Goal: Contribute content: Contribute content

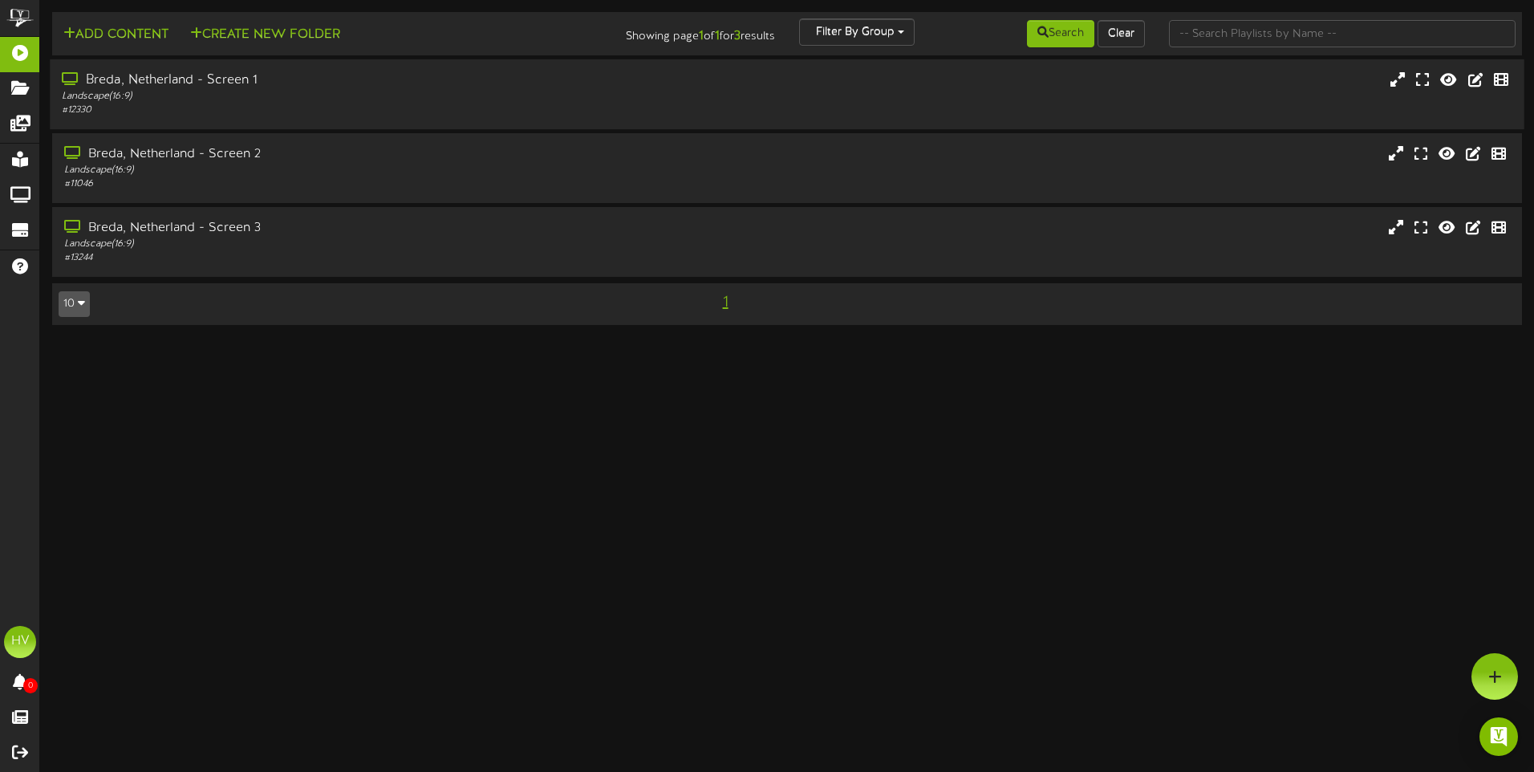
click at [186, 71] on div "Breda, Netherland - Screen 1" at bounding box center [357, 80] width 590 height 18
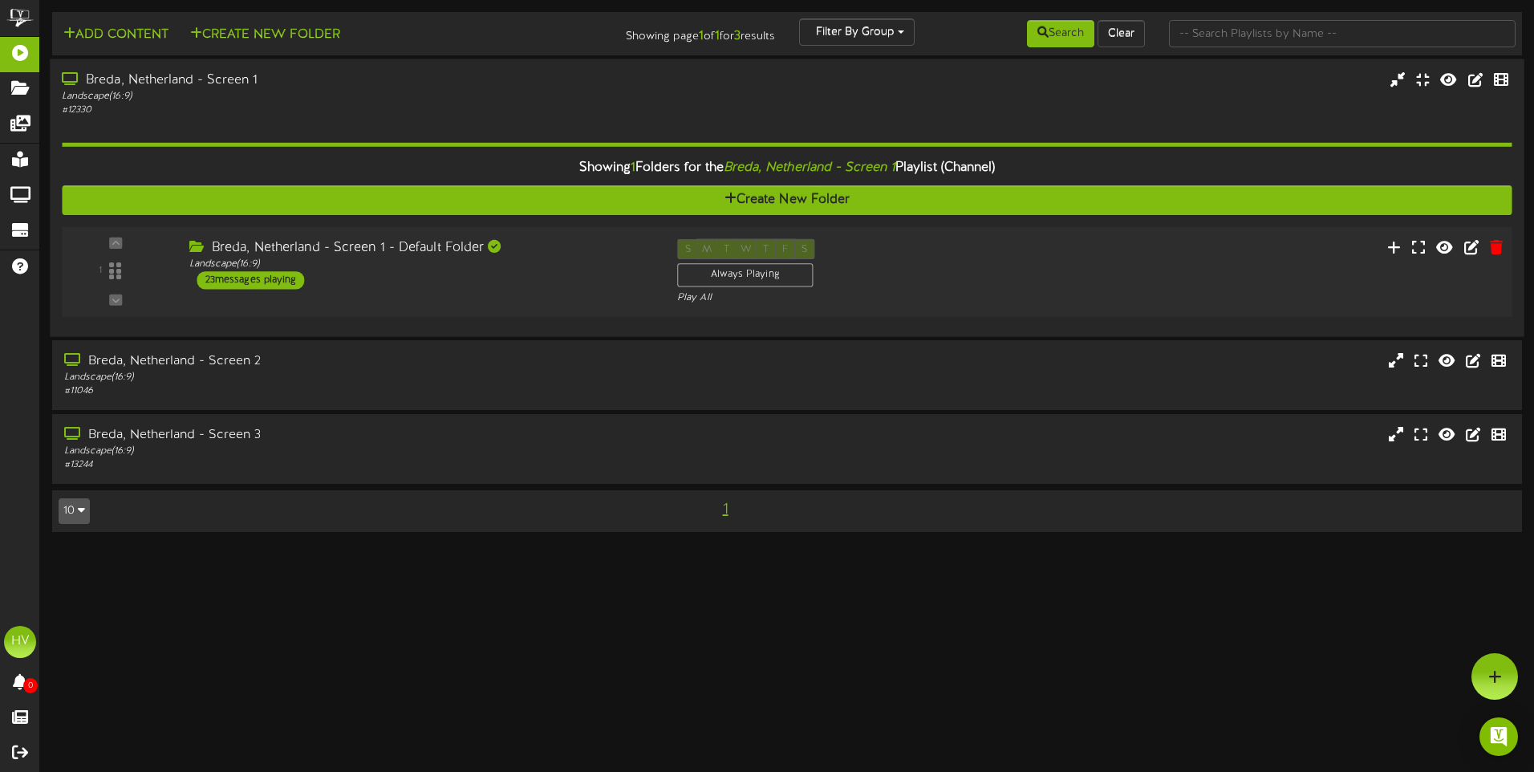
click at [253, 282] on div "23 messages playing" at bounding box center [250, 280] width 107 height 18
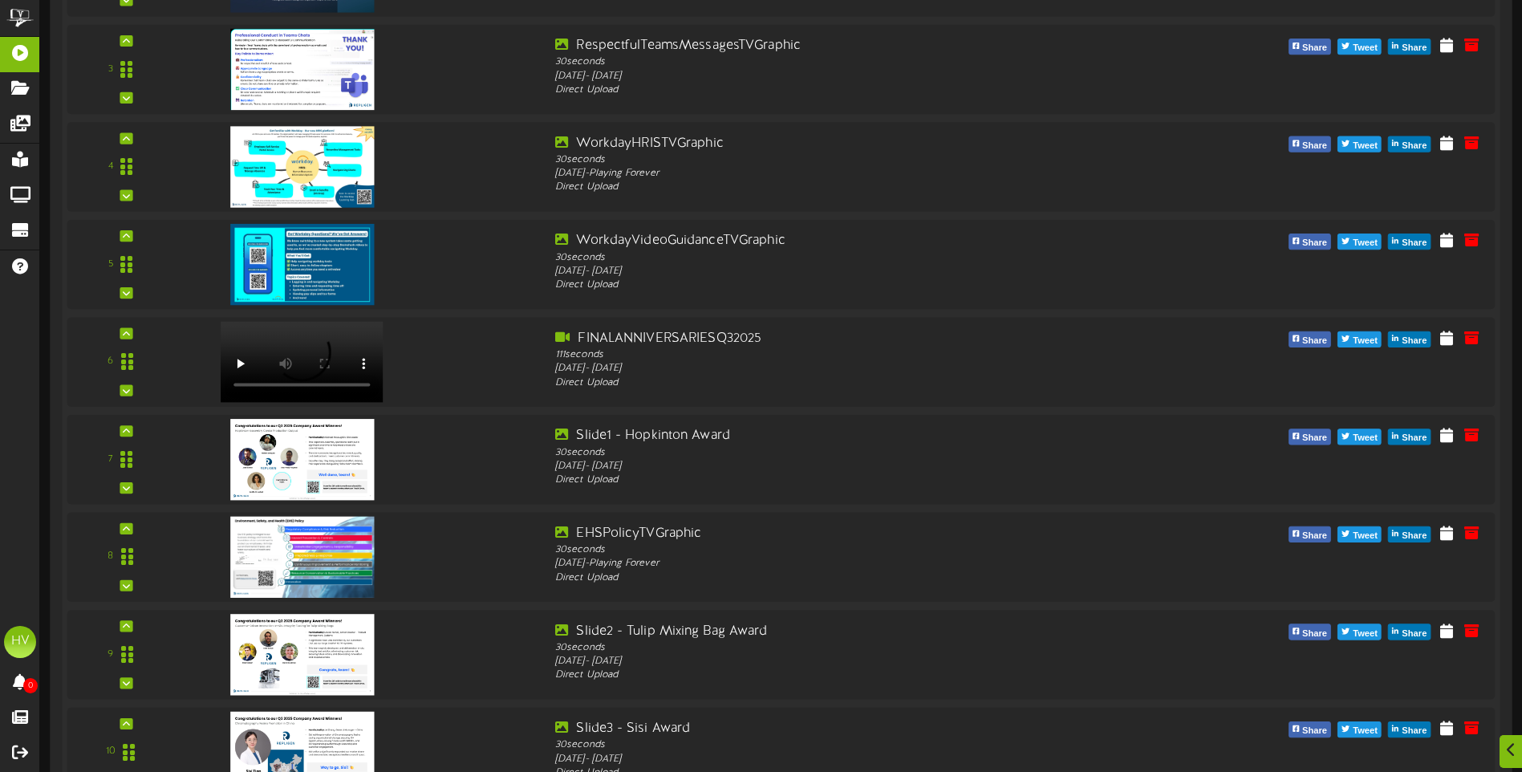
scroll to position [642, 0]
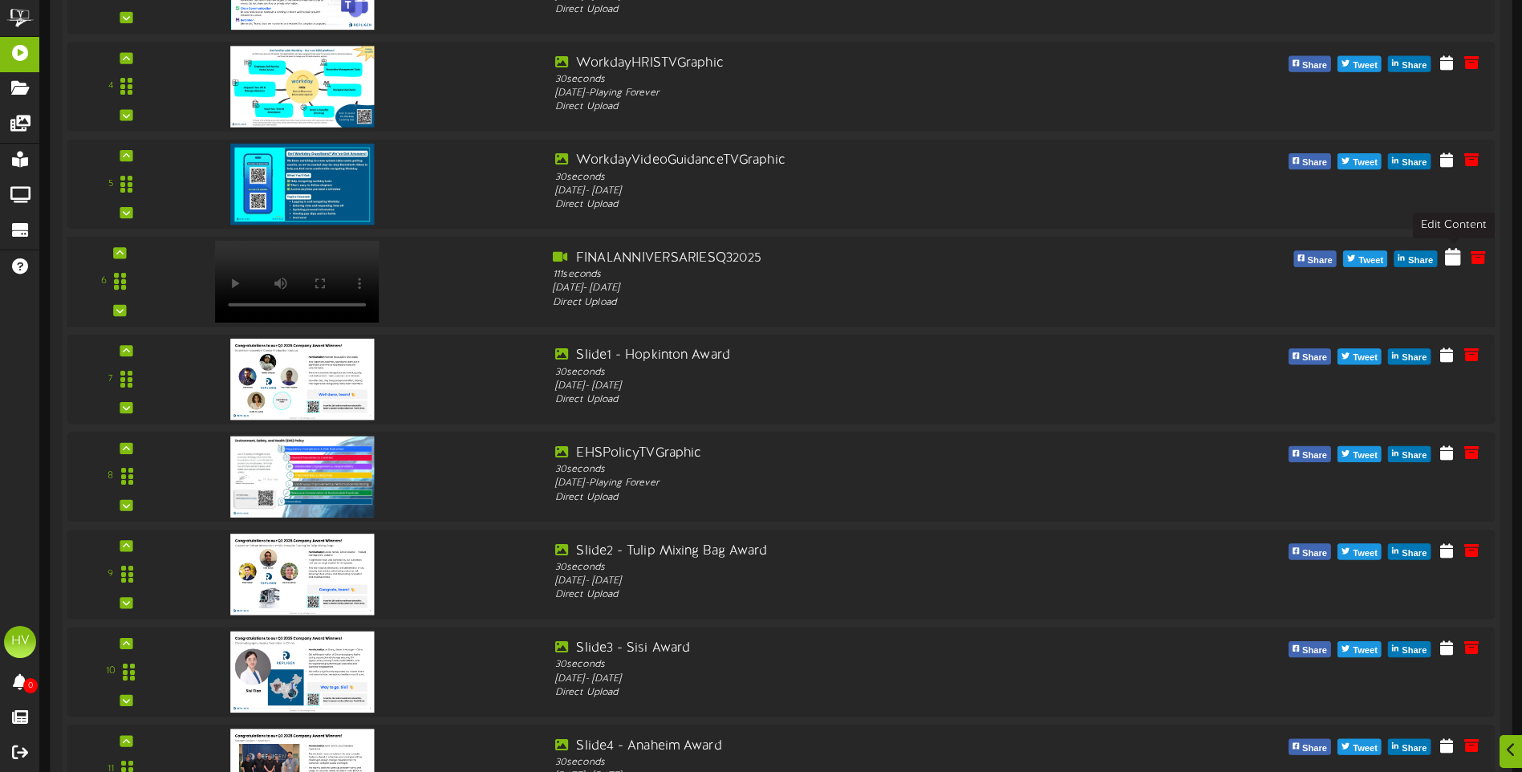
click at [1450, 263] on icon at bounding box center [1453, 257] width 16 height 18
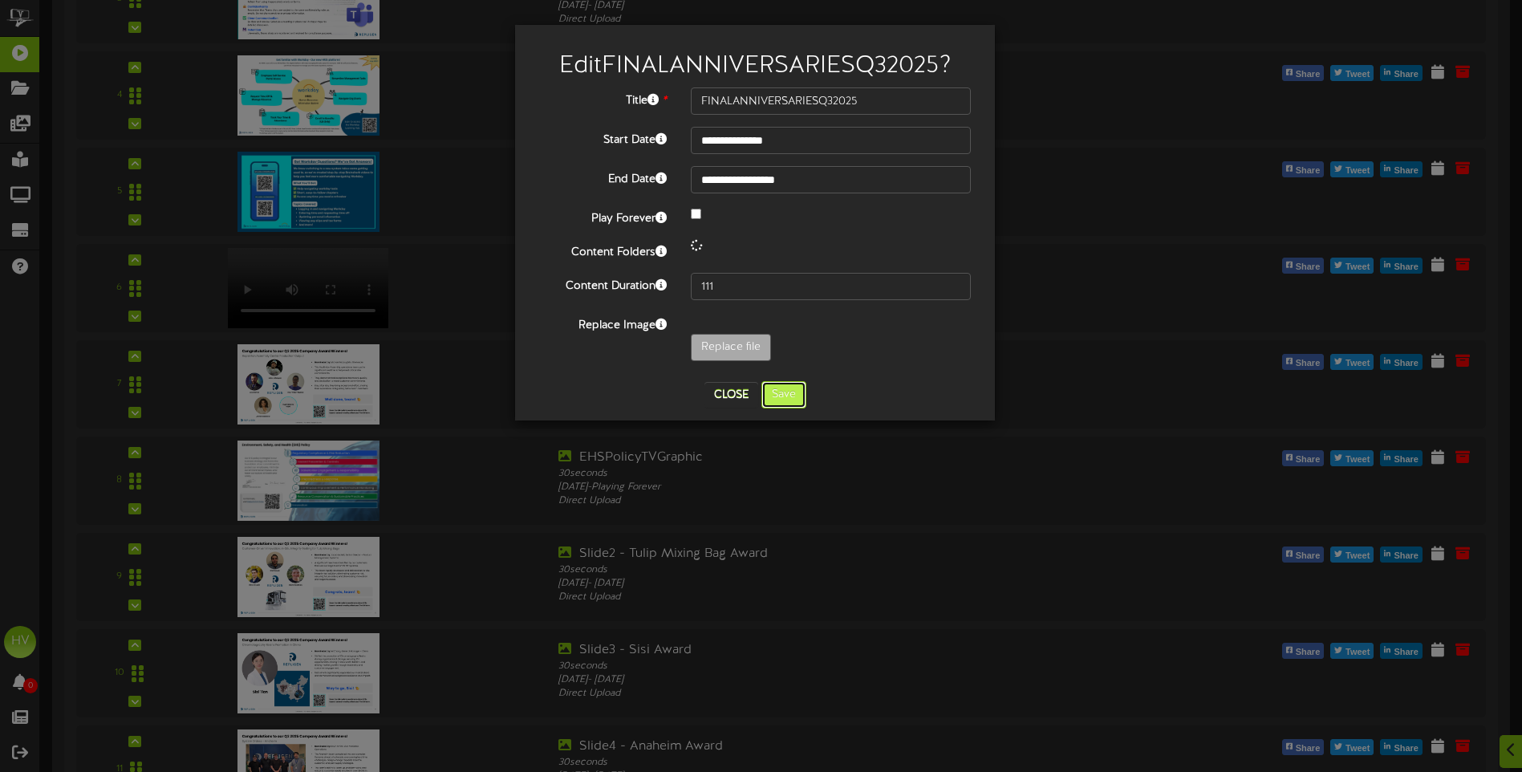
click at [789, 391] on button "Save" at bounding box center [783, 394] width 45 height 27
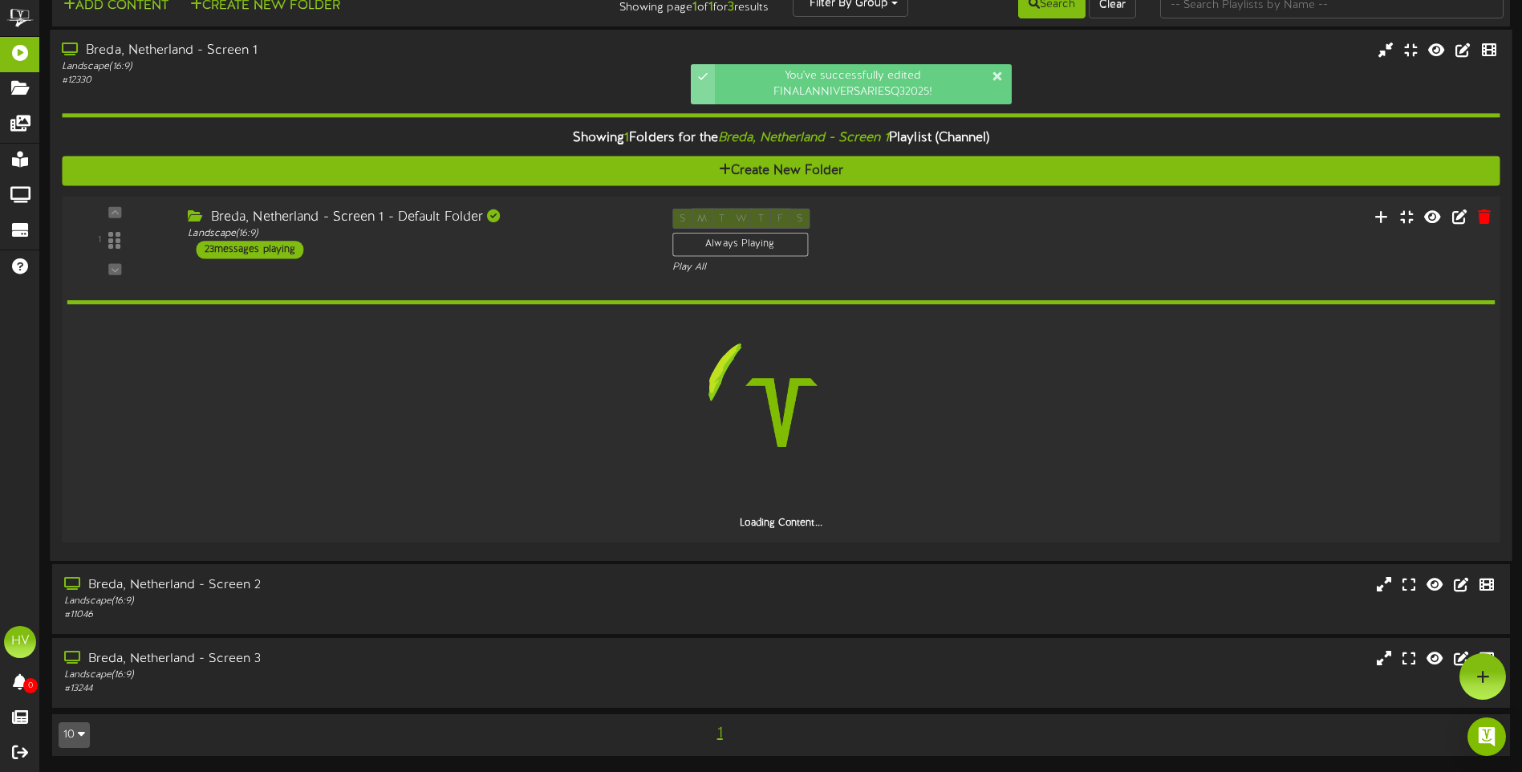
scroll to position [29, 0]
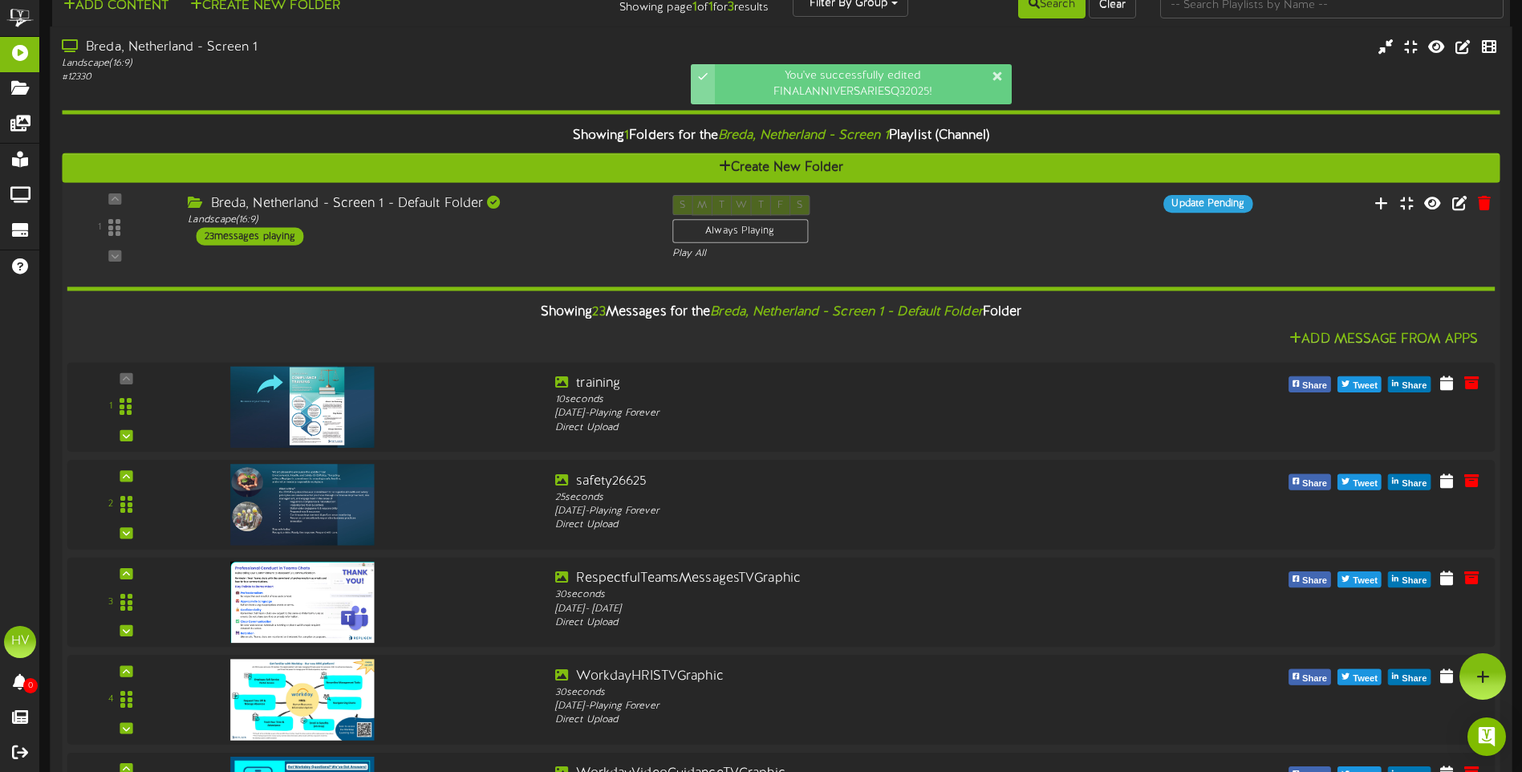
click at [237, 253] on div "1 ( 16:9" at bounding box center [781, 228] width 1452 height 66
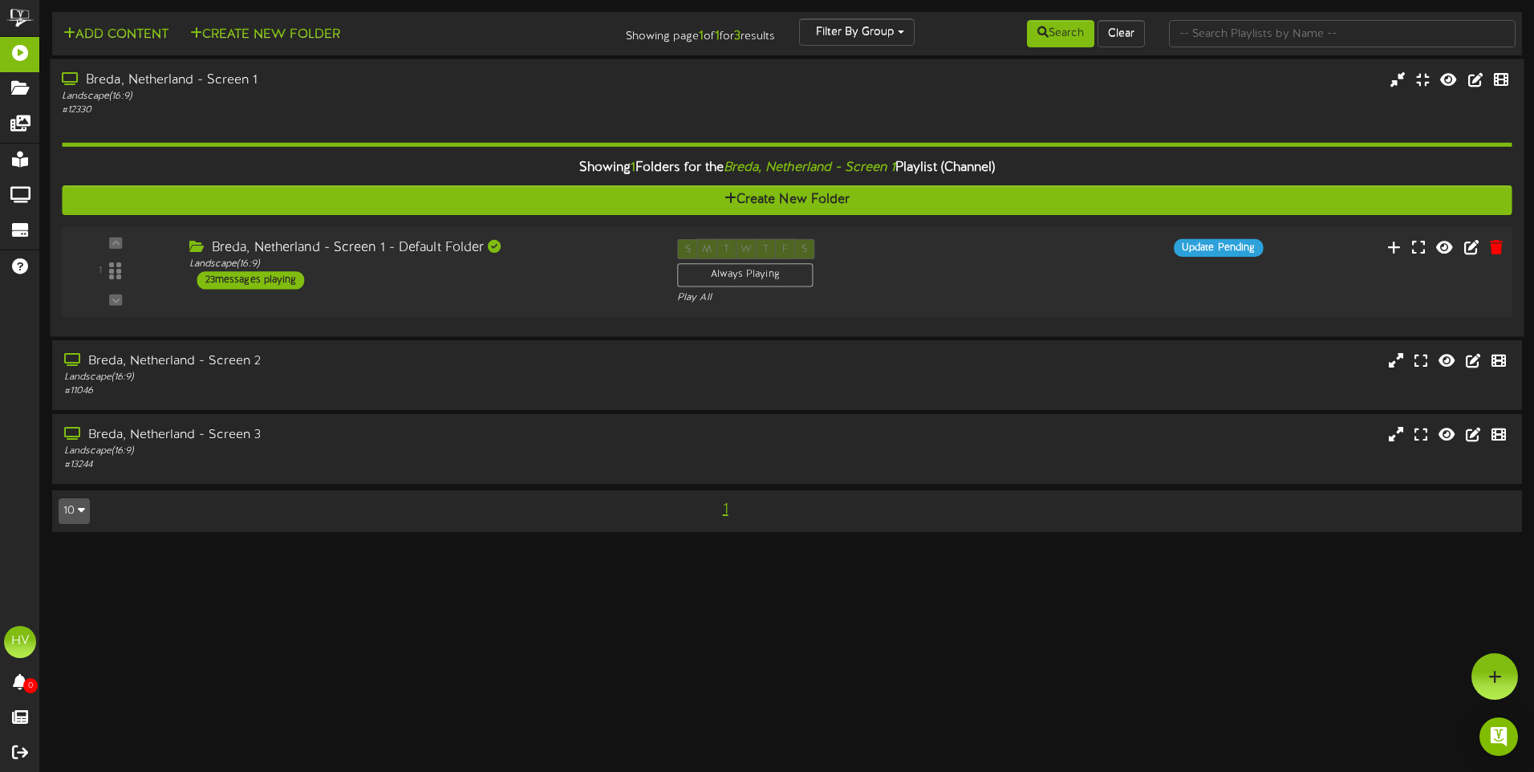
click at [247, 284] on div "23 messages playing" at bounding box center [250, 280] width 107 height 18
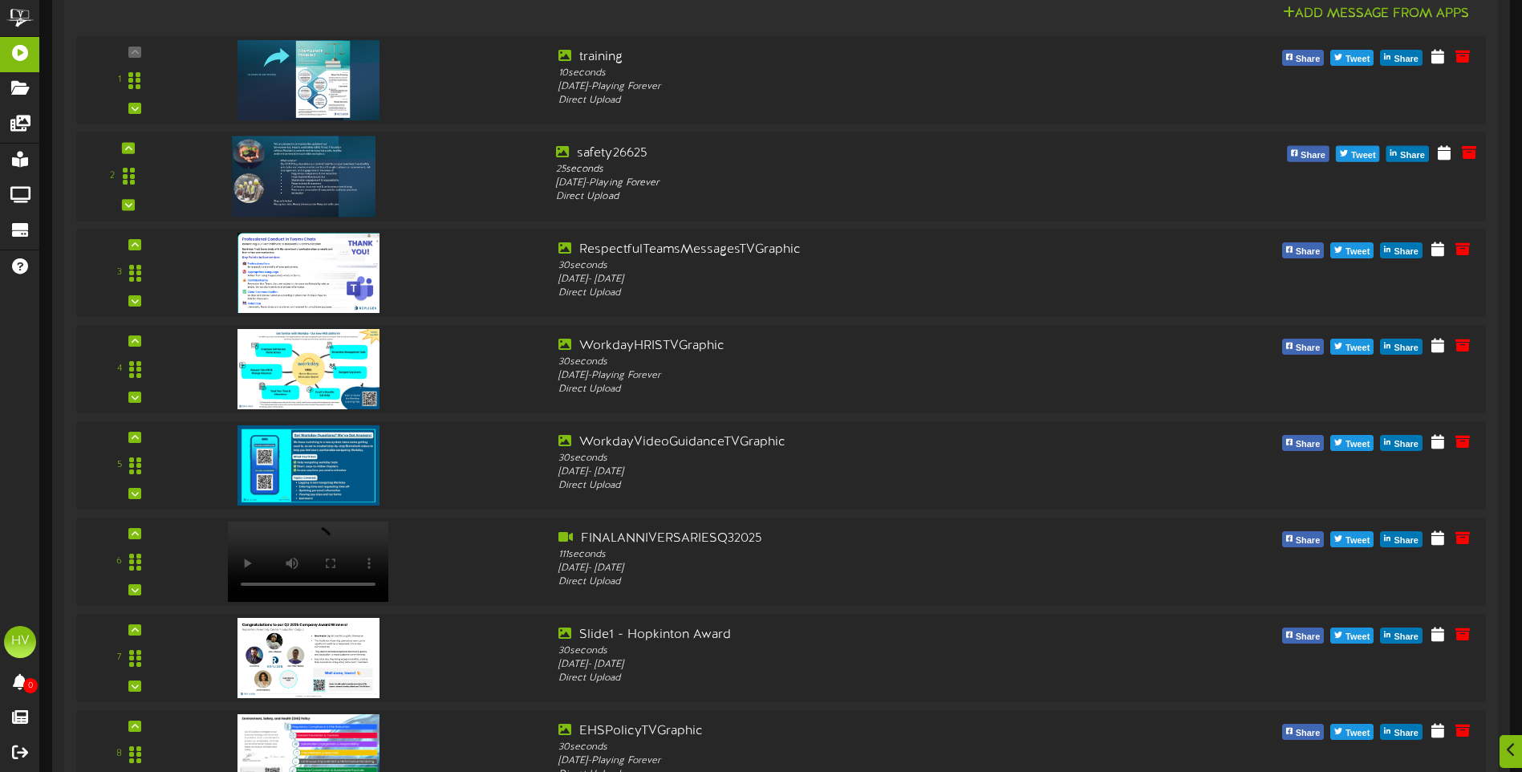
scroll to position [401, 0]
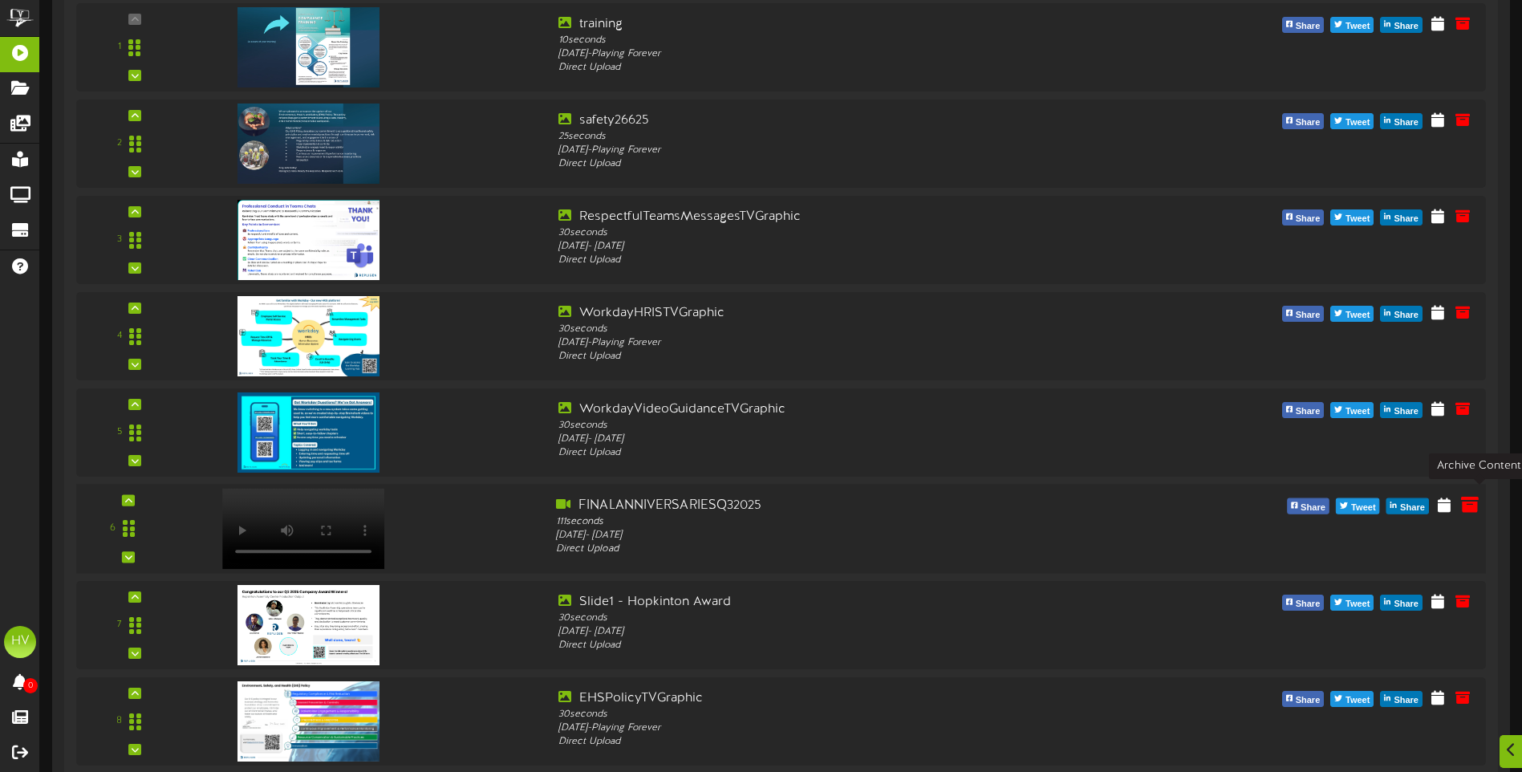
click at [1473, 501] on icon at bounding box center [1470, 504] width 18 height 18
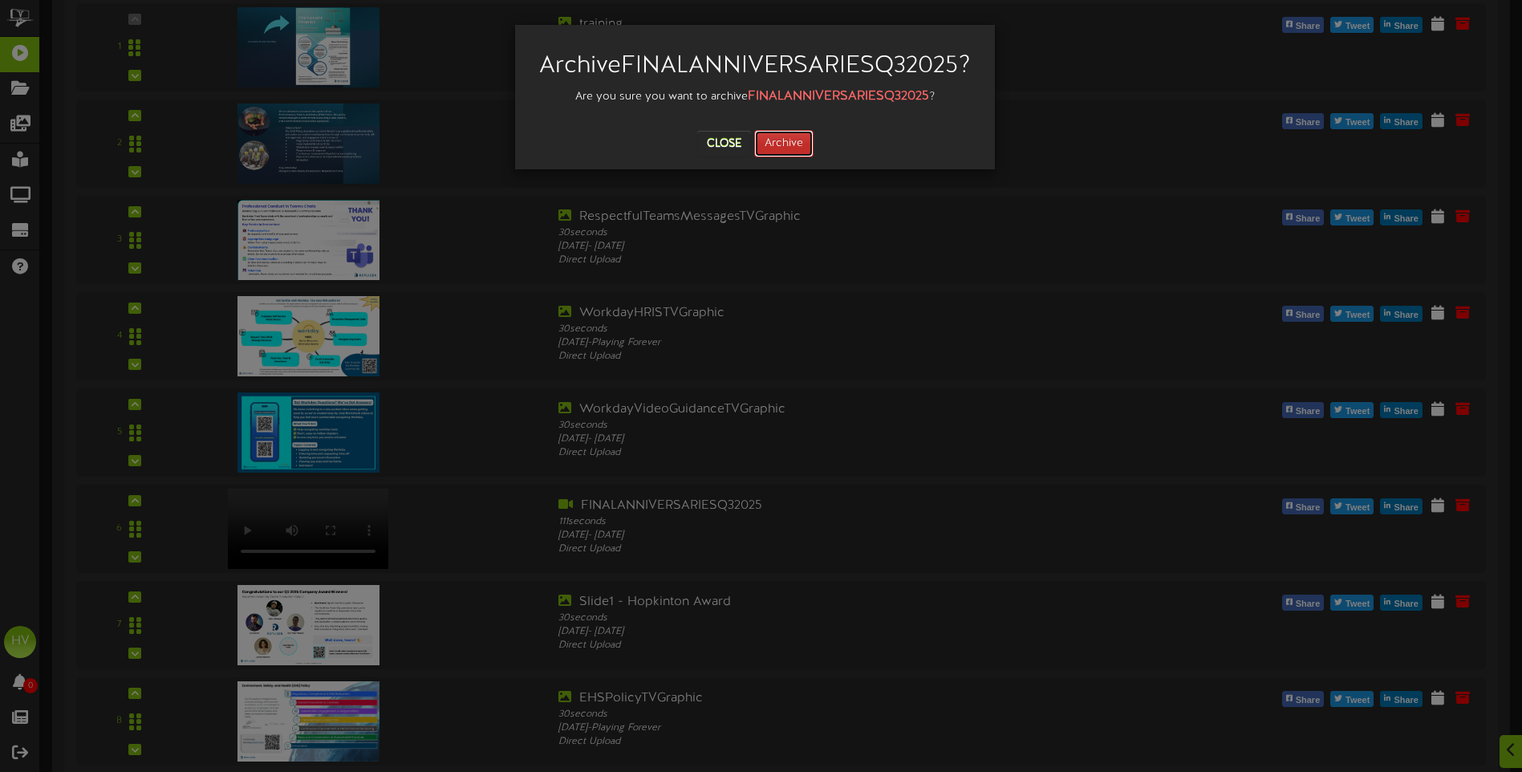
click at [780, 157] on button "Archive" at bounding box center [783, 143] width 59 height 27
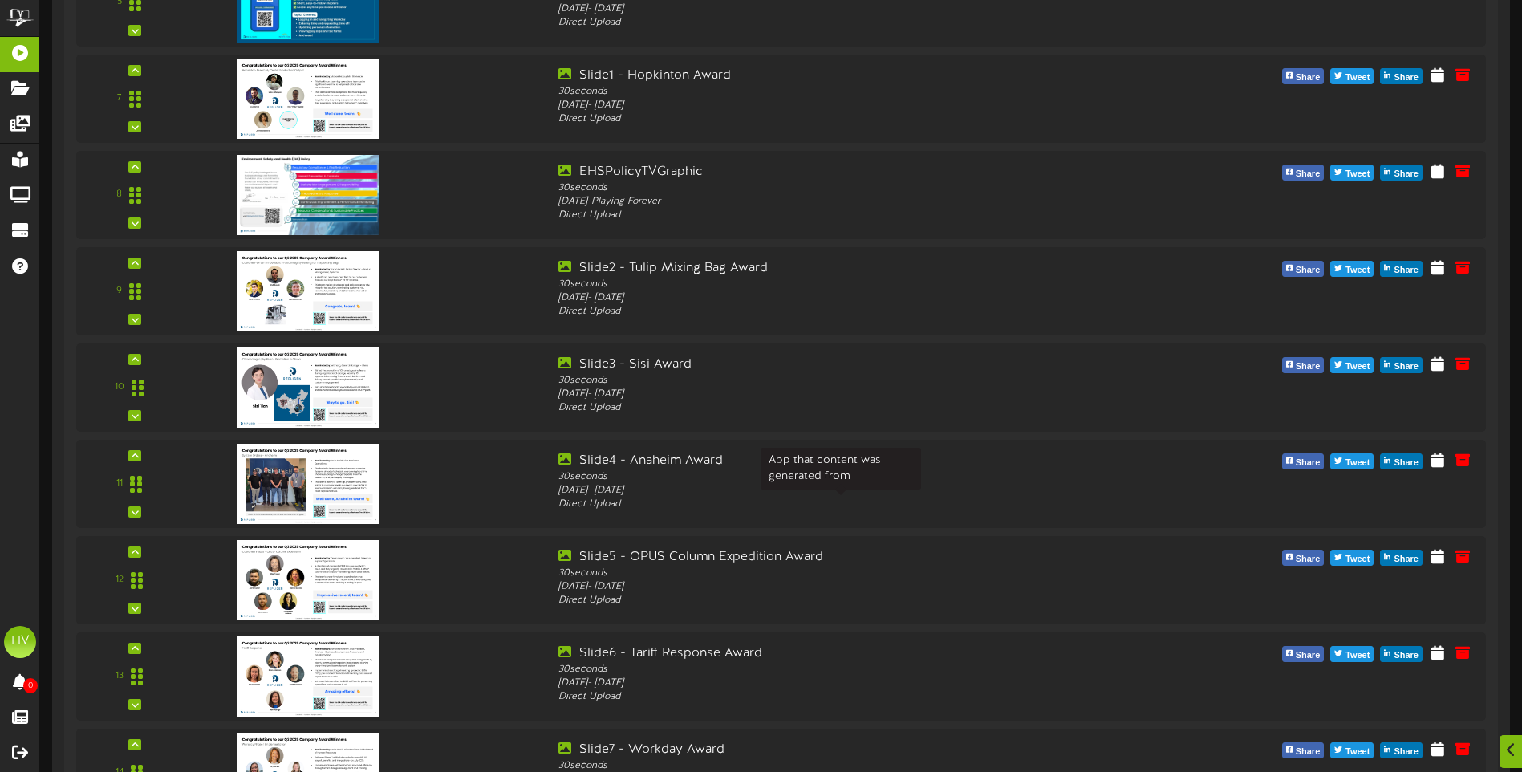
scroll to position [911, 0]
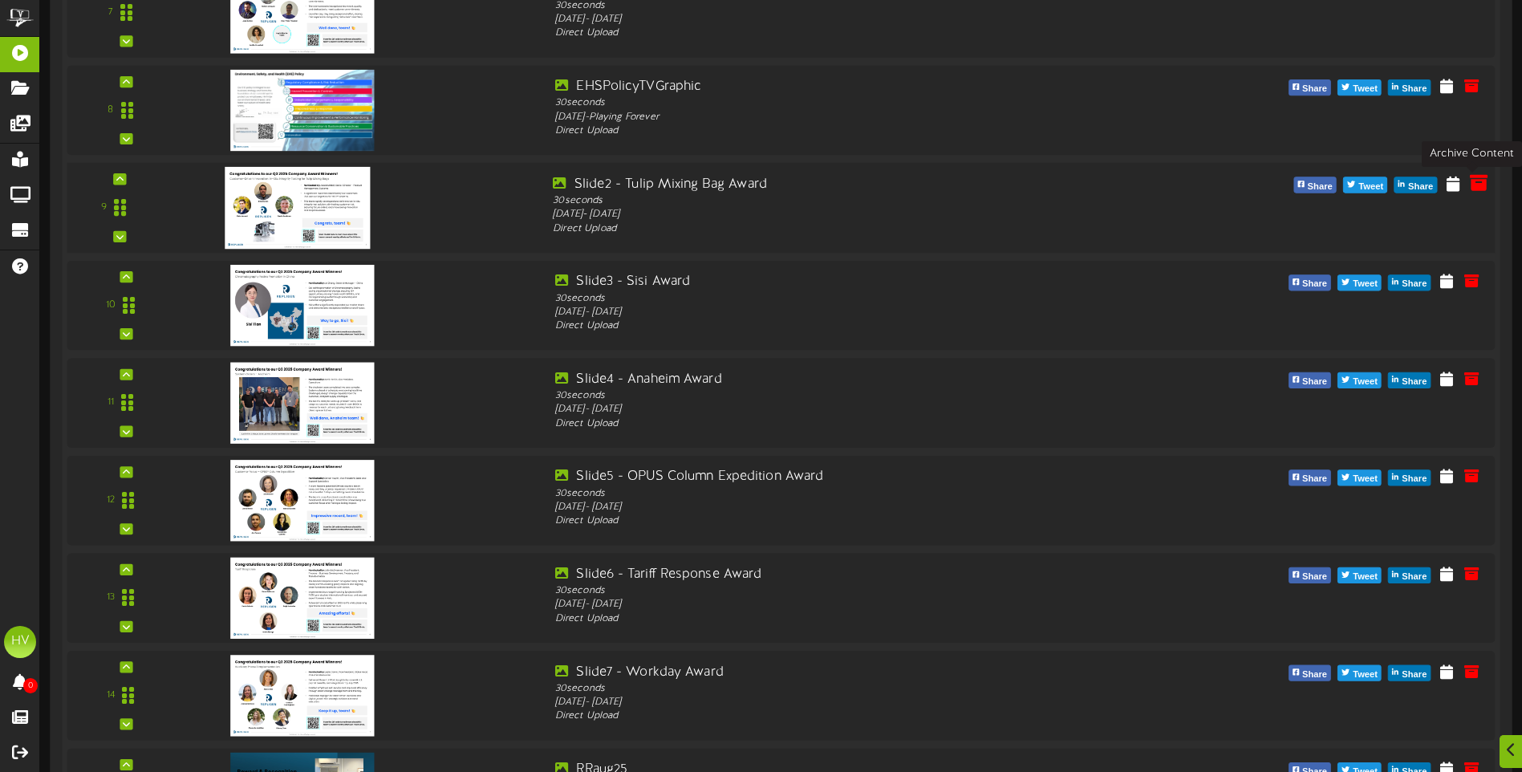
click at [1473, 189] on icon at bounding box center [1479, 183] width 18 height 18
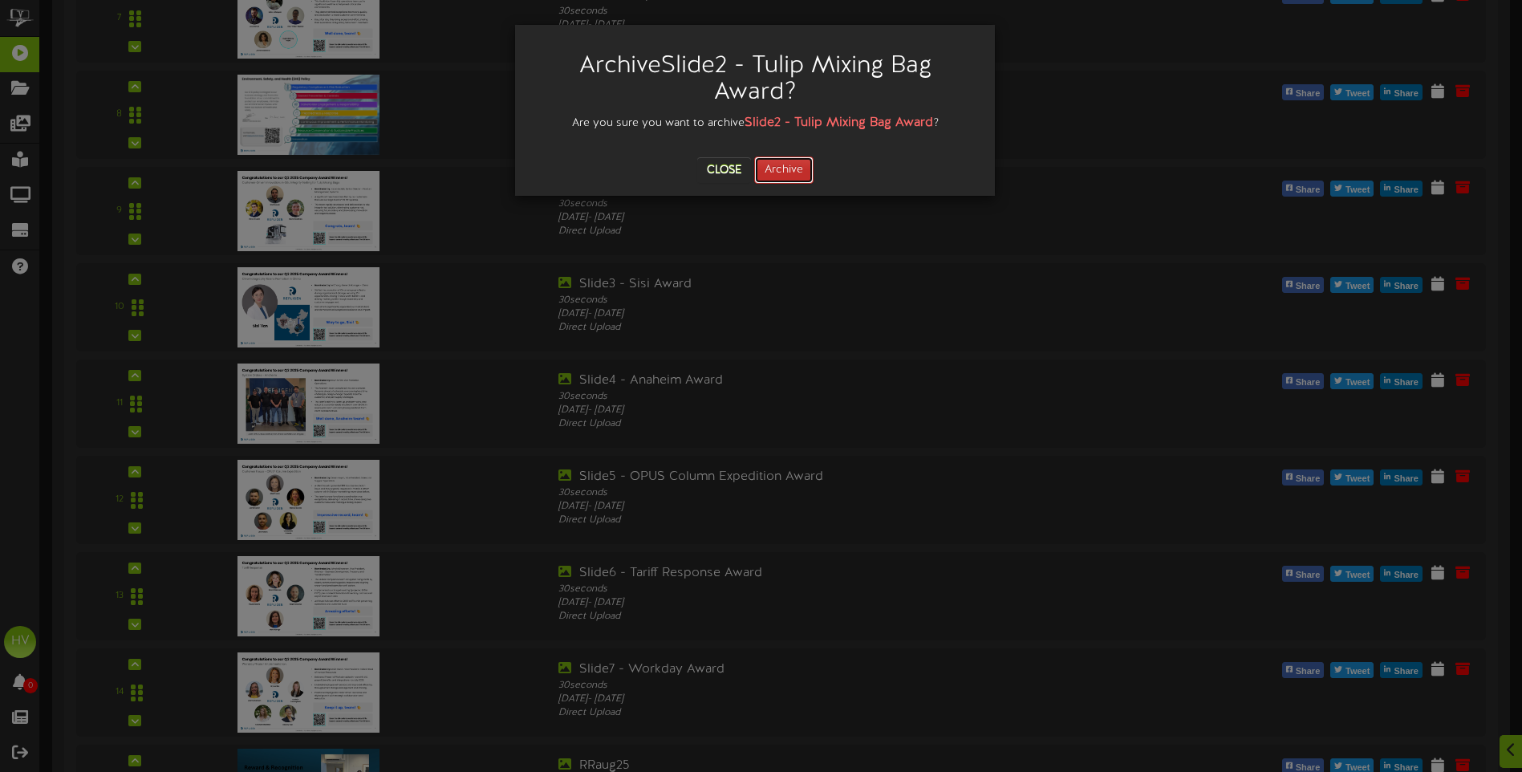
click at [780, 164] on button "Archive" at bounding box center [783, 169] width 59 height 27
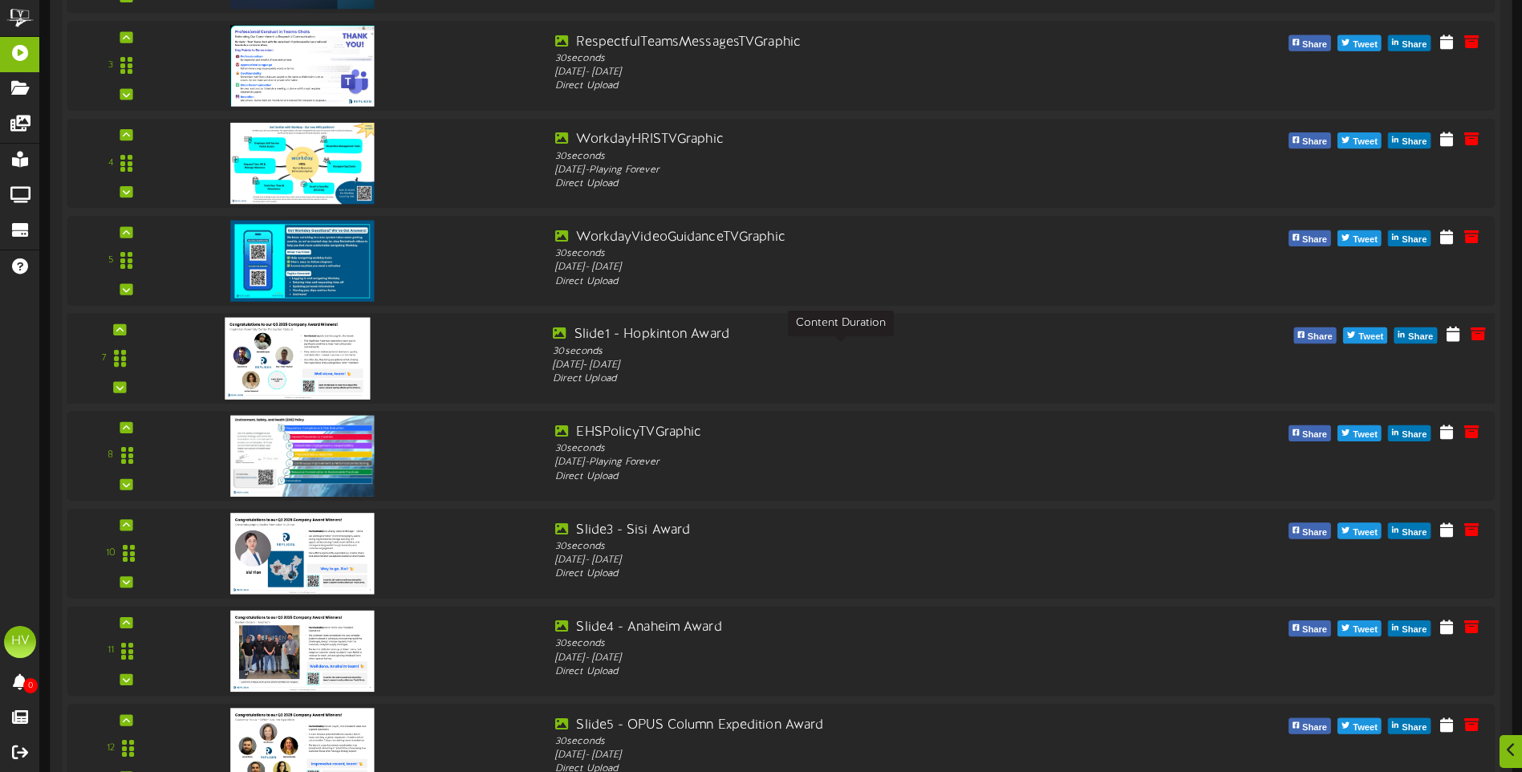
scroll to position [590, 0]
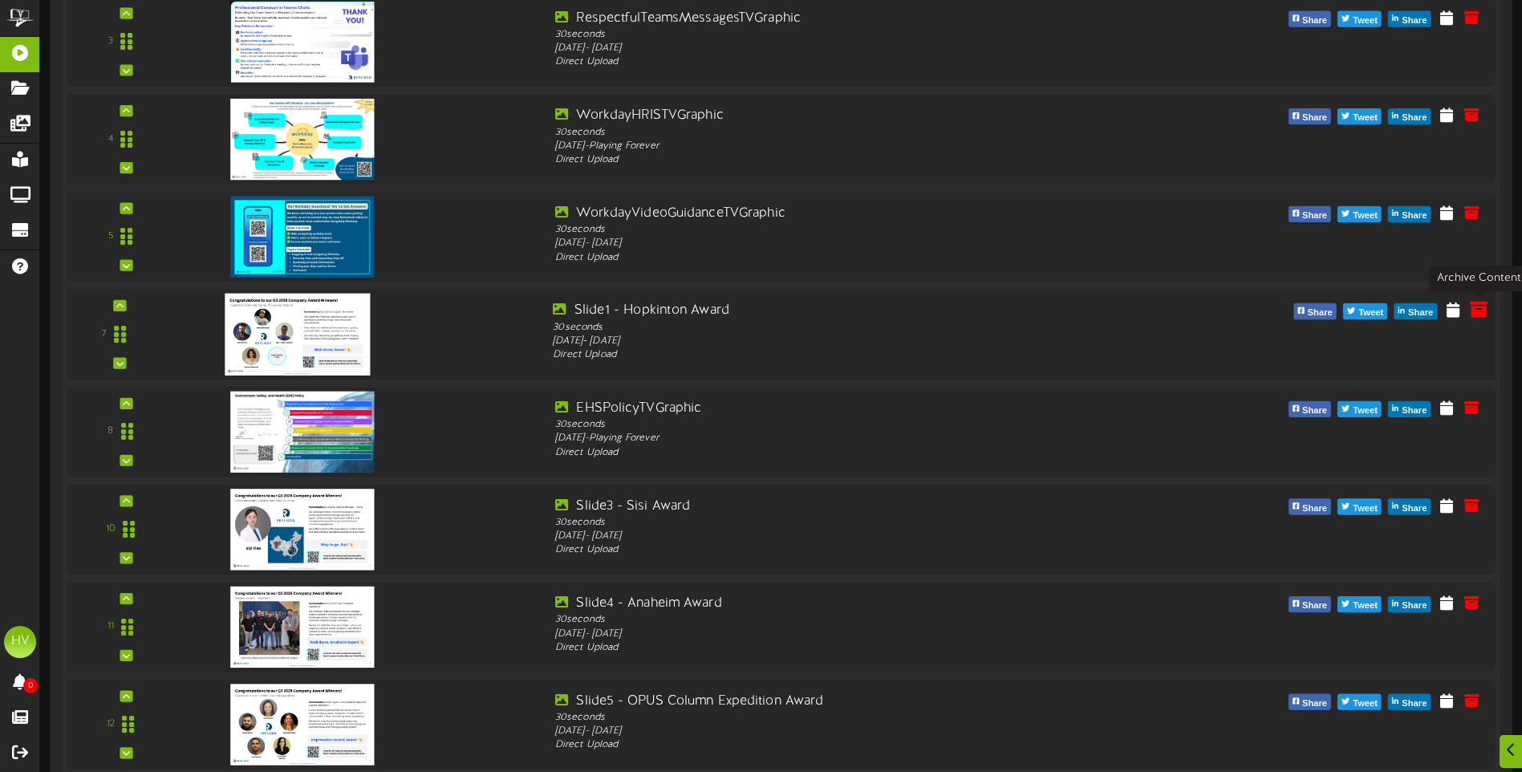
click at [1478, 314] on icon at bounding box center [1479, 309] width 18 height 18
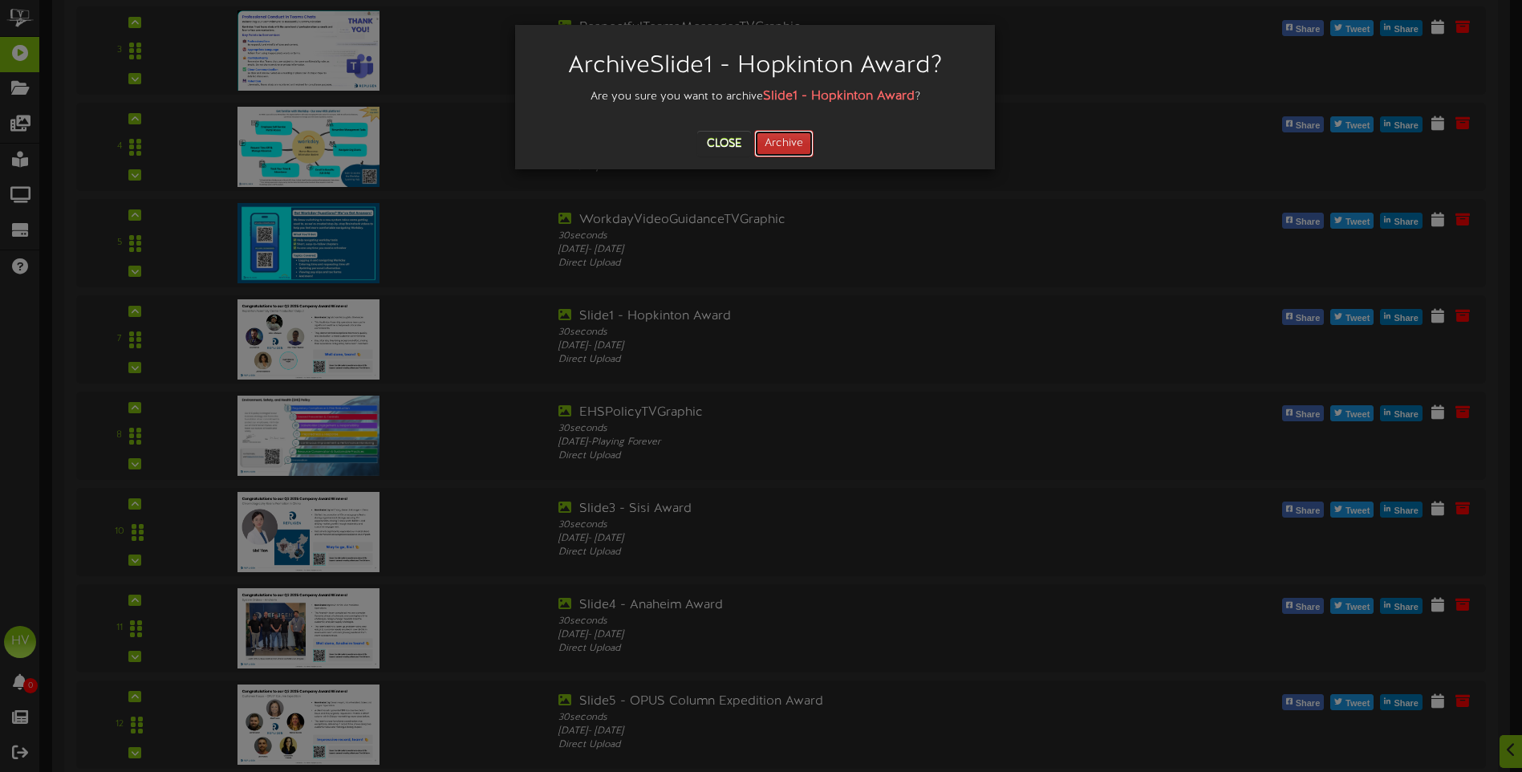
click at [794, 146] on button "Archive" at bounding box center [783, 143] width 59 height 27
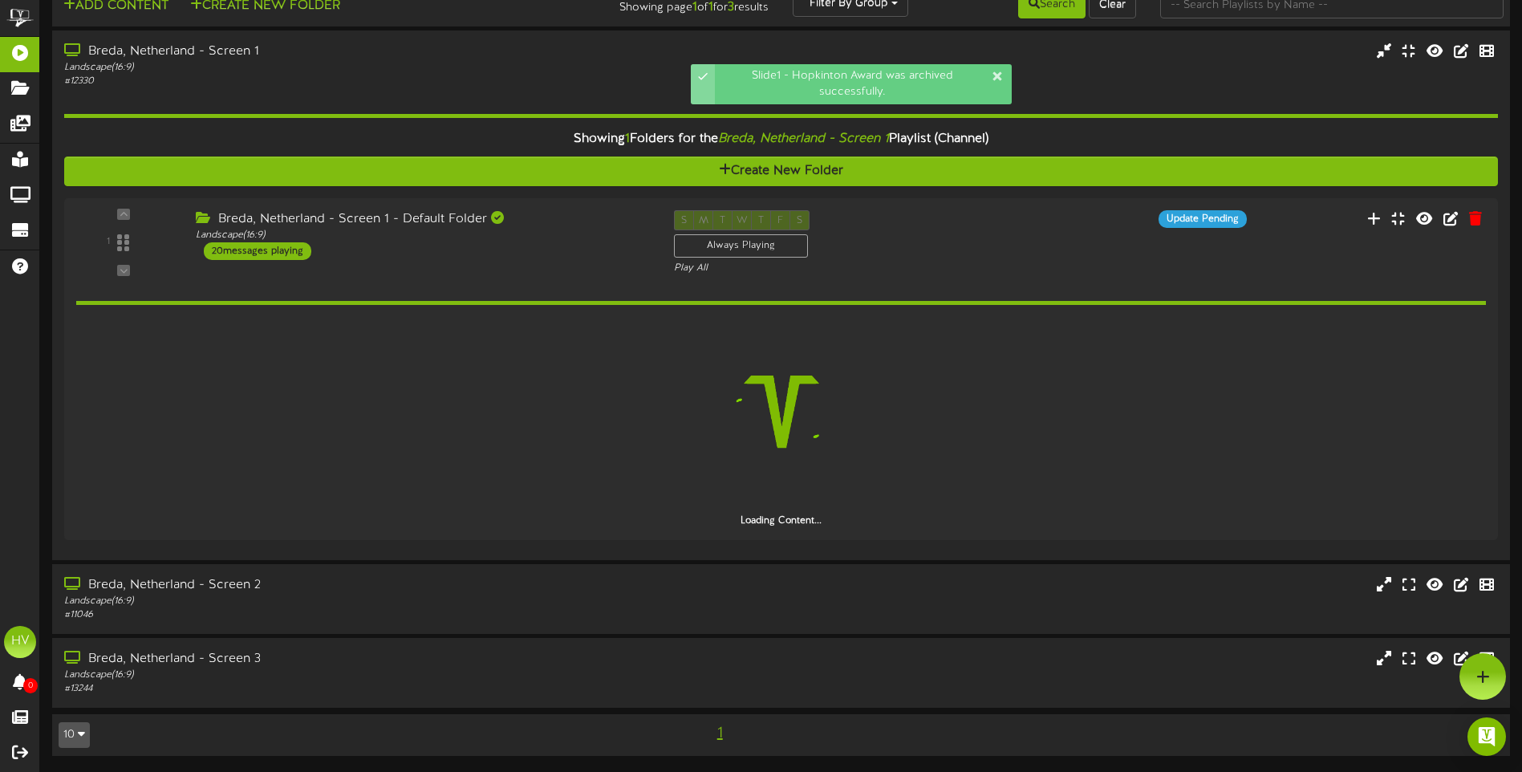
scroll to position [29, 0]
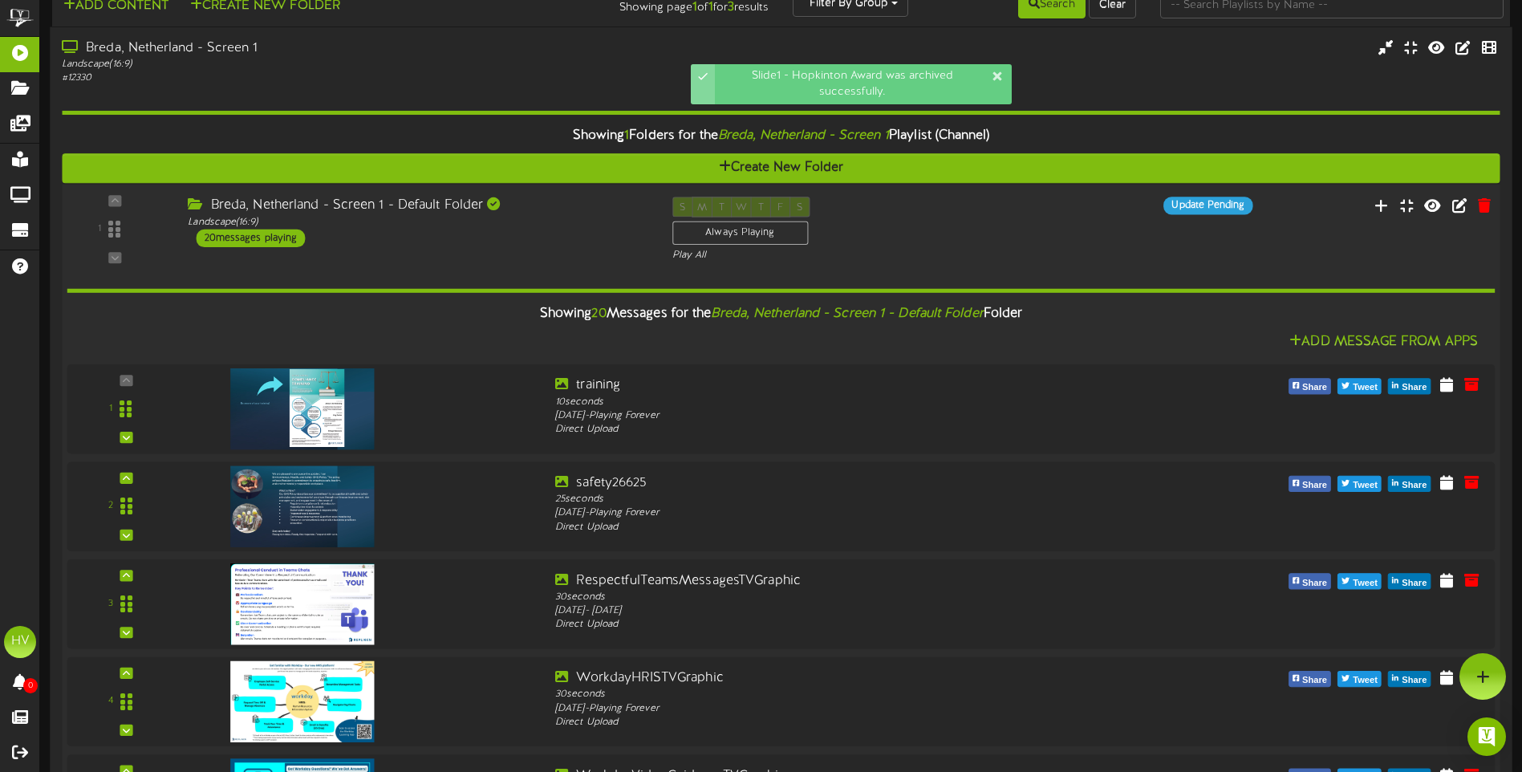
click at [264, 240] on div "20 messages playing" at bounding box center [251, 238] width 109 height 18
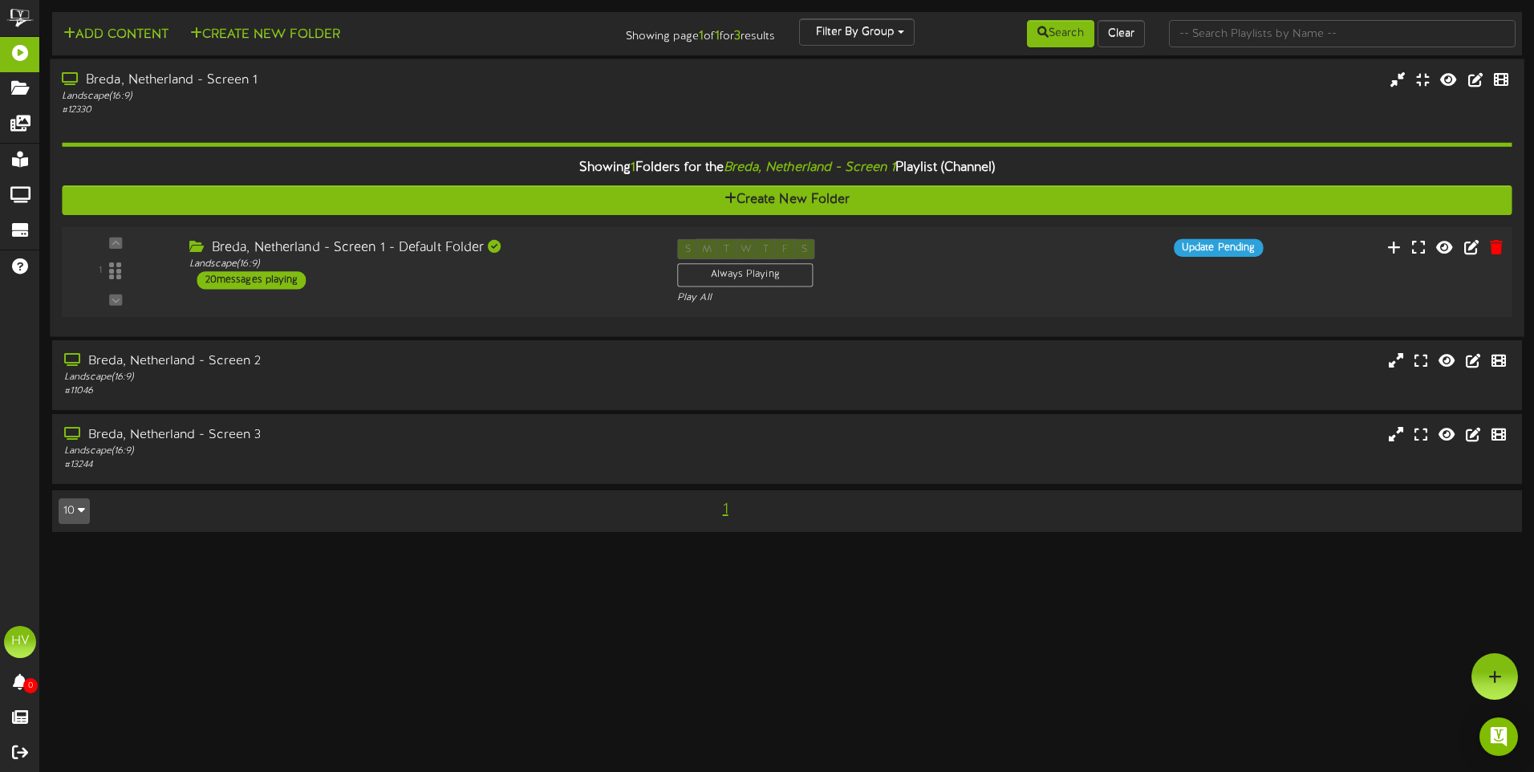
click at [263, 284] on div "20 messages playing" at bounding box center [251, 280] width 109 height 18
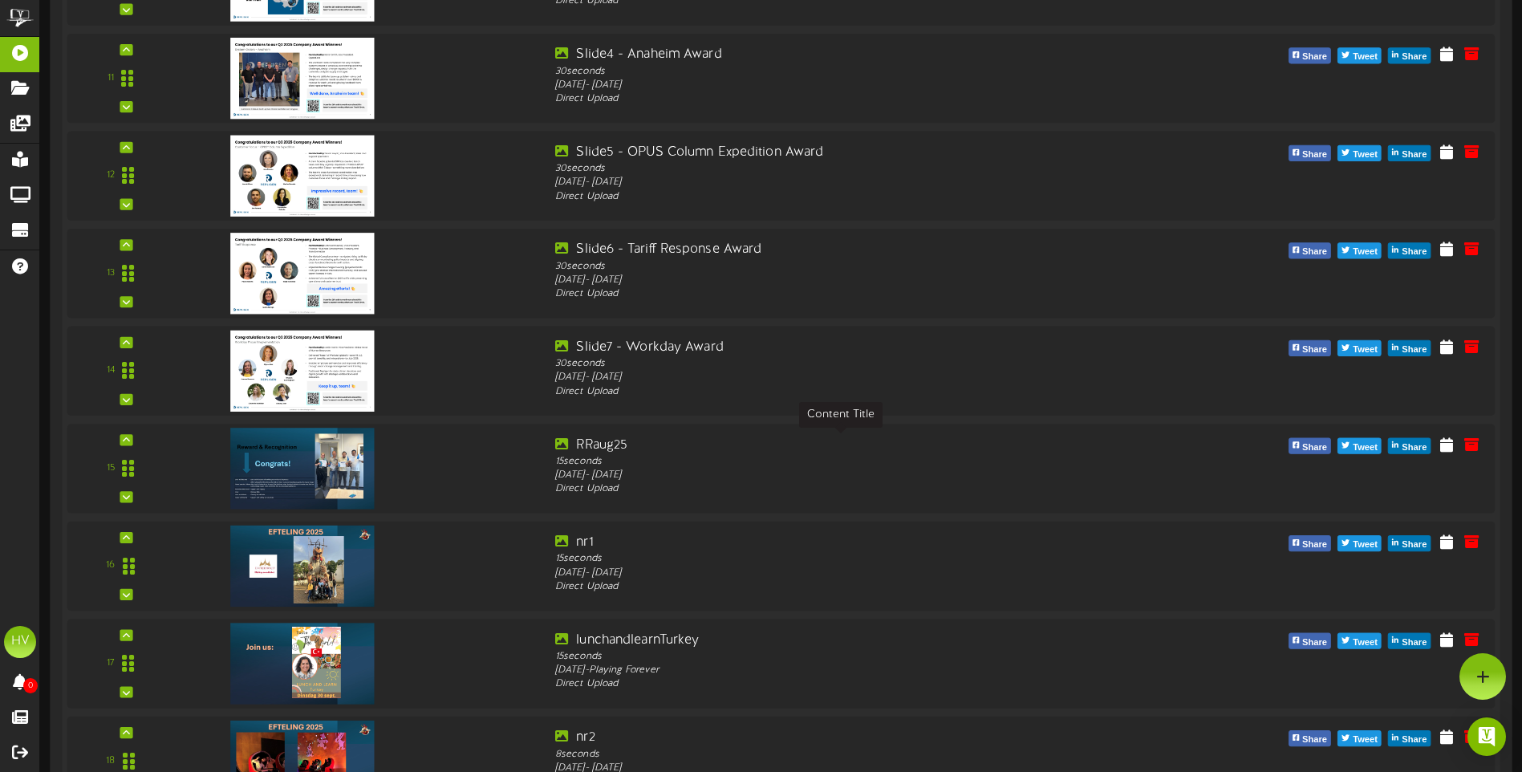
scroll to position [963, 0]
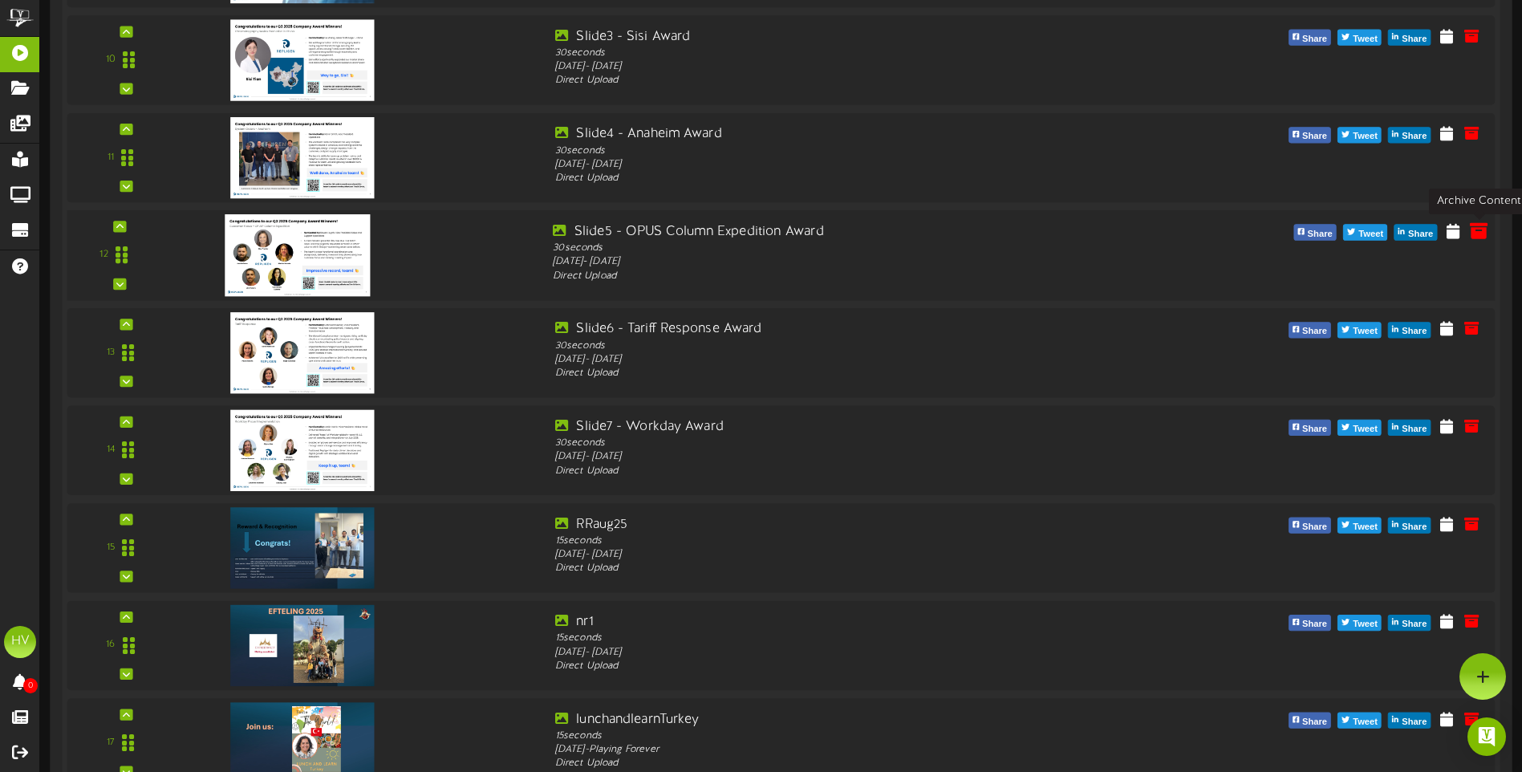
click at [1476, 233] on icon at bounding box center [1479, 230] width 18 height 18
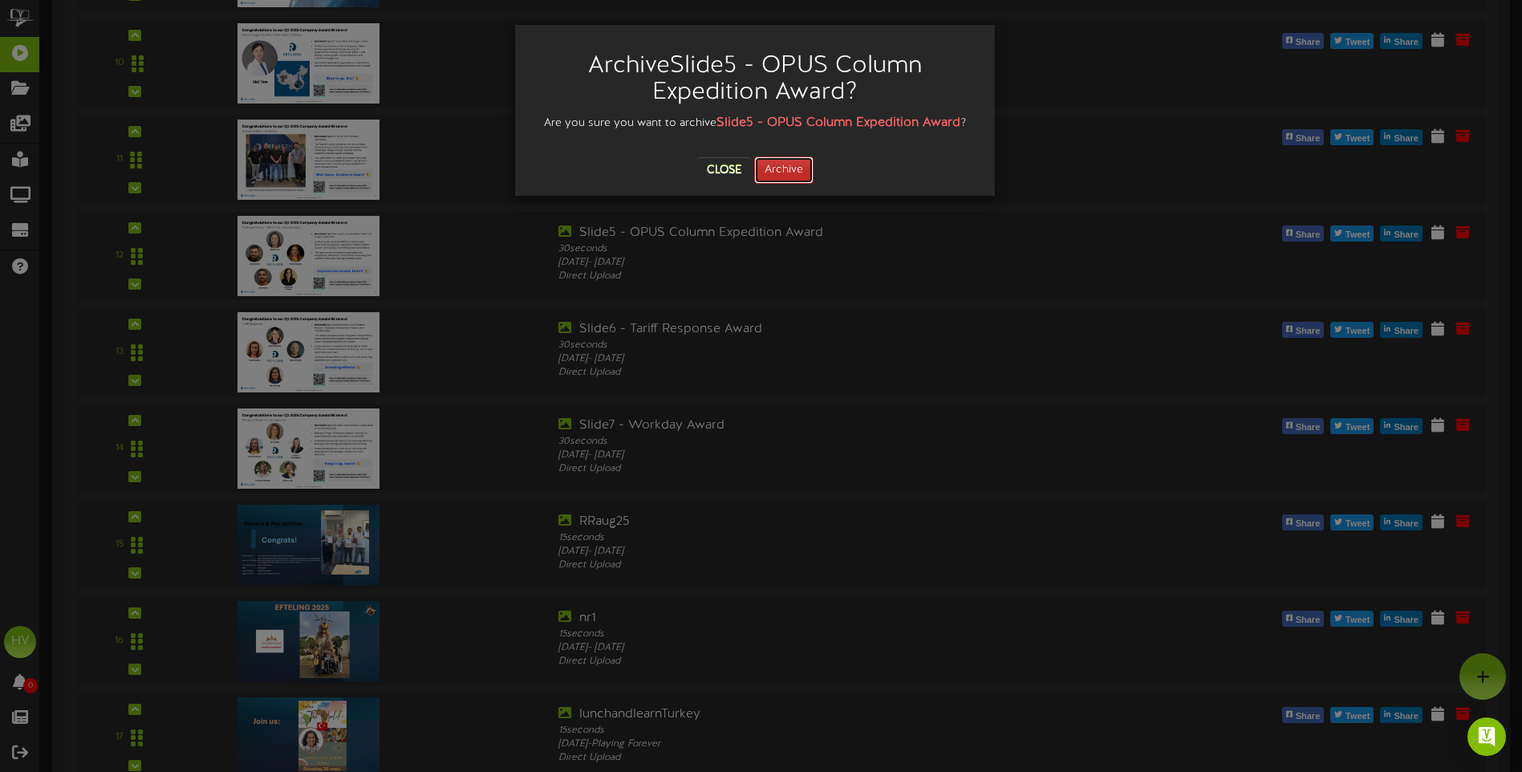
click at [772, 172] on button "Archive" at bounding box center [783, 169] width 59 height 27
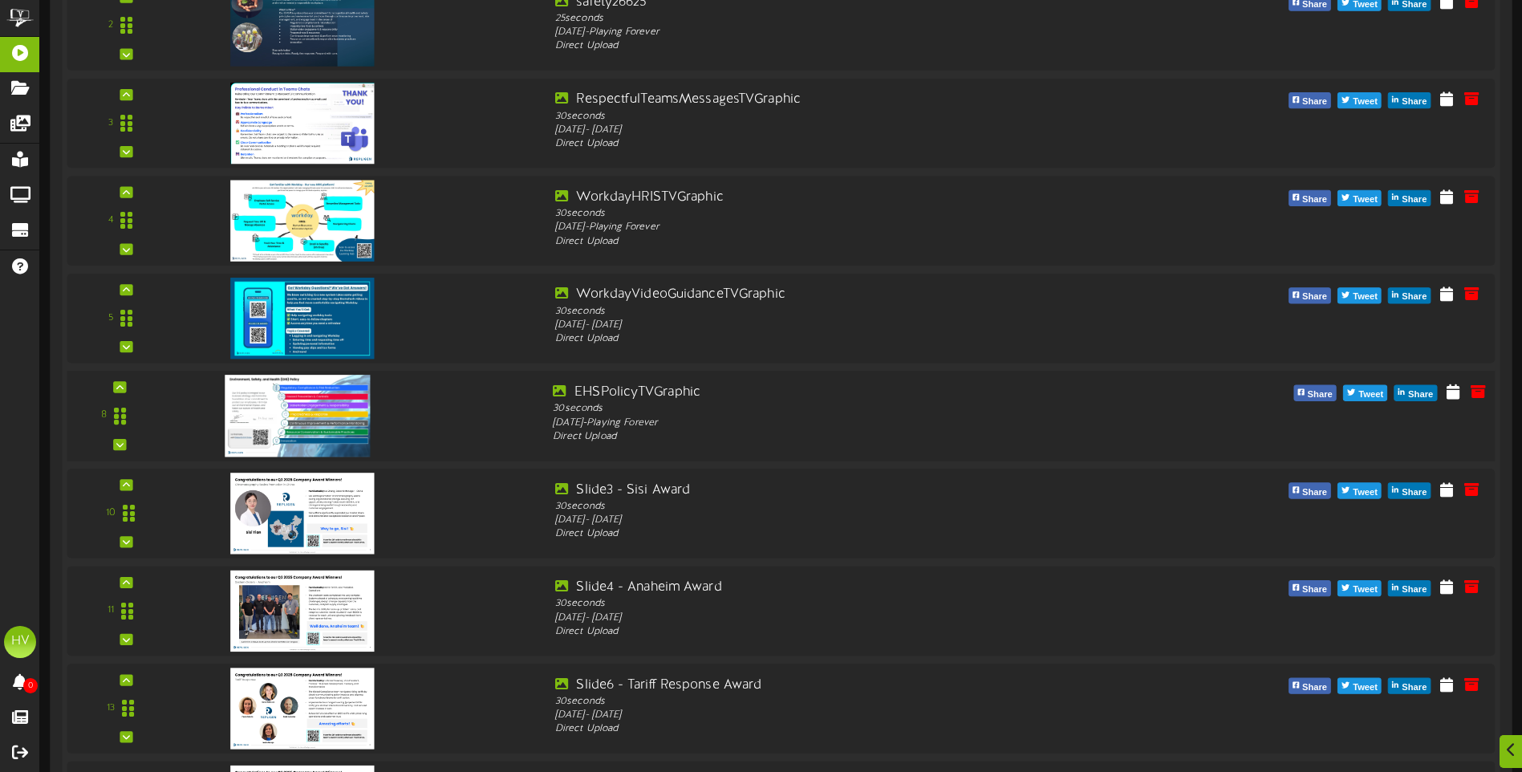
scroll to position [911, 0]
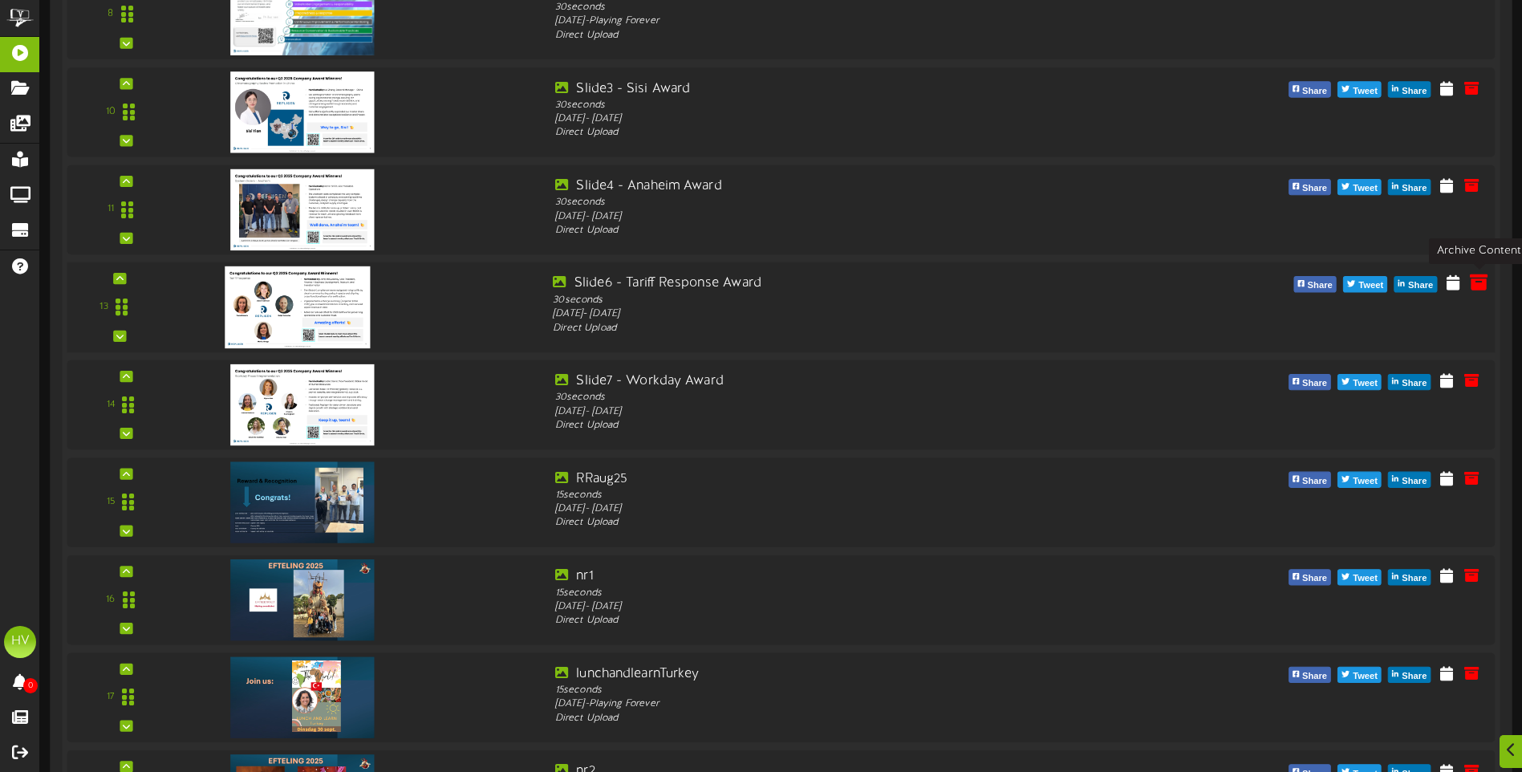
click at [1472, 284] on icon at bounding box center [1479, 282] width 18 height 18
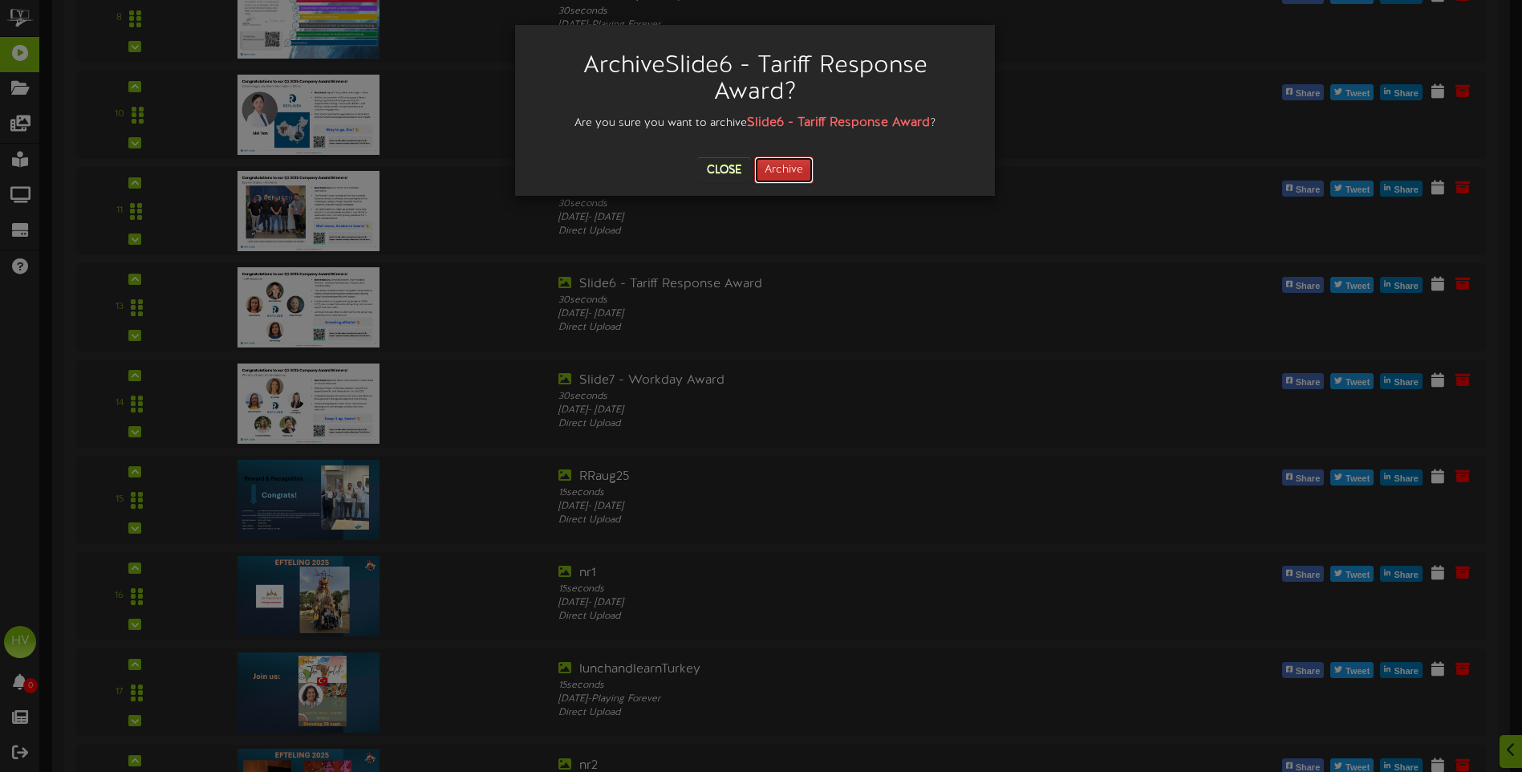
click at [784, 168] on button "Archive" at bounding box center [783, 169] width 59 height 27
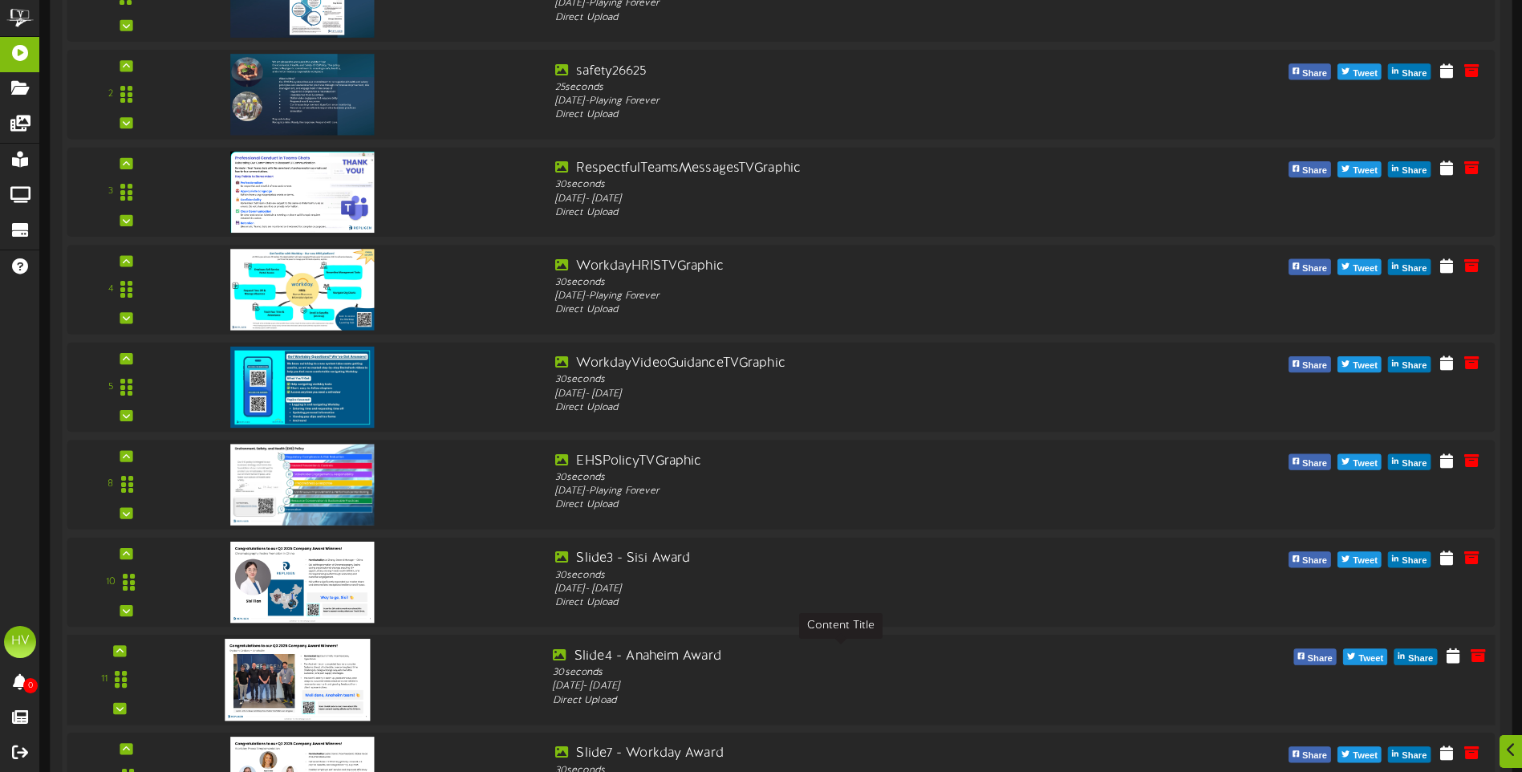
scroll to position [671, 0]
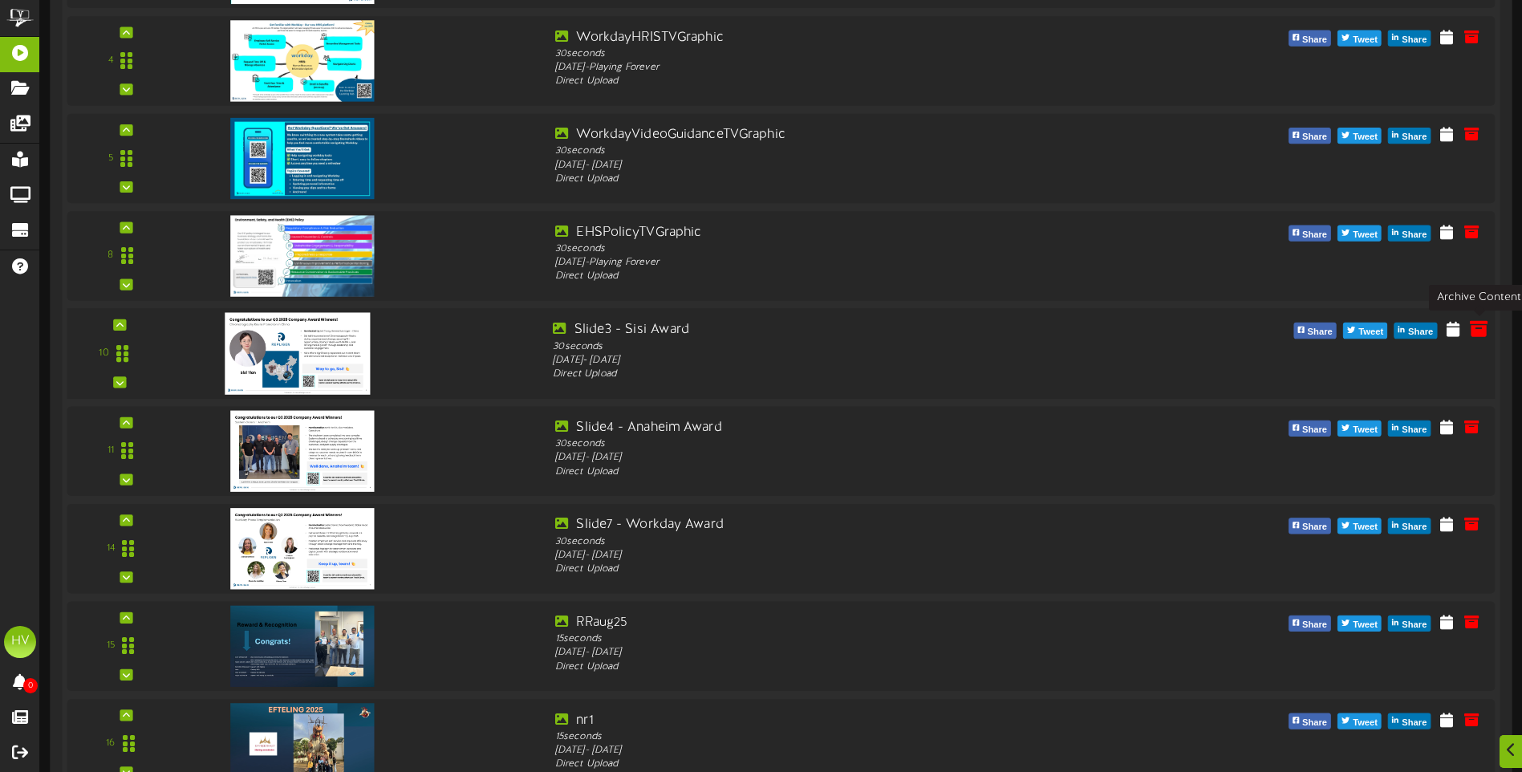
click at [1475, 332] on icon at bounding box center [1479, 328] width 18 height 18
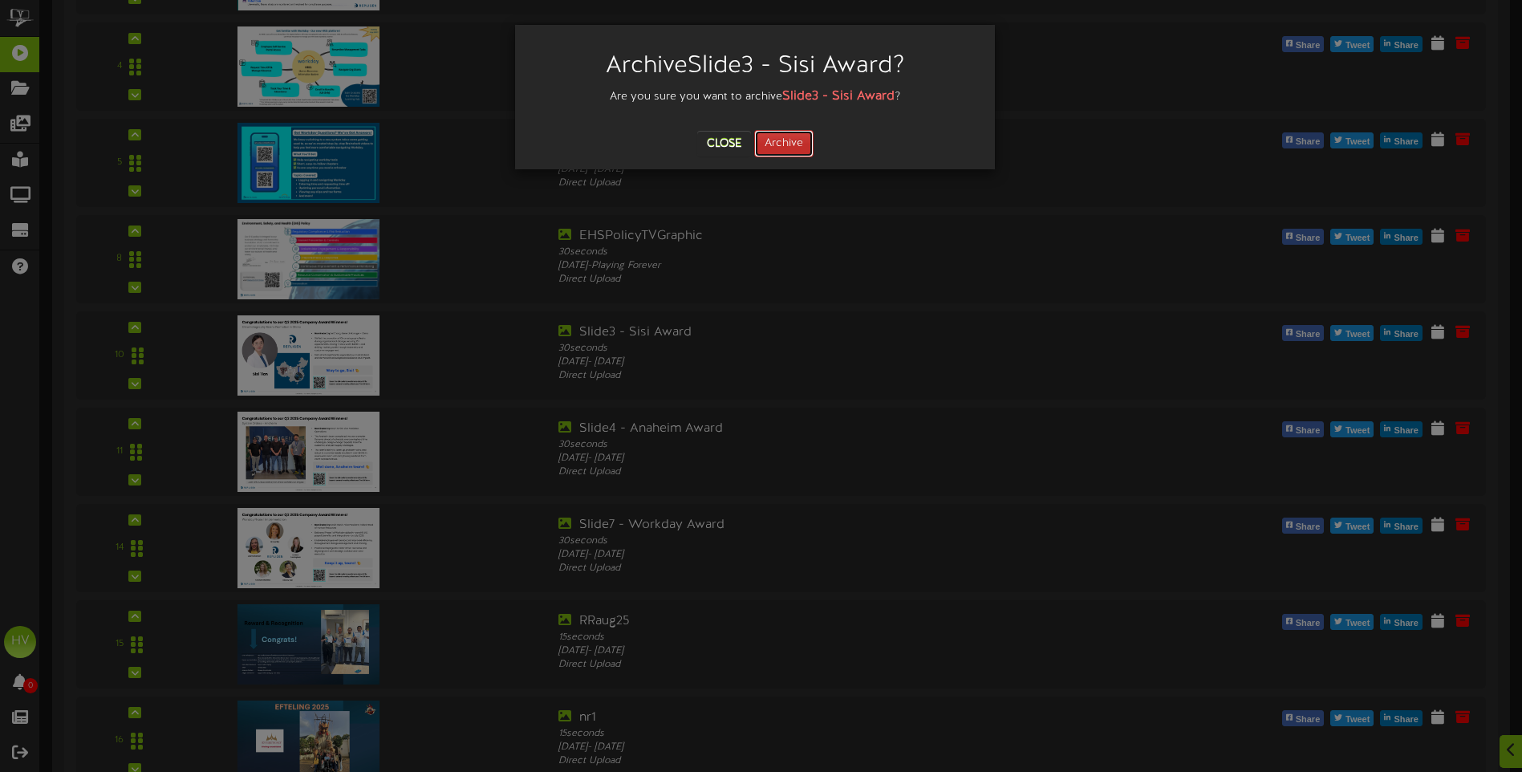
click at [776, 143] on button "Archive" at bounding box center [783, 143] width 59 height 27
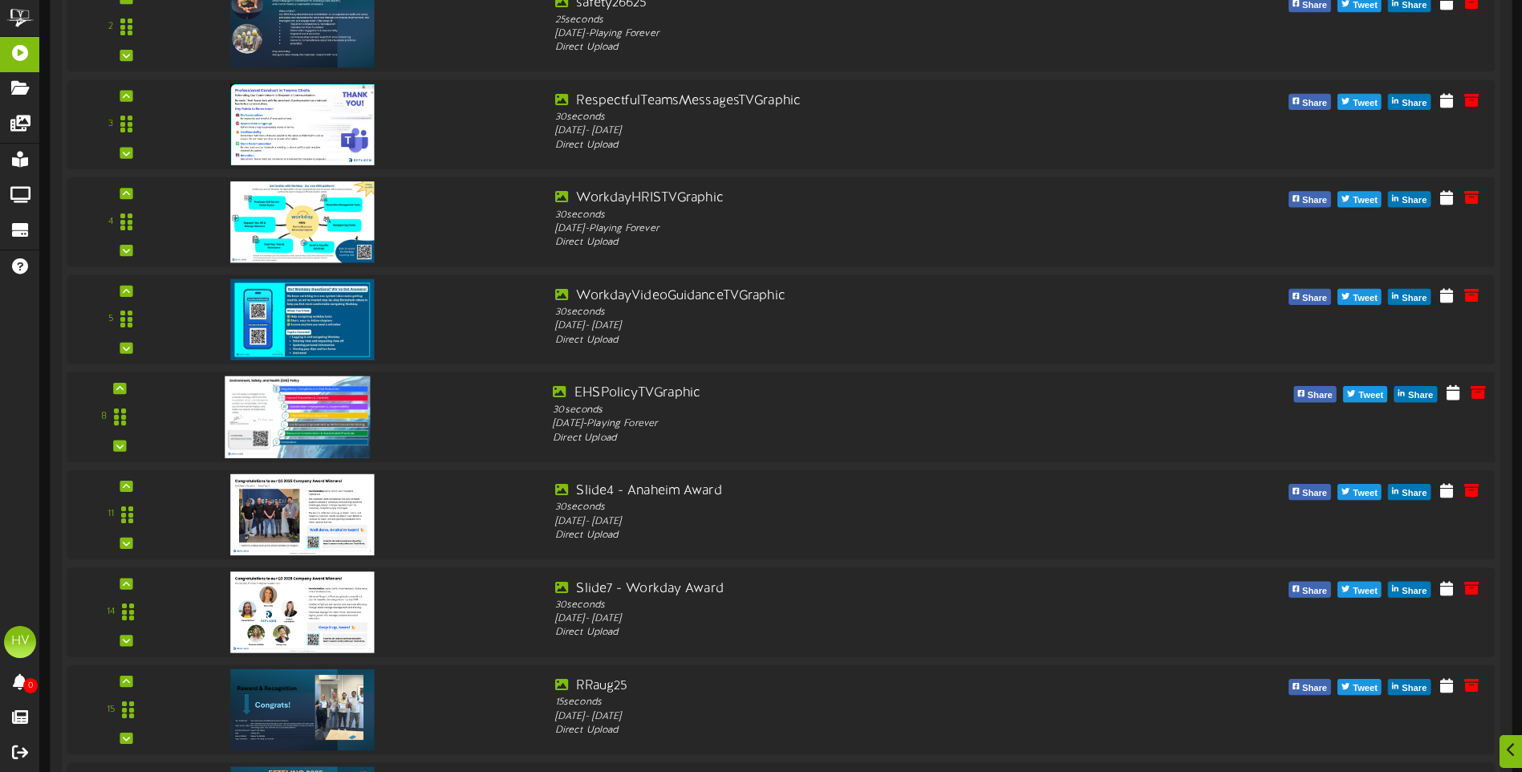
scroll to position [590, 0]
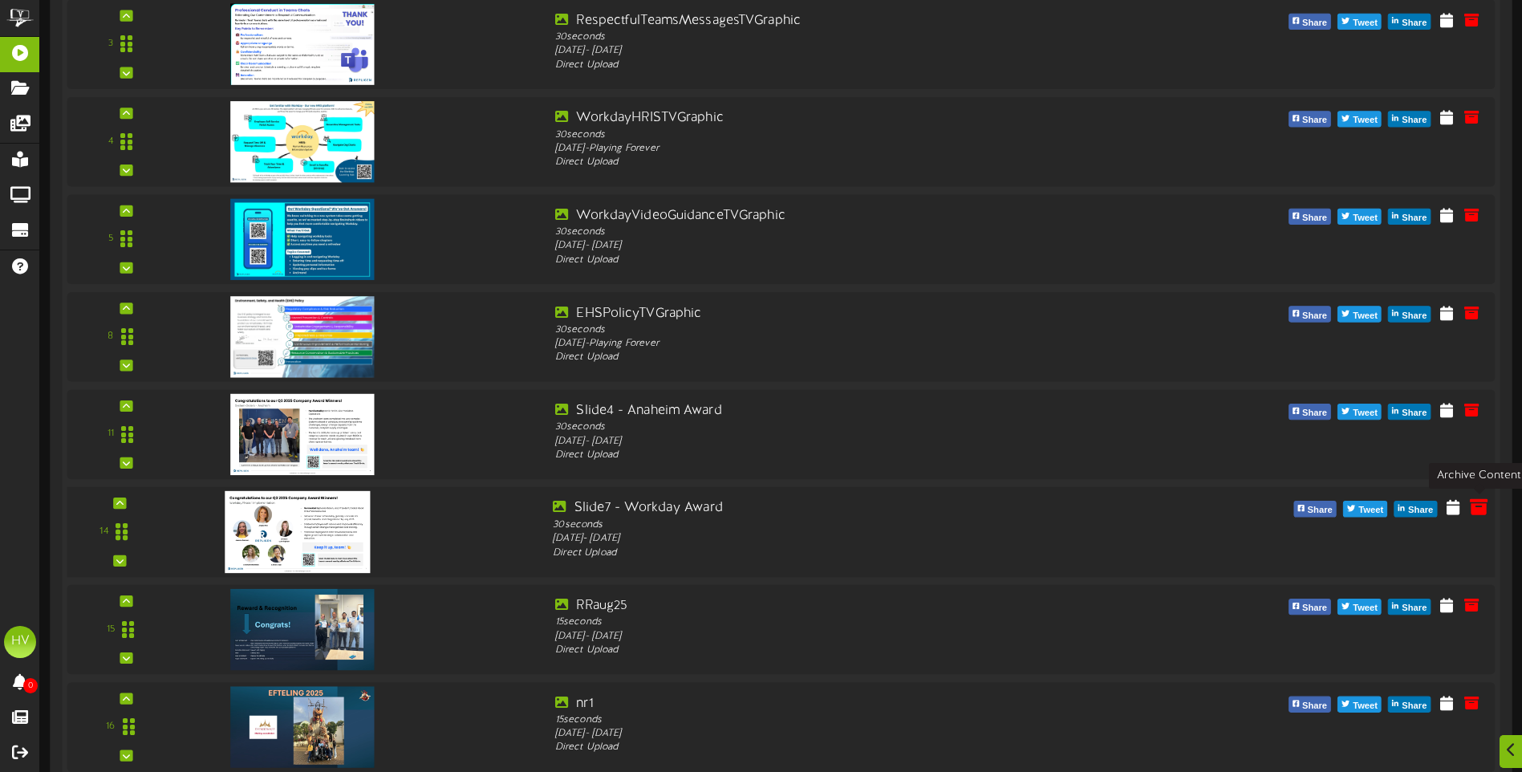
click at [1474, 506] on icon at bounding box center [1479, 506] width 18 height 18
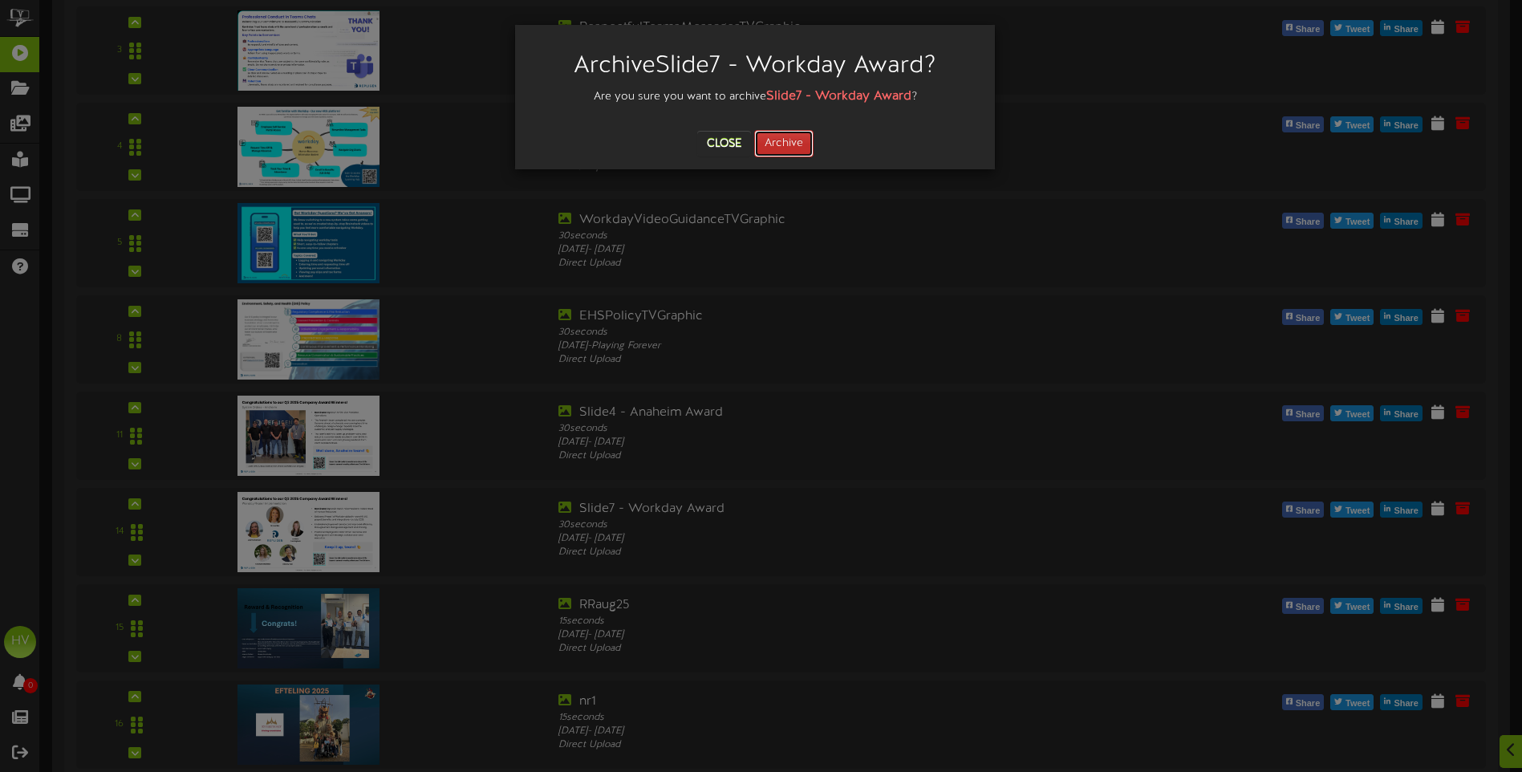
click at [789, 140] on button "Archive" at bounding box center [783, 143] width 59 height 27
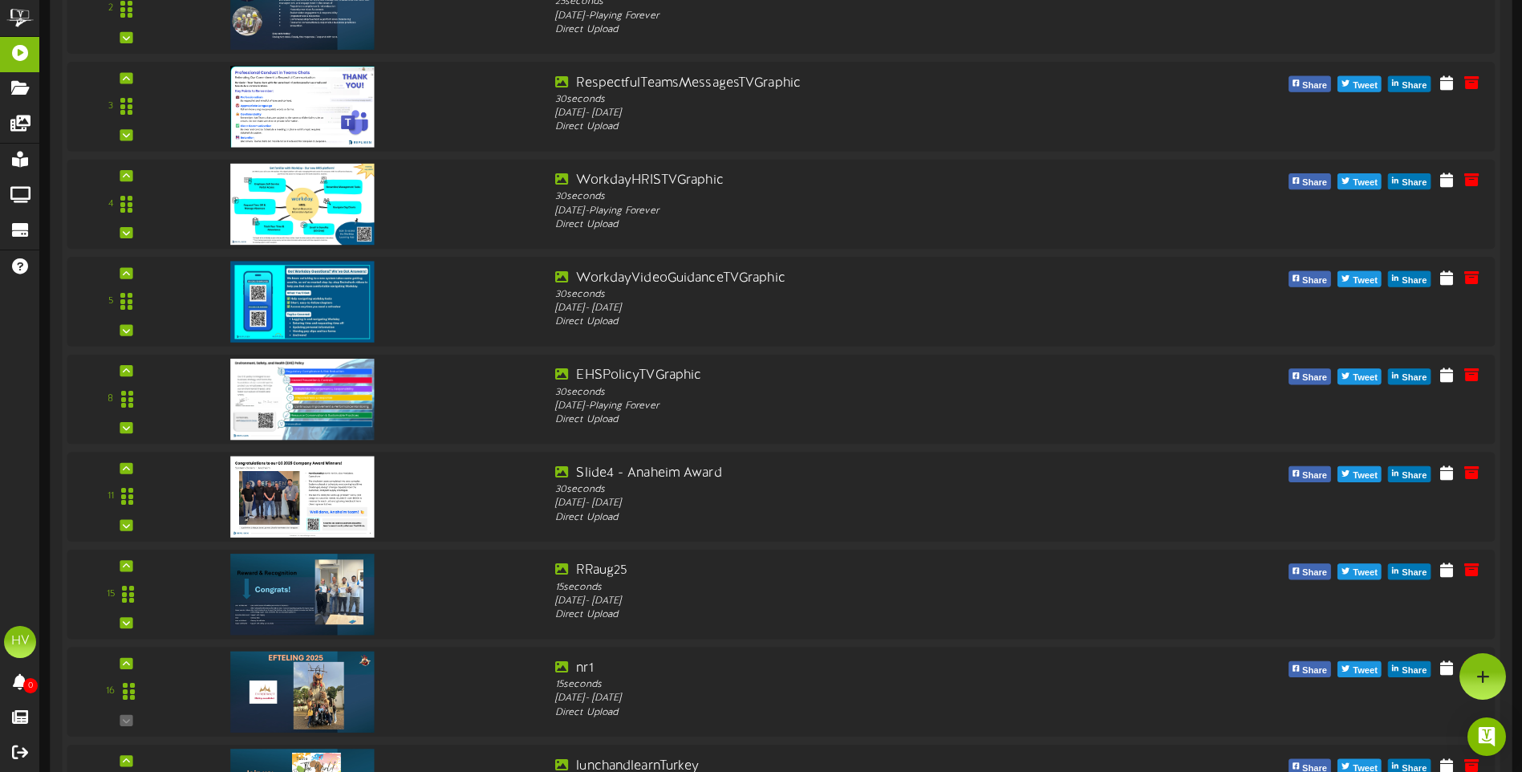
scroll to position [510, 0]
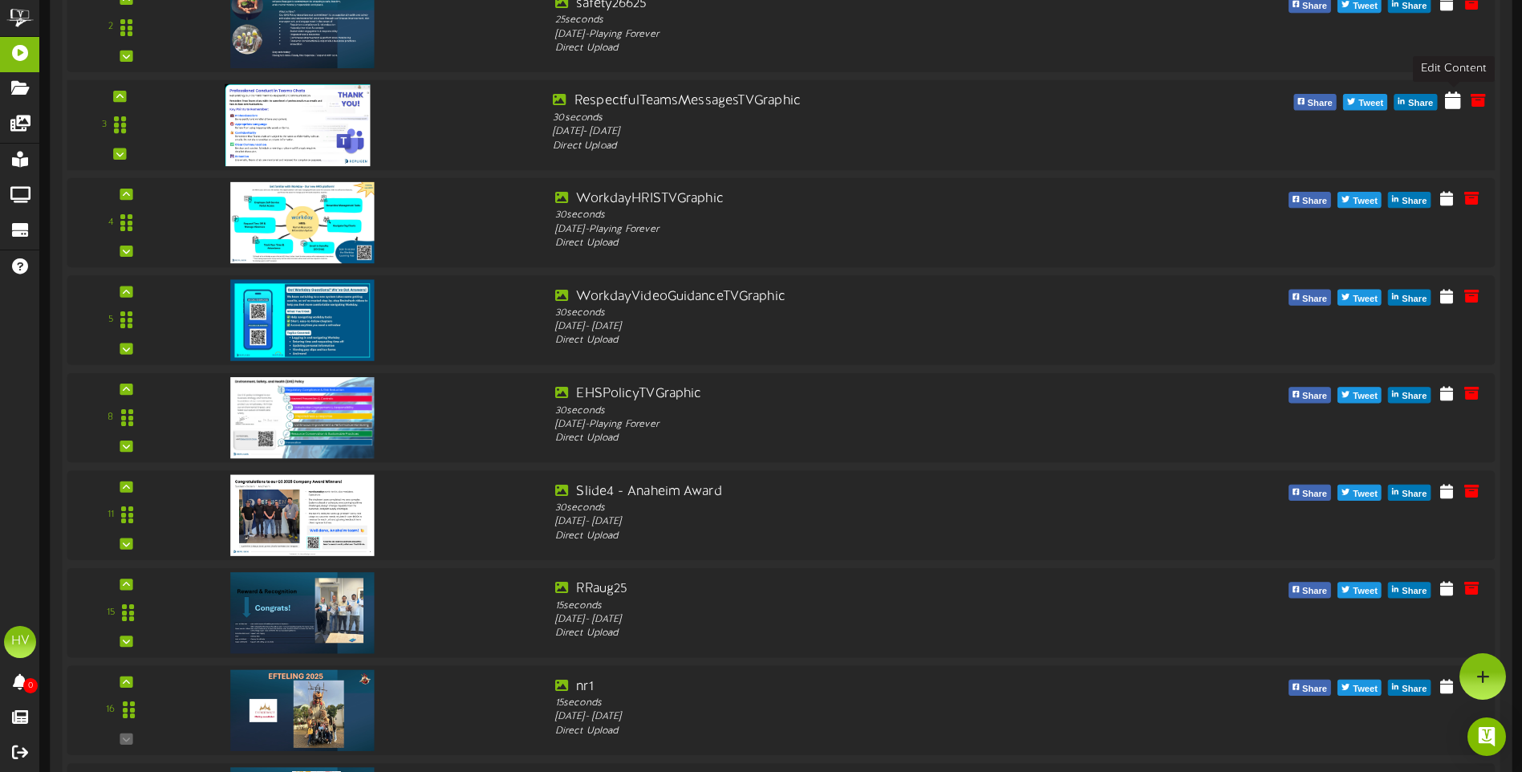
click at [1446, 103] on icon at bounding box center [1453, 100] width 16 height 18
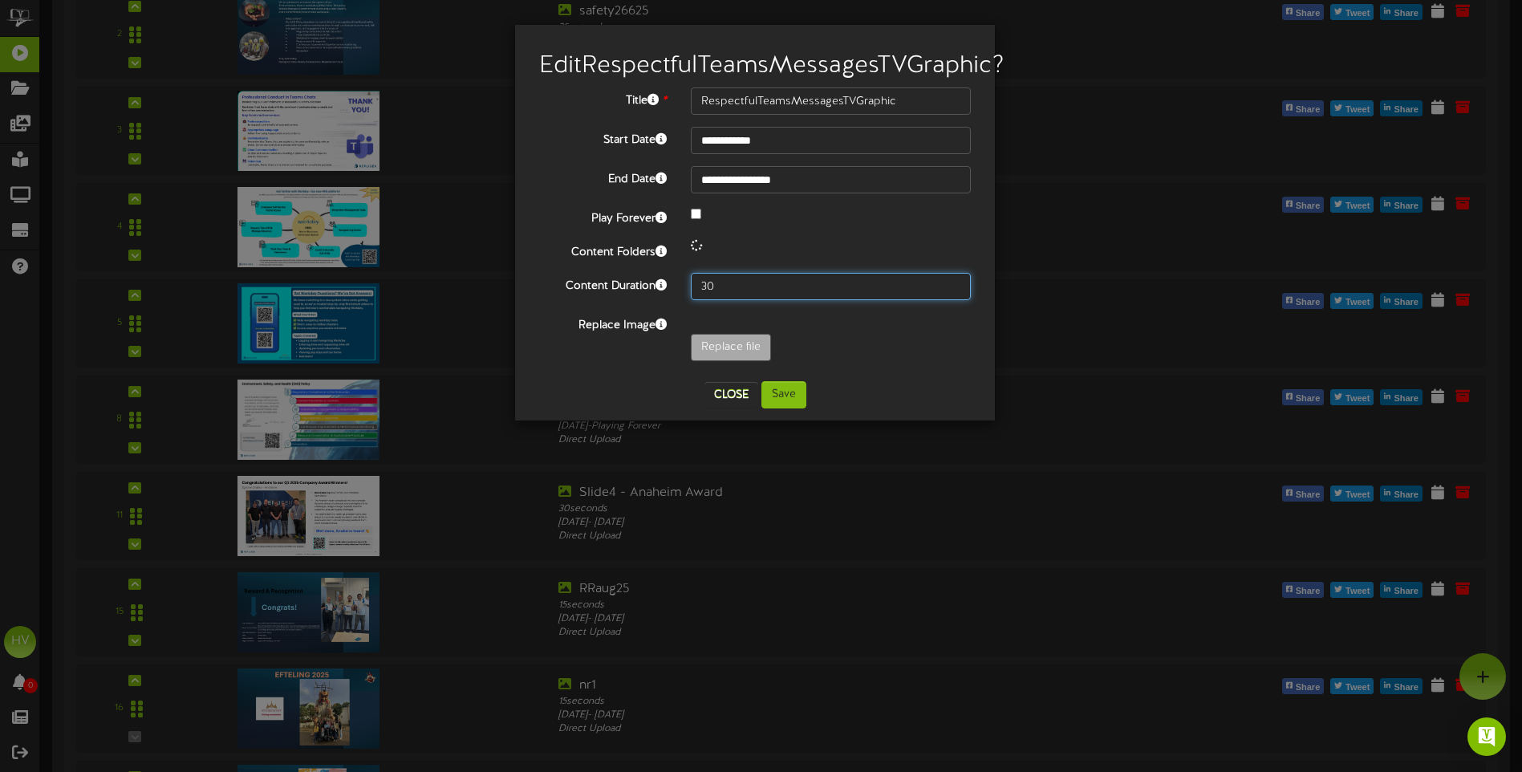
drag, startPoint x: 722, startPoint y: 310, endPoint x: 692, endPoint y: 310, distance: 29.7
click at [692, 300] on input "30" at bounding box center [831, 286] width 280 height 27
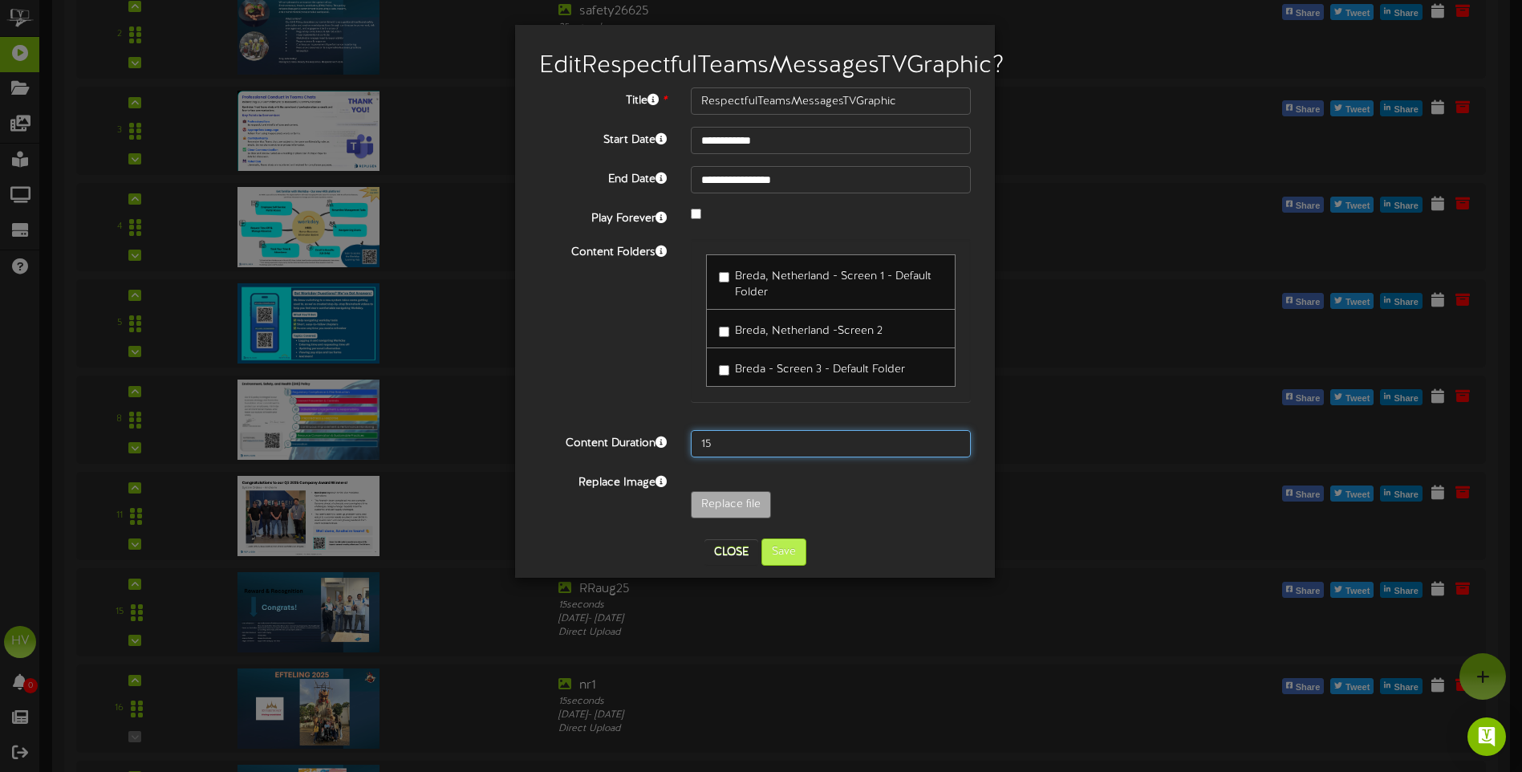
type input "15"
click at [772, 566] on button "Save" at bounding box center [783, 551] width 45 height 27
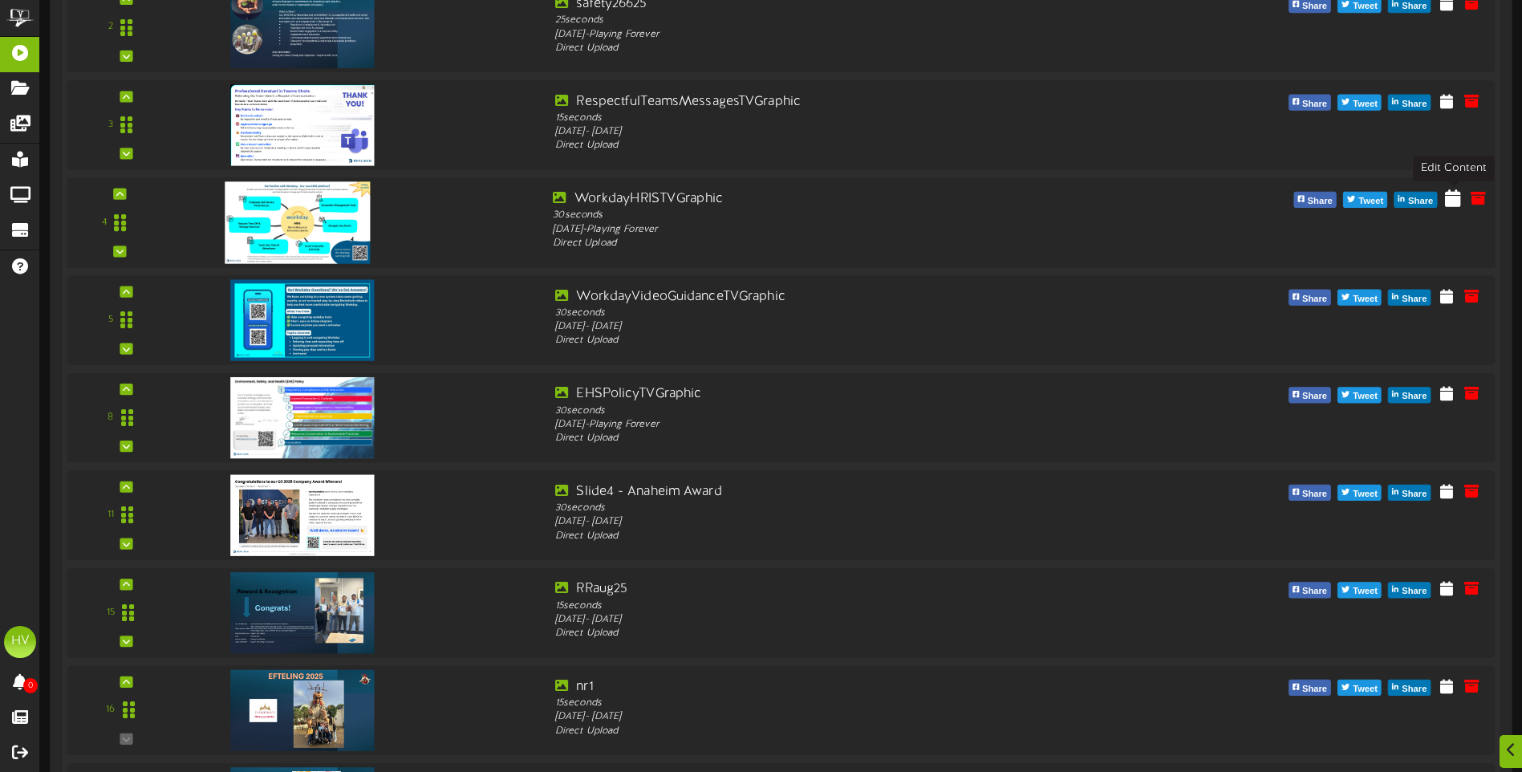
click at [1447, 205] on icon at bounding box center [1453, 198] width 16 height 18
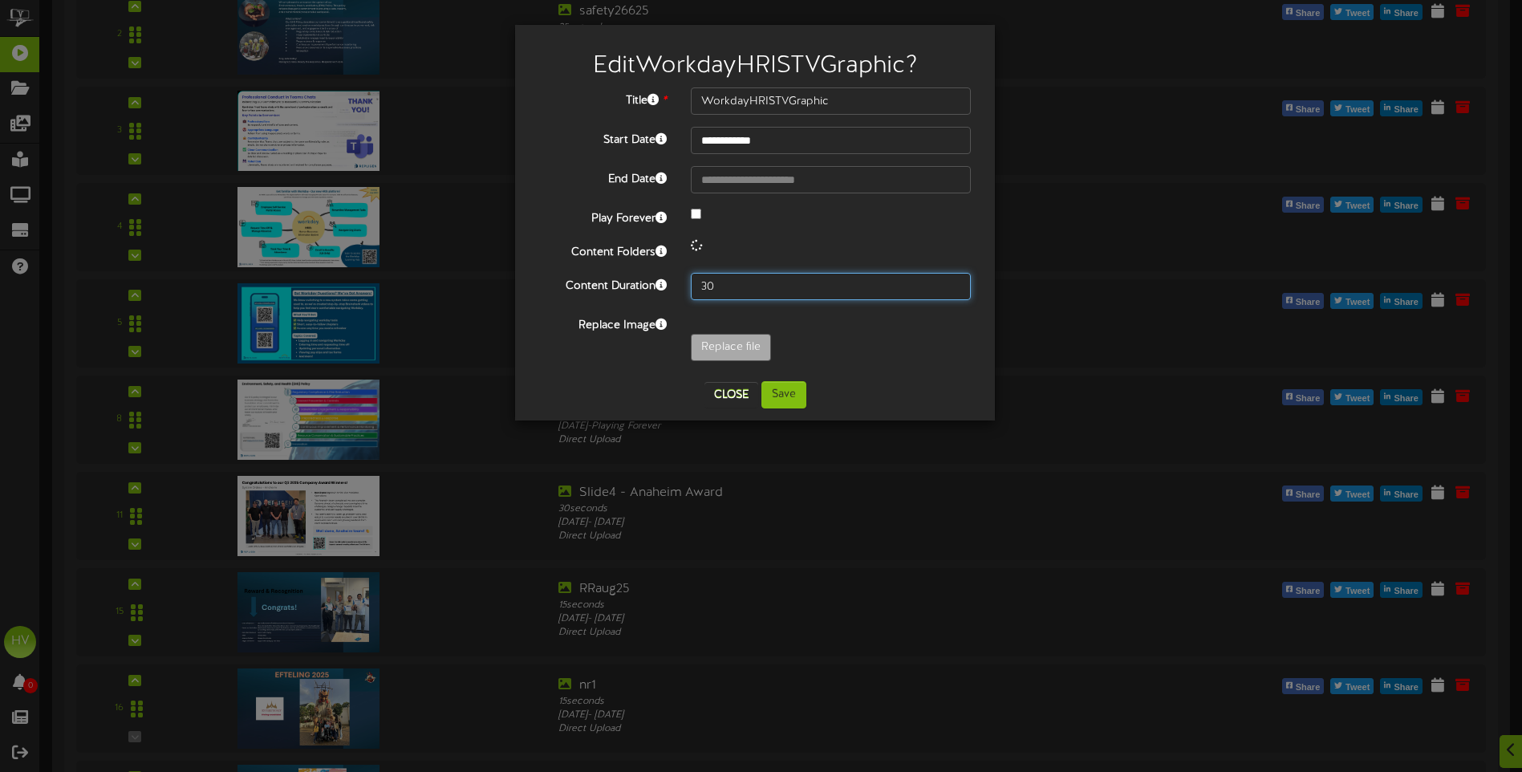
drag, startPoint x: 730, startPoint y: 283, endPoint x: 679, endPoint y: 283, distance: 50.5
click at [679, 283] on div "30" at bounding box center [831, 286] width 304 height 27
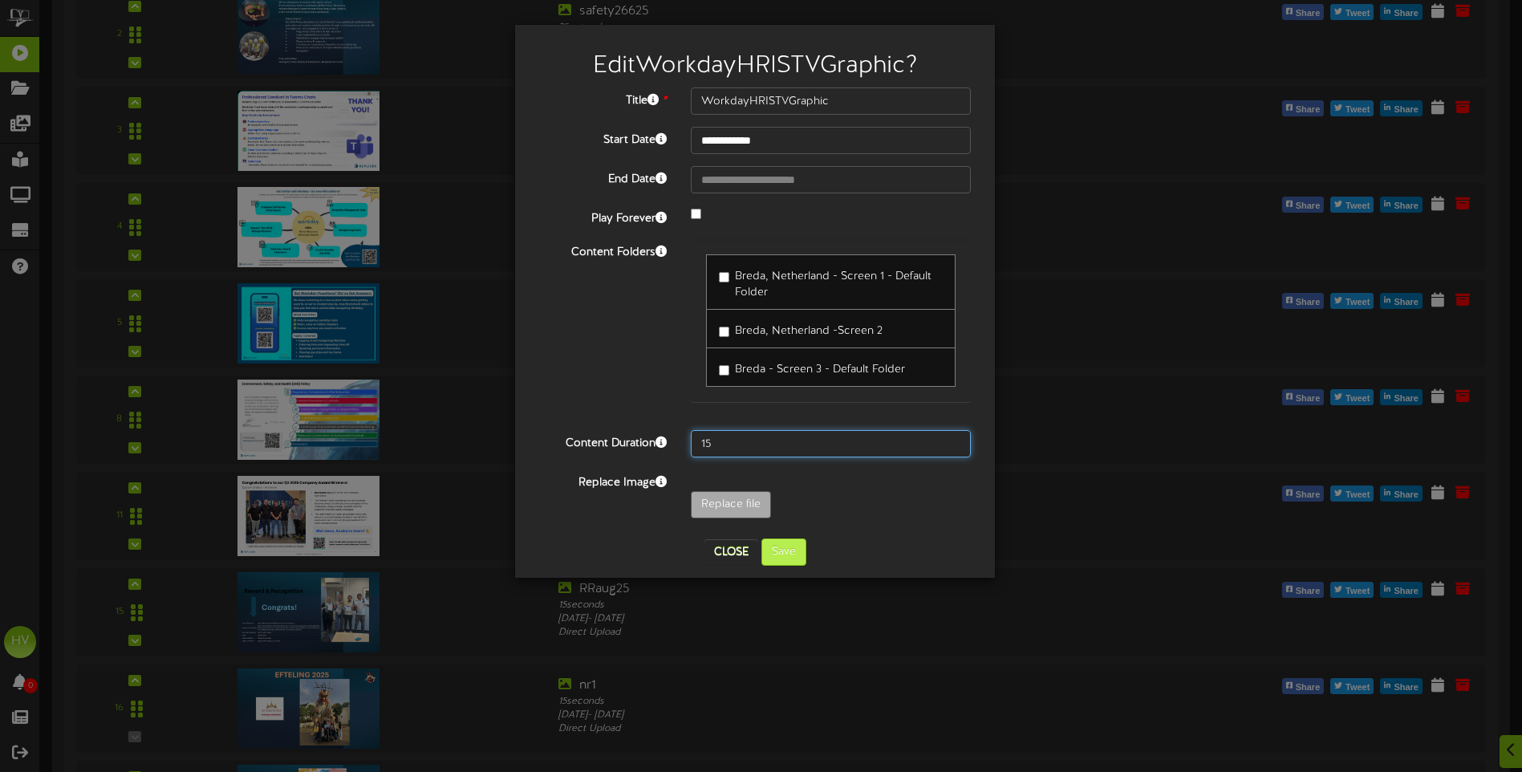
type input "15"
click at [785, 554] on button "Save" at bounding box center [783, 551] width 45 height 27
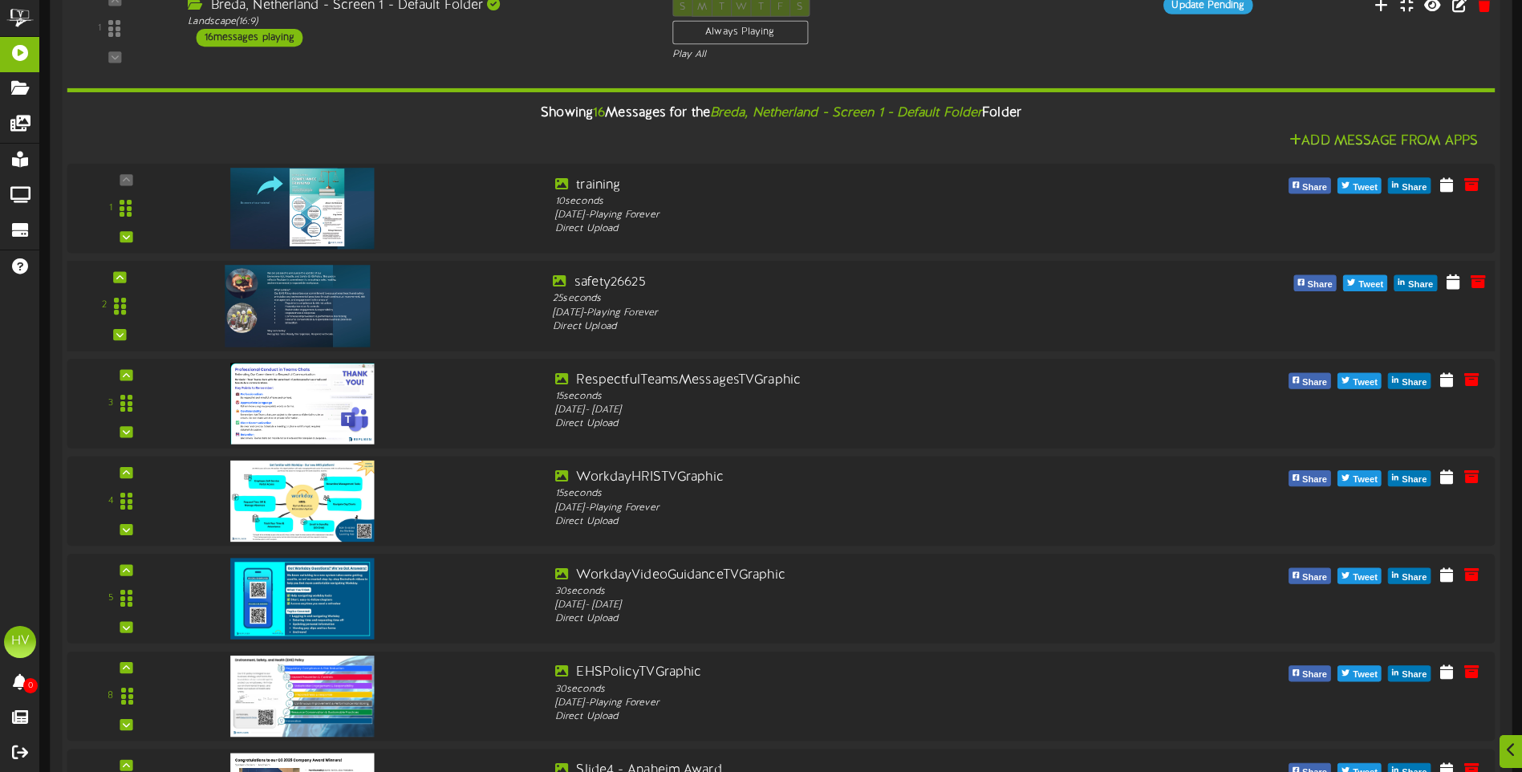
scroll to position [270, 0]
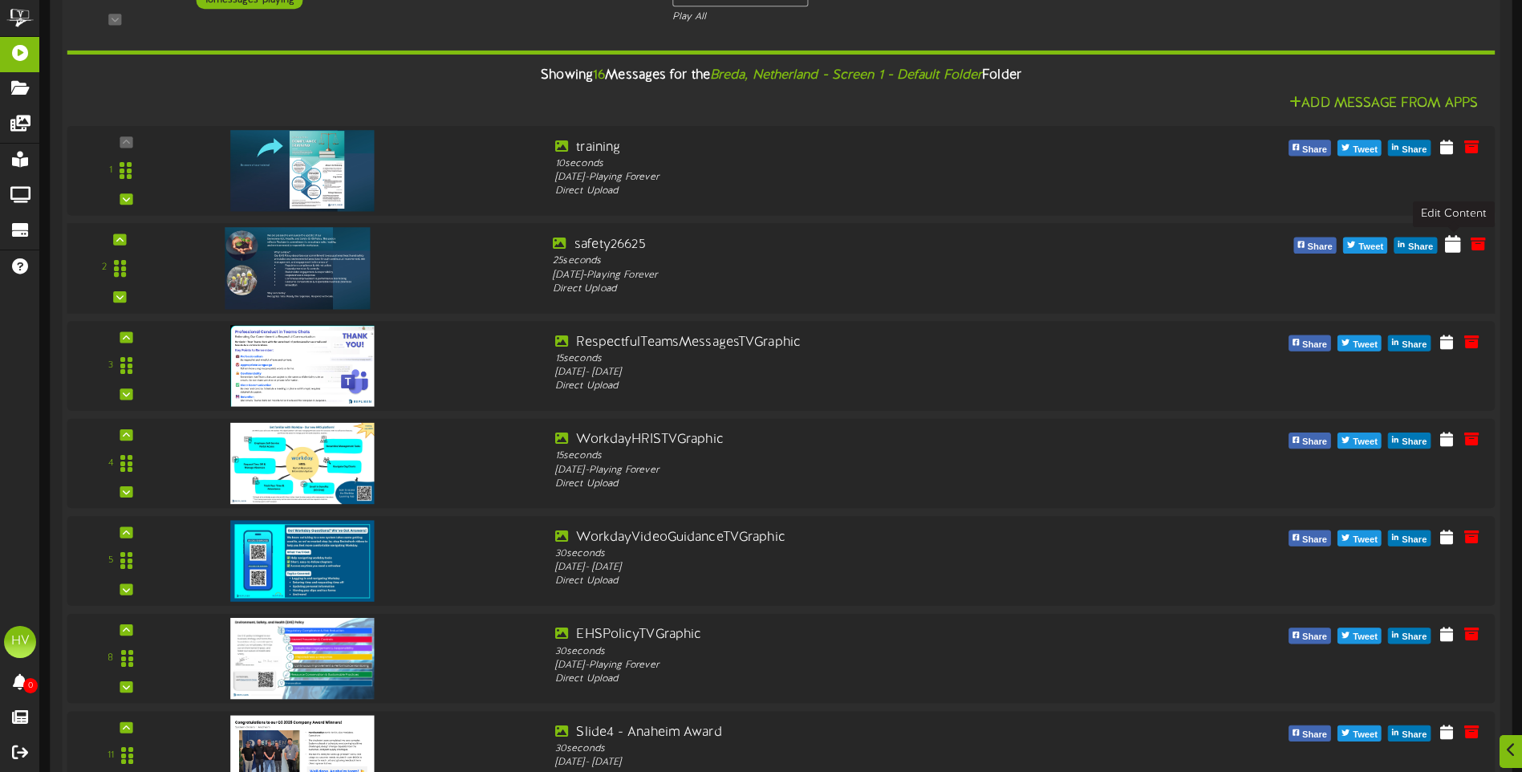
click at [1455, 250] on icon at bounding box center [1453, 243] width 16 height 18
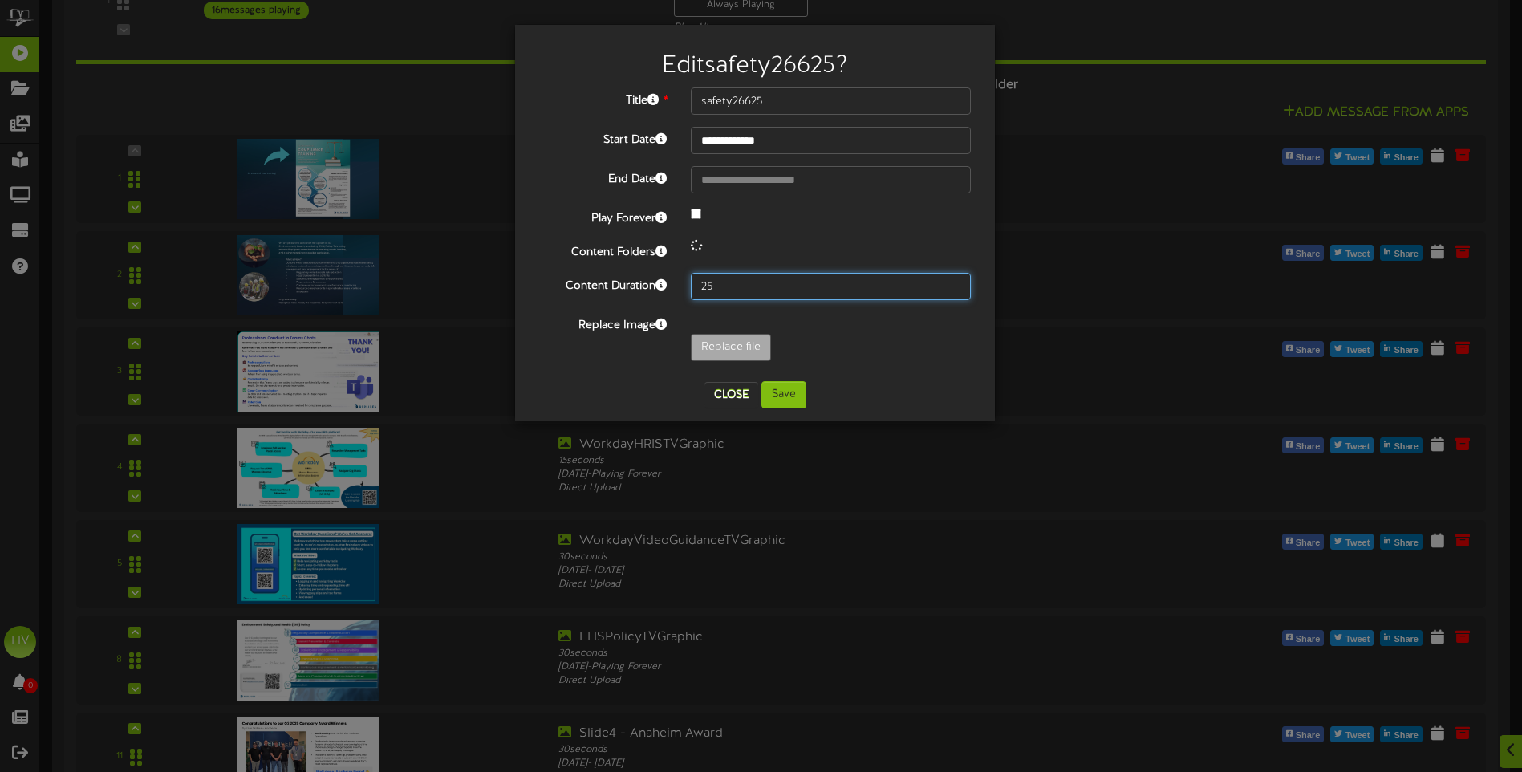
drag, startPoint x: 714, startPoint y: 289, endPoint x: 659, endPoint y: 288, distance: 55.4
click at [659, 288] on div "Content Duration 25" at bounding box center [755, 286] width 456 height 27
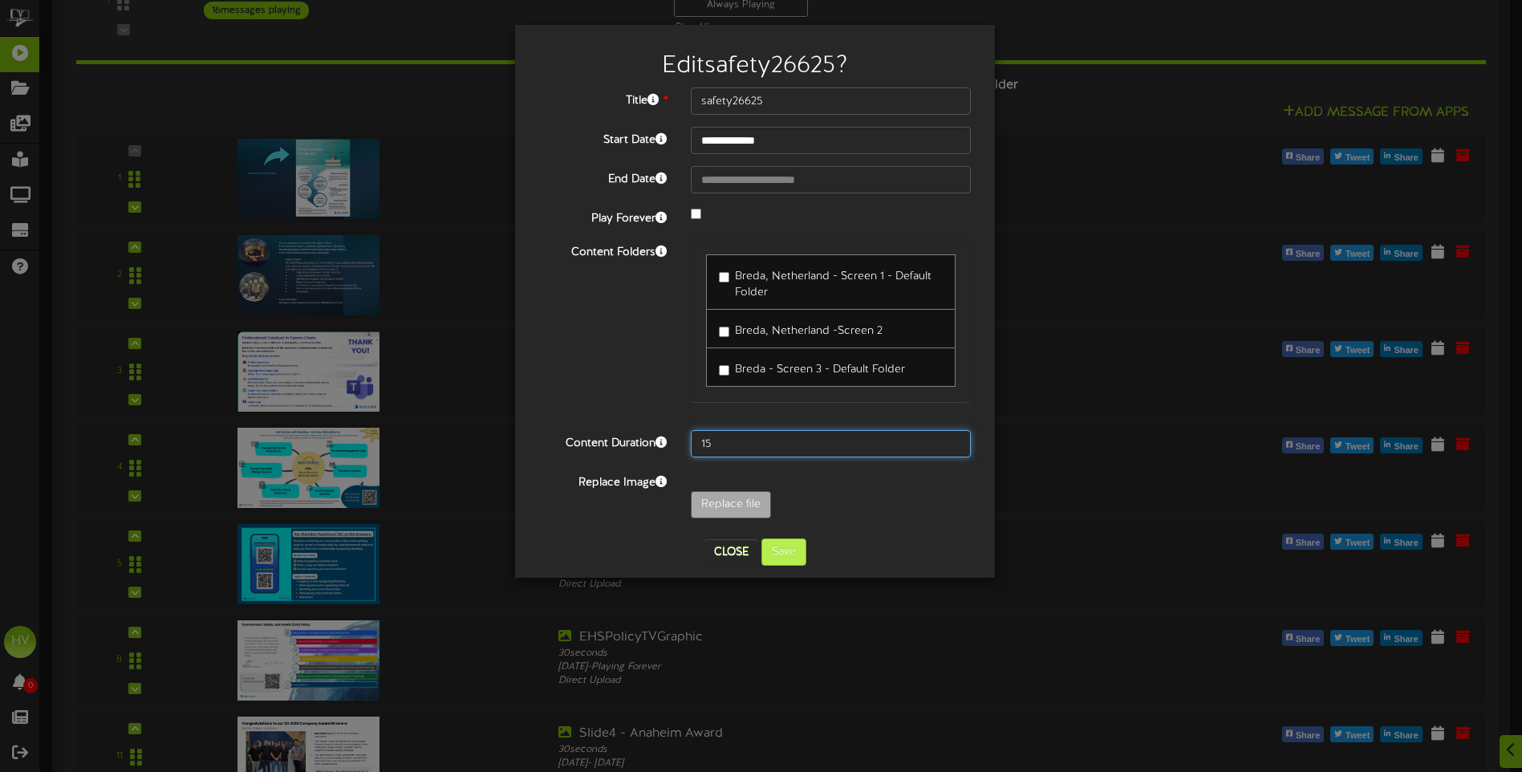
type input "15"
click at [780, 555] on button "Save" at bounding box center [783, 551] width 45 height 27
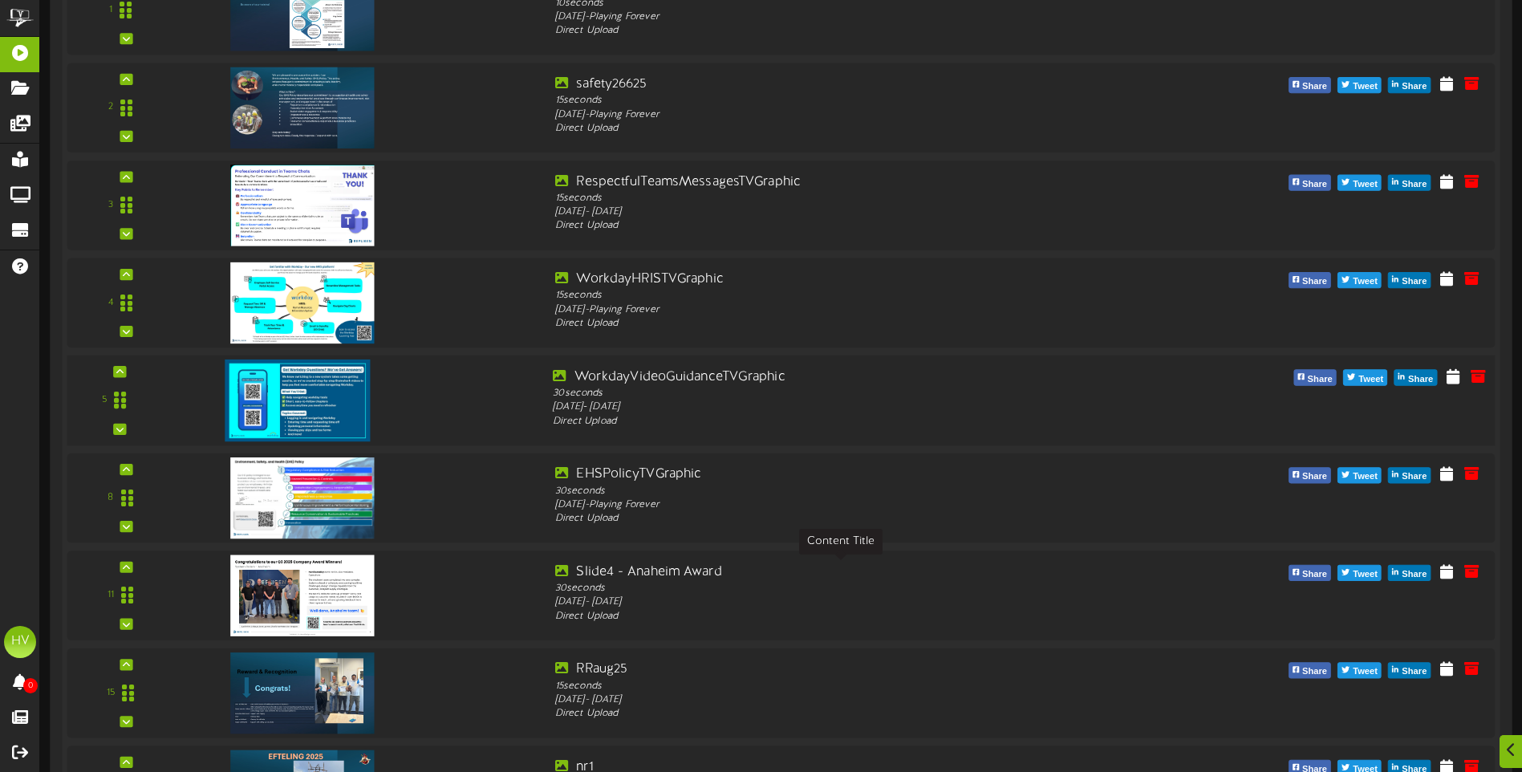
scroll to position [510, 0]
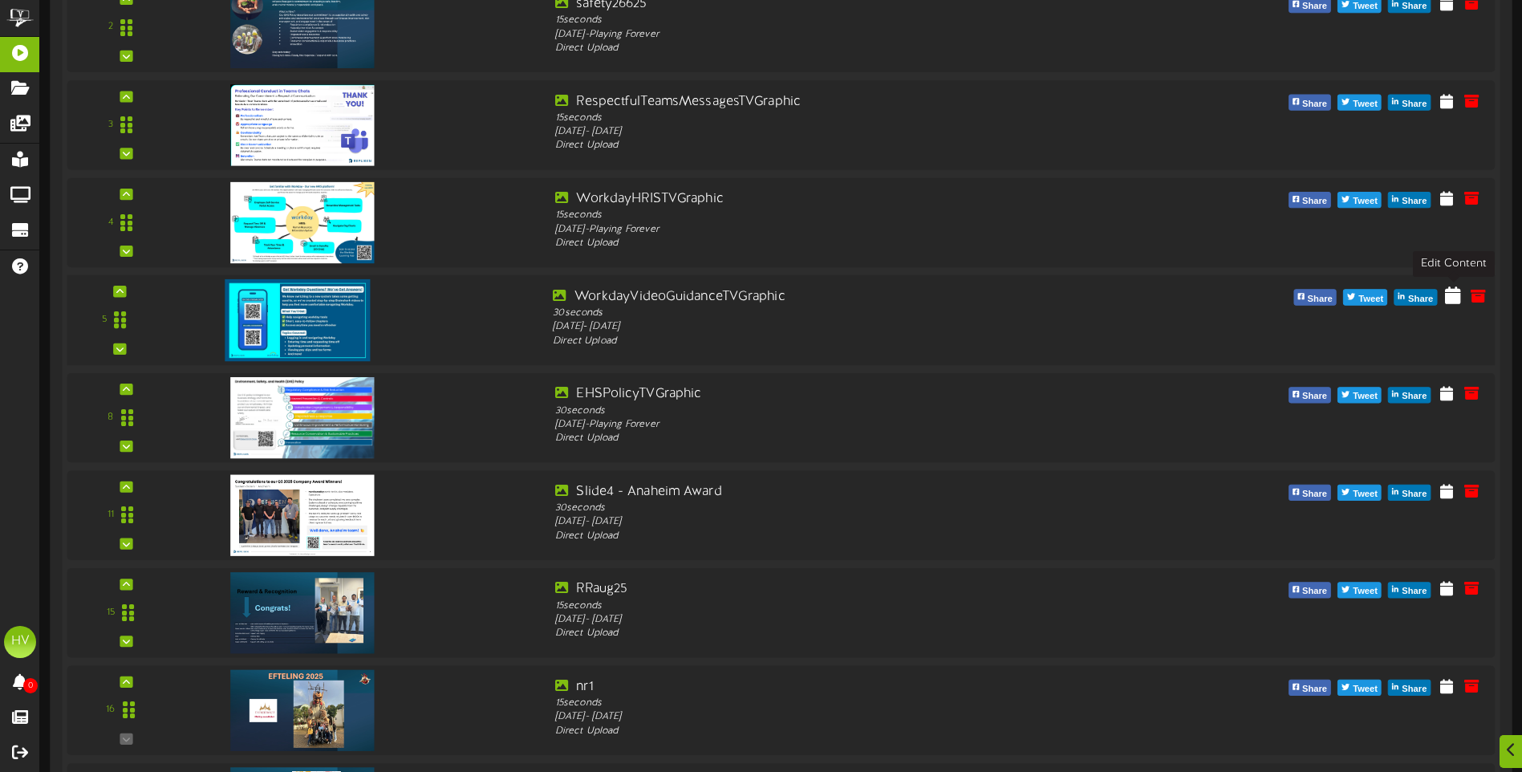
click at [1456, 296] on icon at bounding box center [1453, 295] width 16 height 18
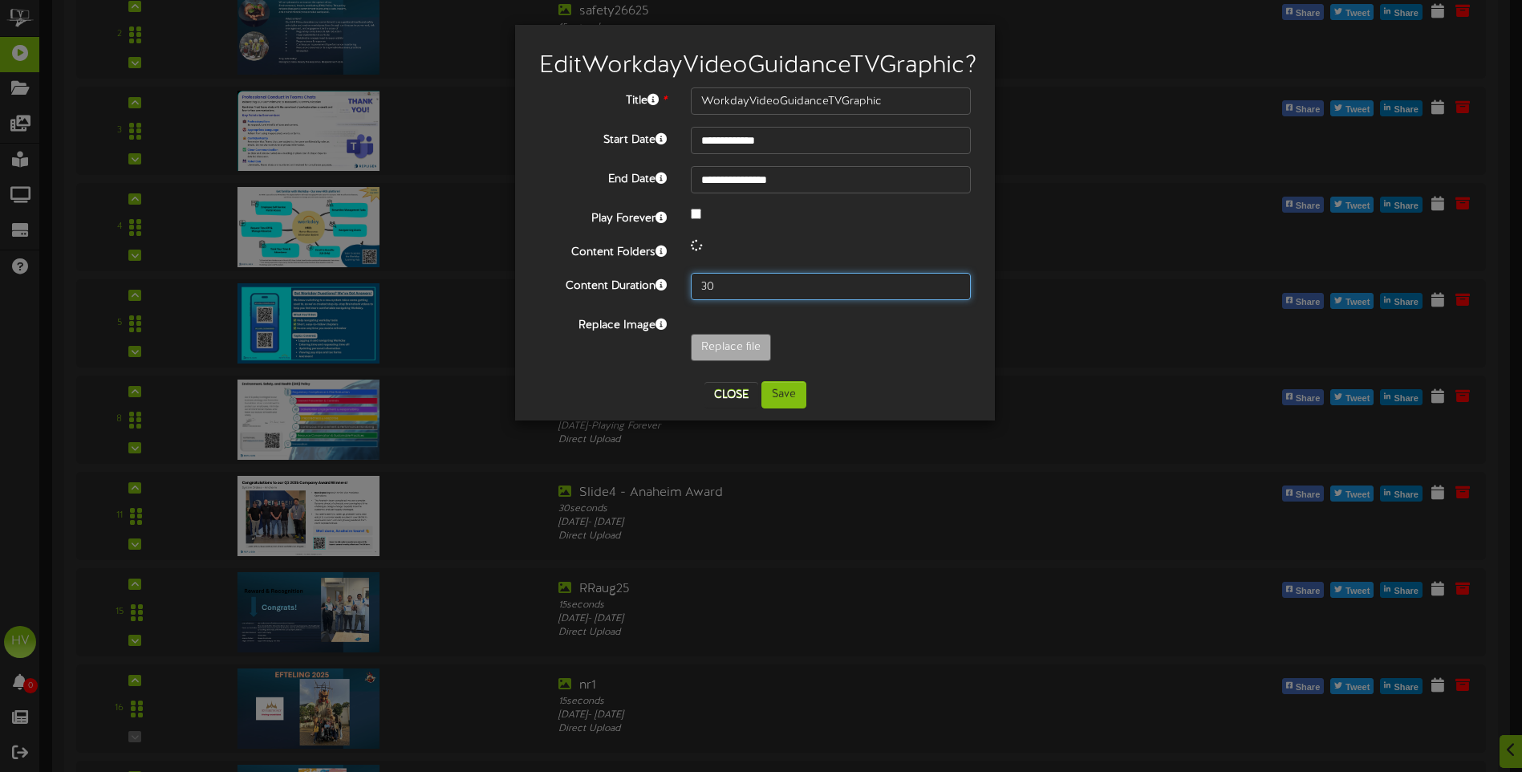
drag, startPoint x: 741, startPoint y: 316, endPoint x: 626, endPoint y: 322, distance: 114.8
click at [626, 300] on div "Content Duration 30" at bounding box center [755, 286] width 456 height 27
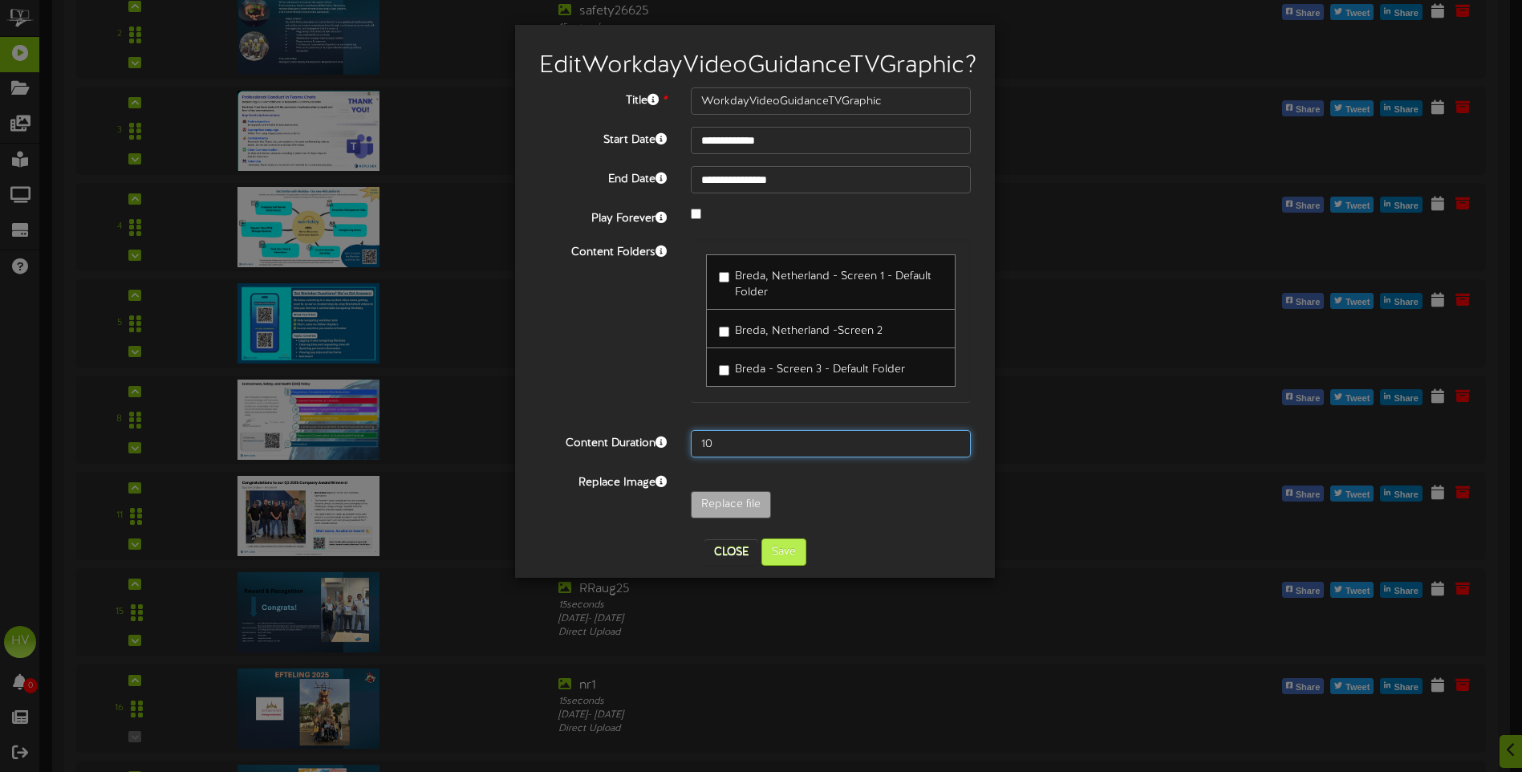
type input "10"
click at [779, 566] on button "Save" at bounding box center [783, 551] width 45 height 27
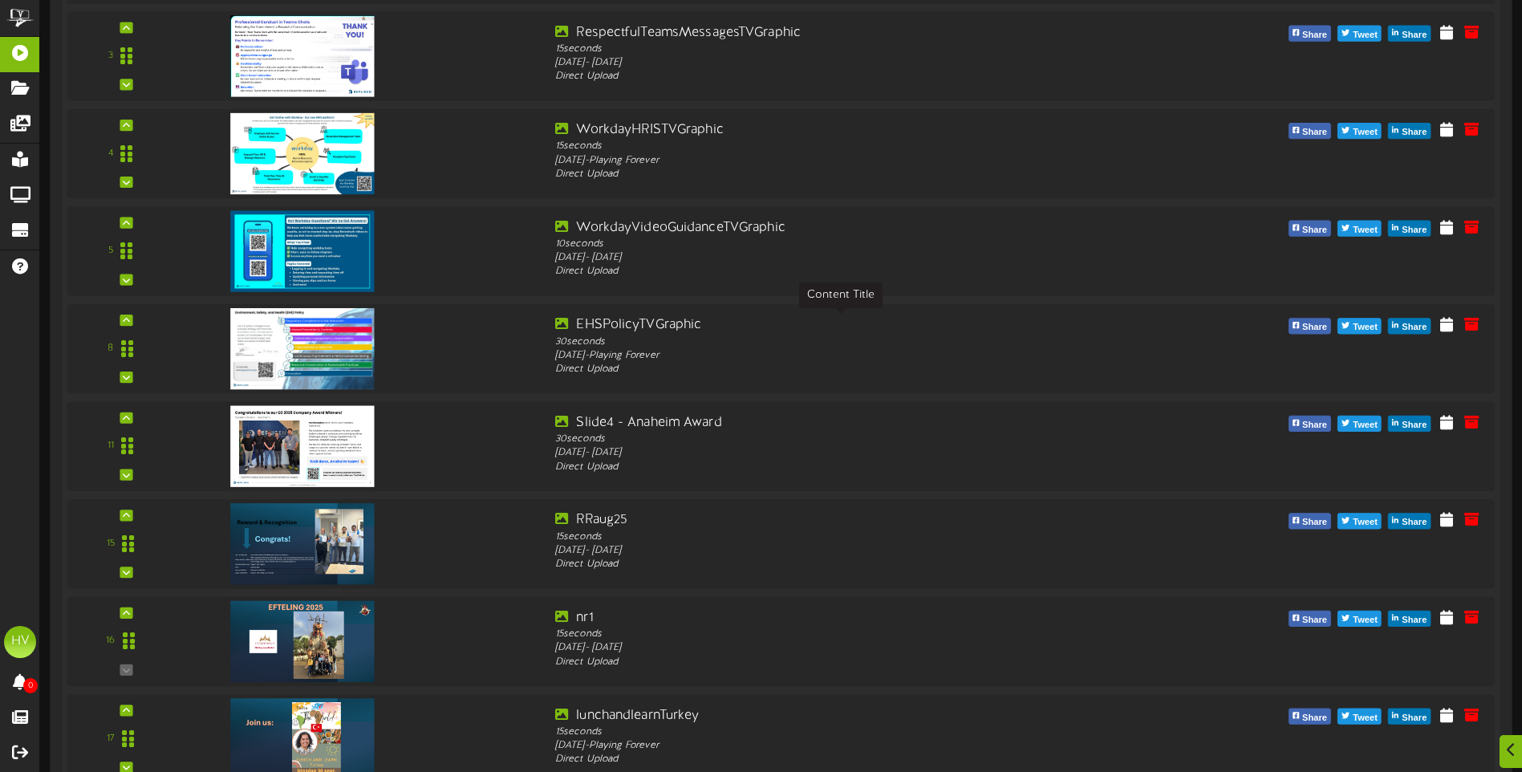
scroll to position [590, 0]
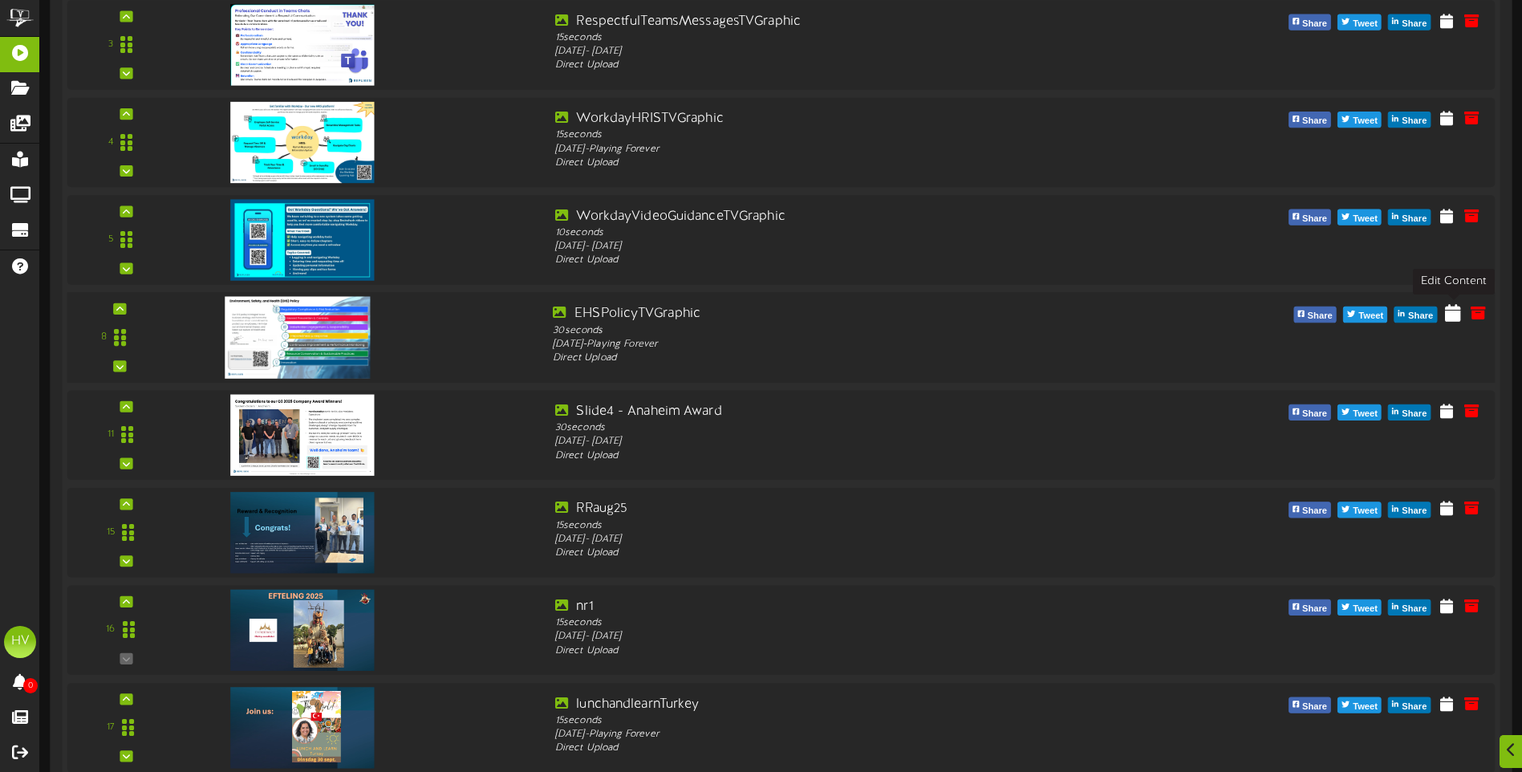
click at [1452, 319] on icon at bounding box center [1453, 312] width 16 height 18
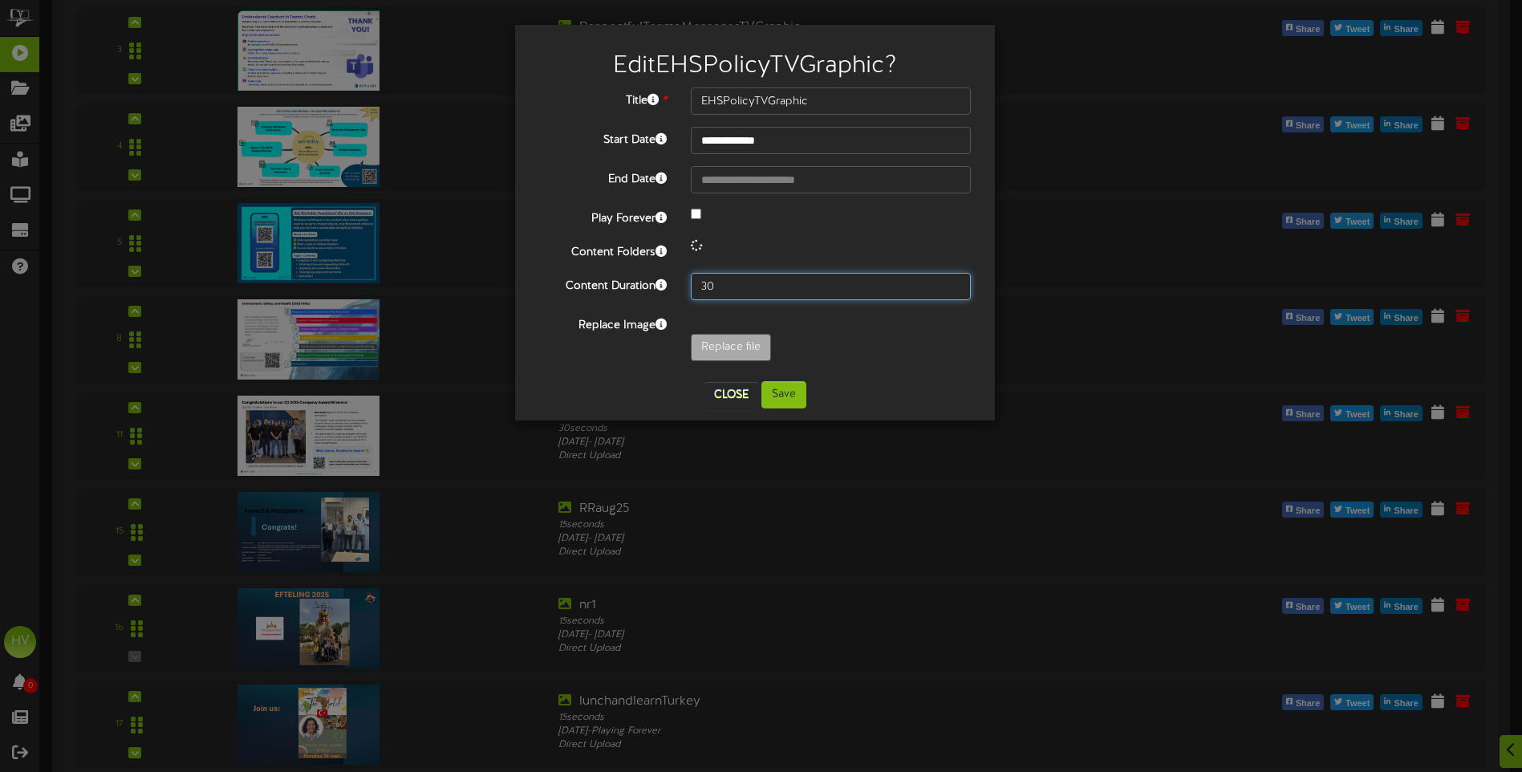
drag, startPoint x: 735, startPoint y: 282, endPoint x: 682, endPoint y: 285, distance: 53.0
click at [682, 285] on div "30" at bounding box center [831, 286] width 304 height 27
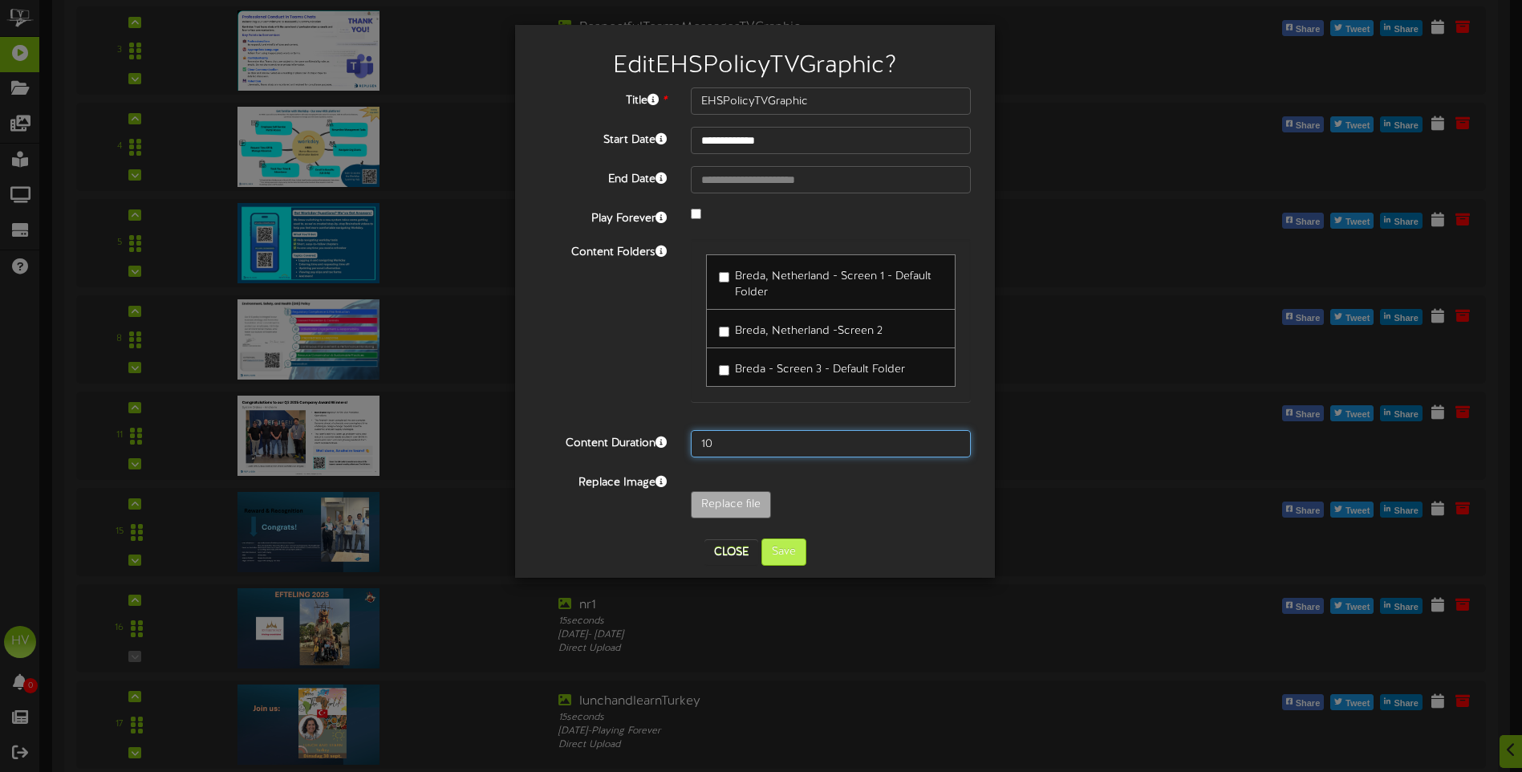
type input "10"
click at [783, 547] on button "Save" at bounding box center [783, 551] width 45 height 27
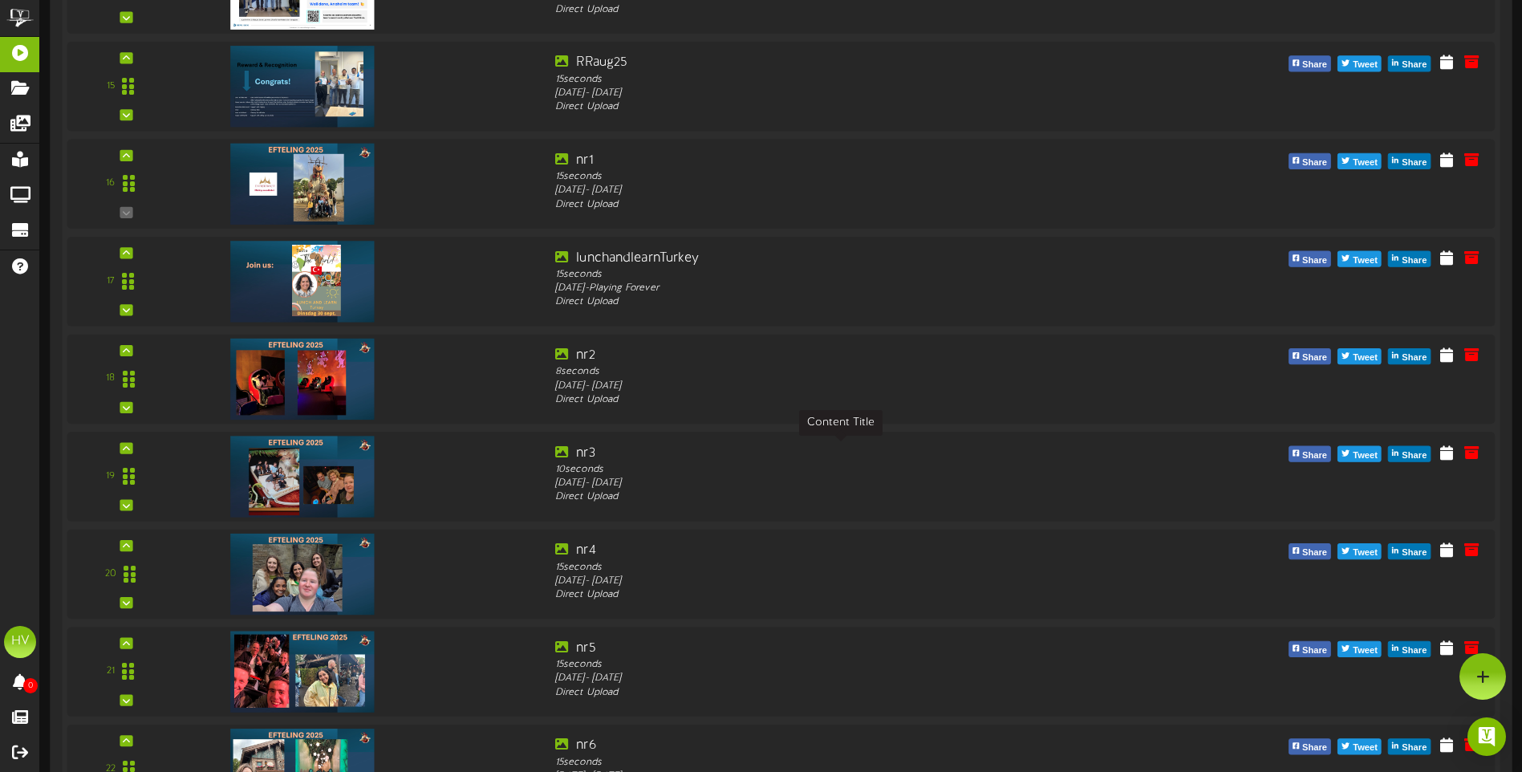
scroll to position [991, 0]
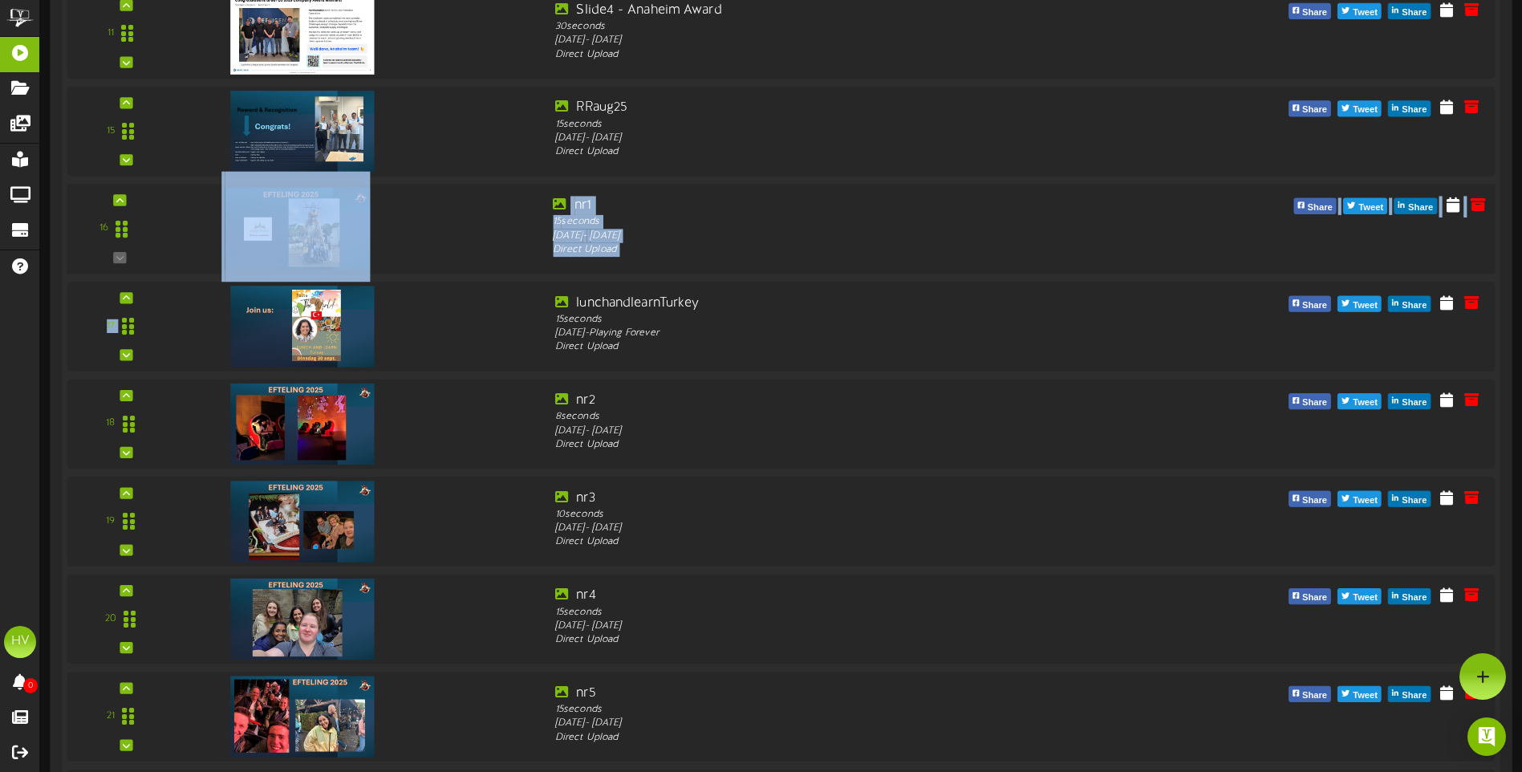
drag, startPoint x: 415, startPoint y: 331, endPoint x: 420, endPoint y: 224, distance: 107.6
click at [420, 224] on div "1" at bounding box center [781, 180] width 1428 height 1552
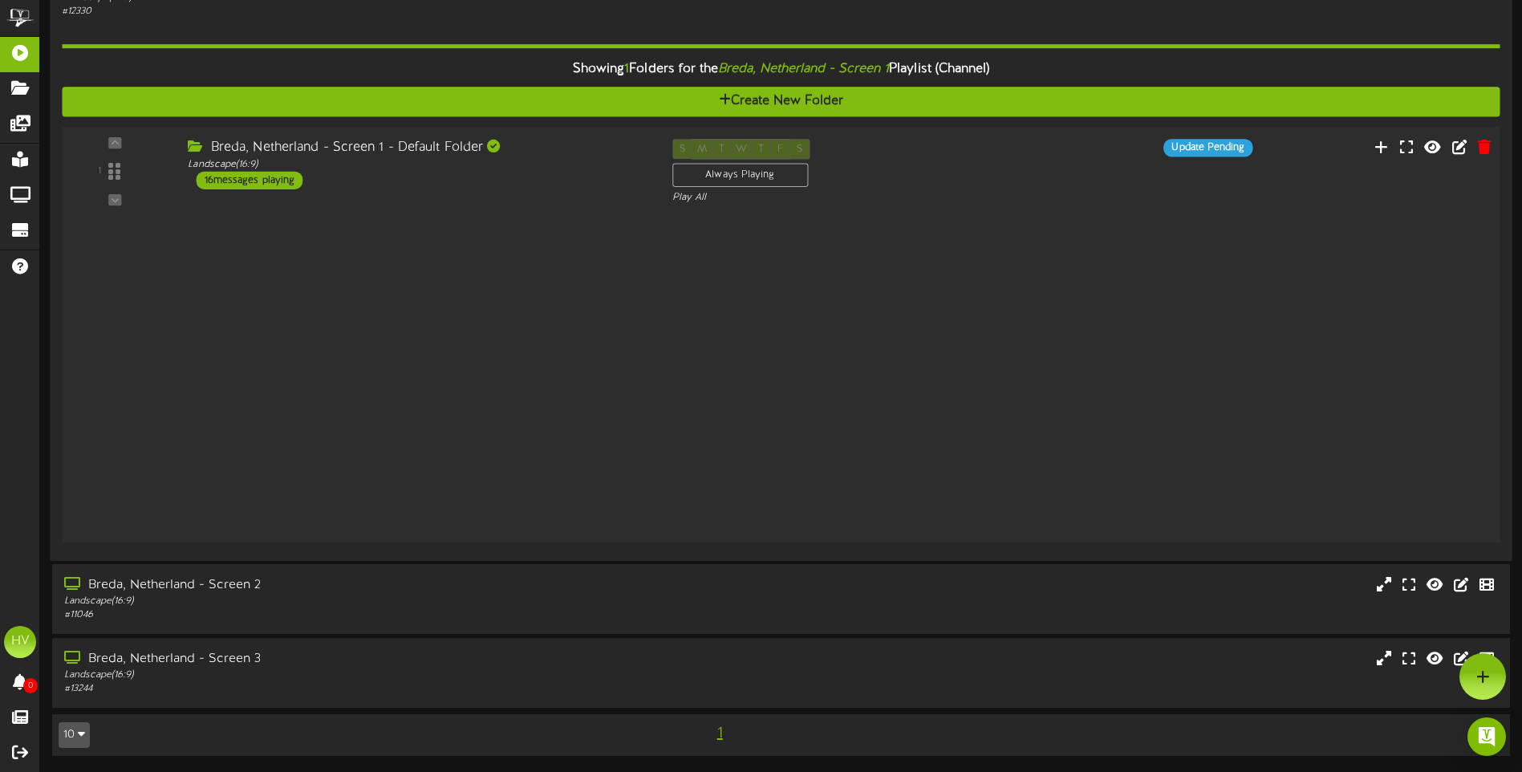
scroll to position [0, 0]
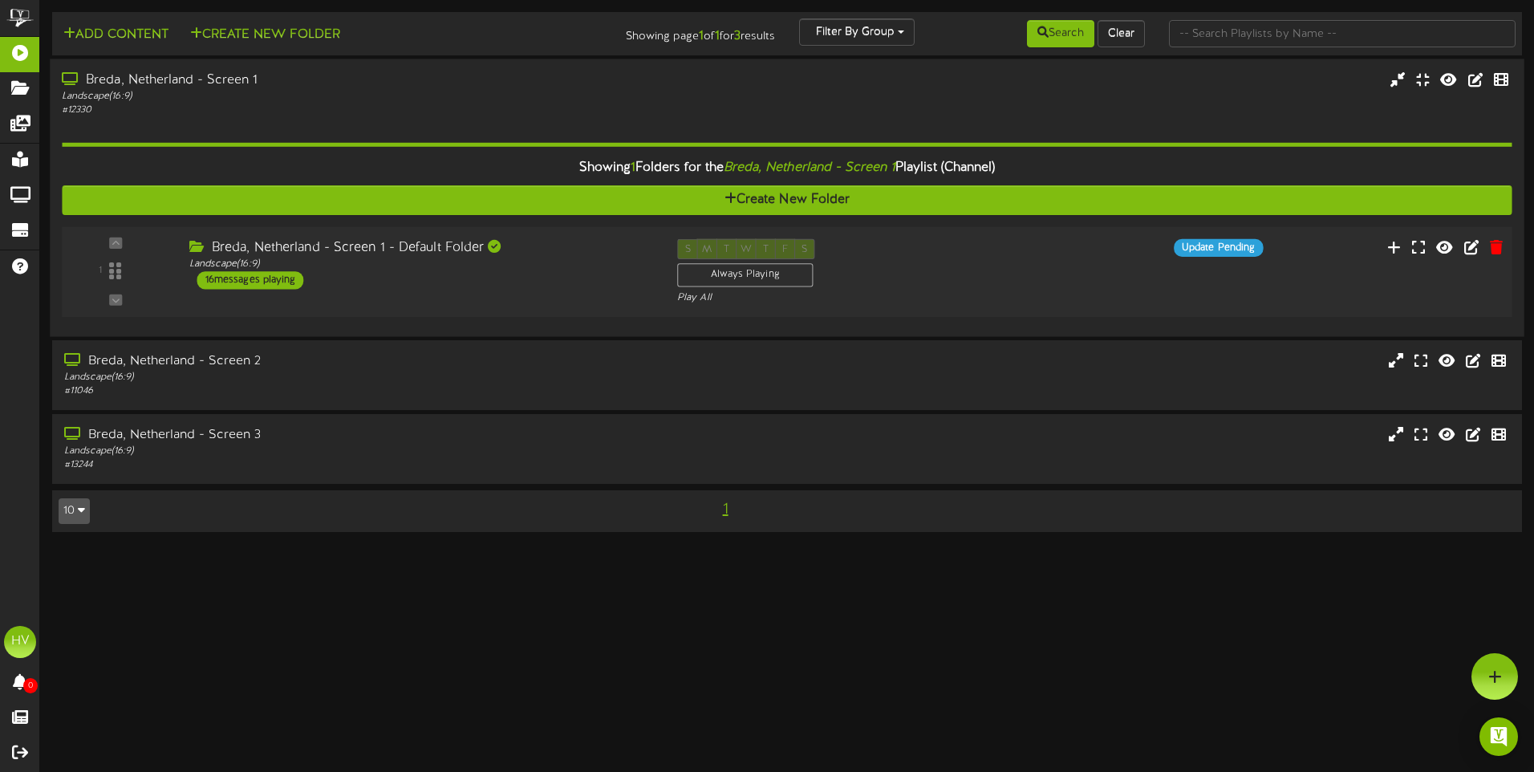
click at [274, 283] on div "16 messages playing" at bounding box center [250, 280] width 107 height 18
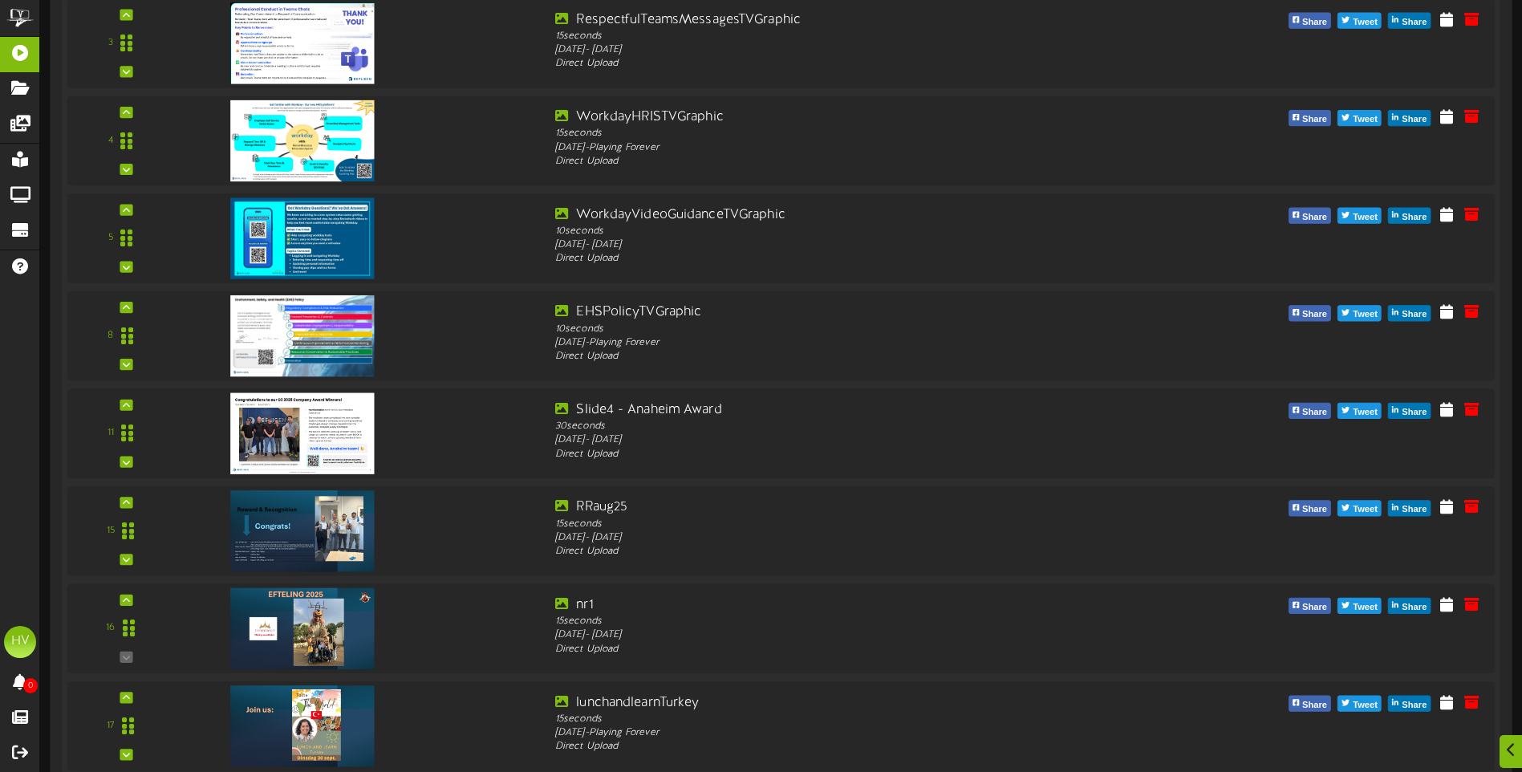
scroll to position [722, 0]
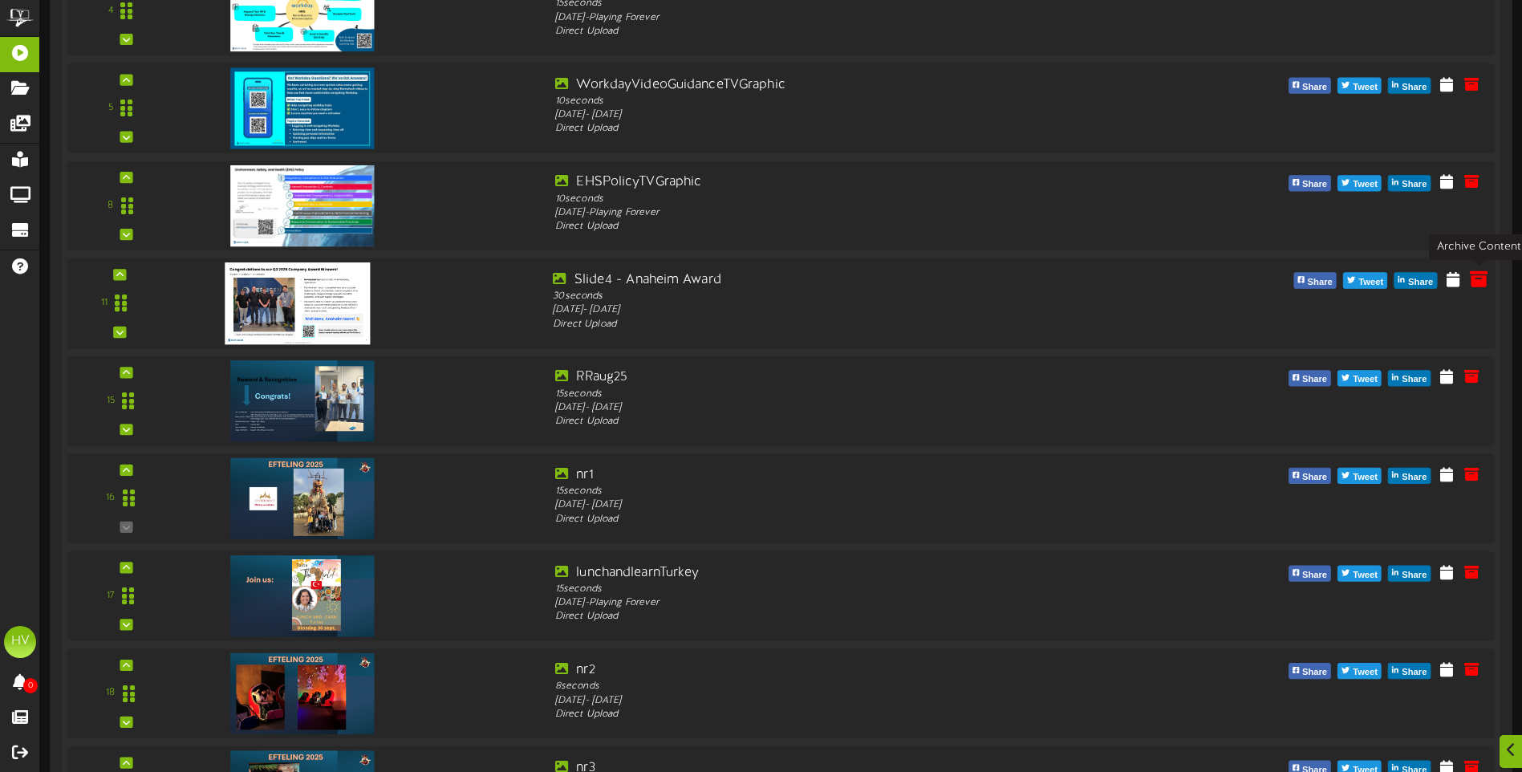
click at [1478, 283] on icon at bounding box center [1479, 279] width 18 height 18
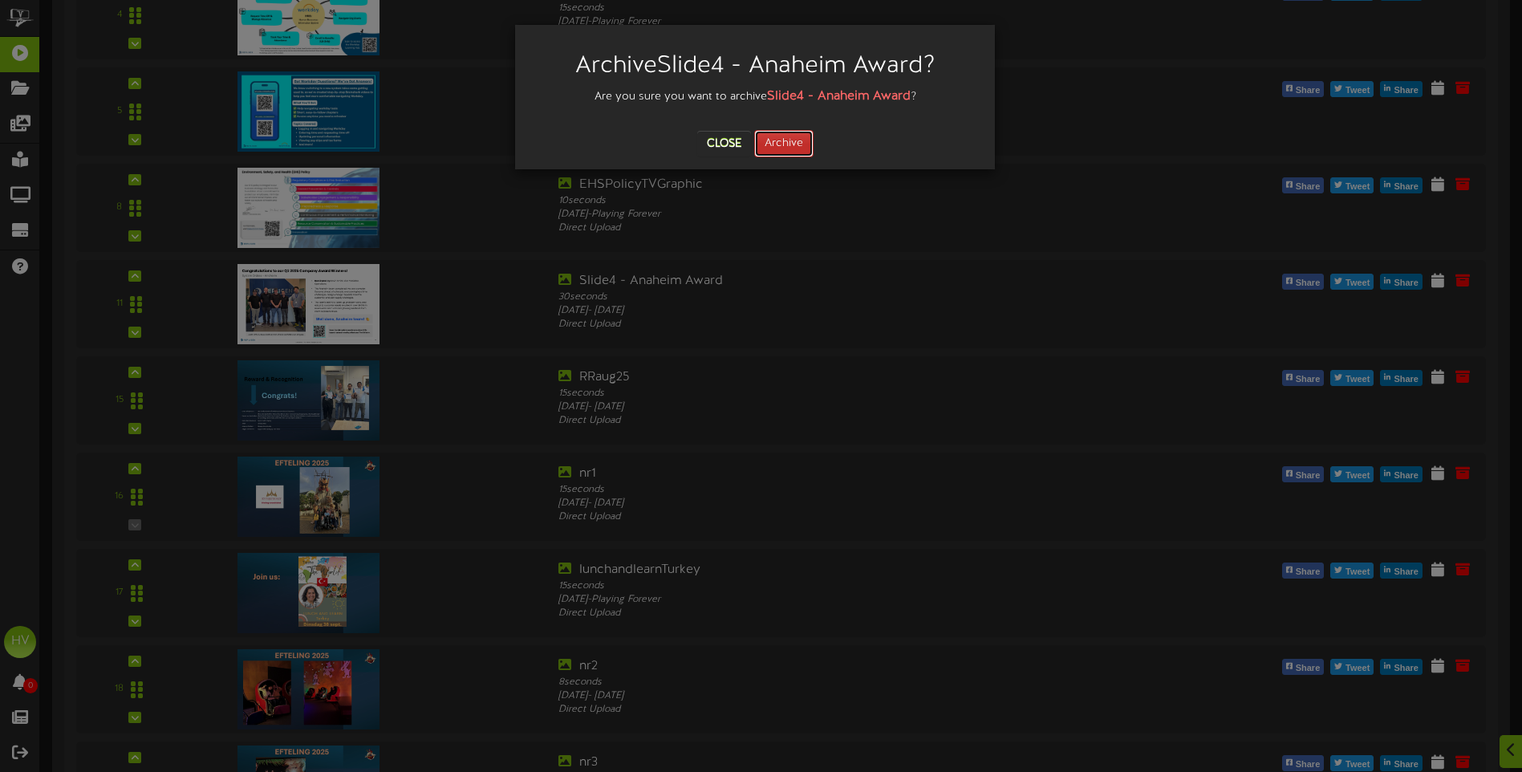
click at [792, 150] on button "Archive" at bounding box center [783, 143] width 59 height 27
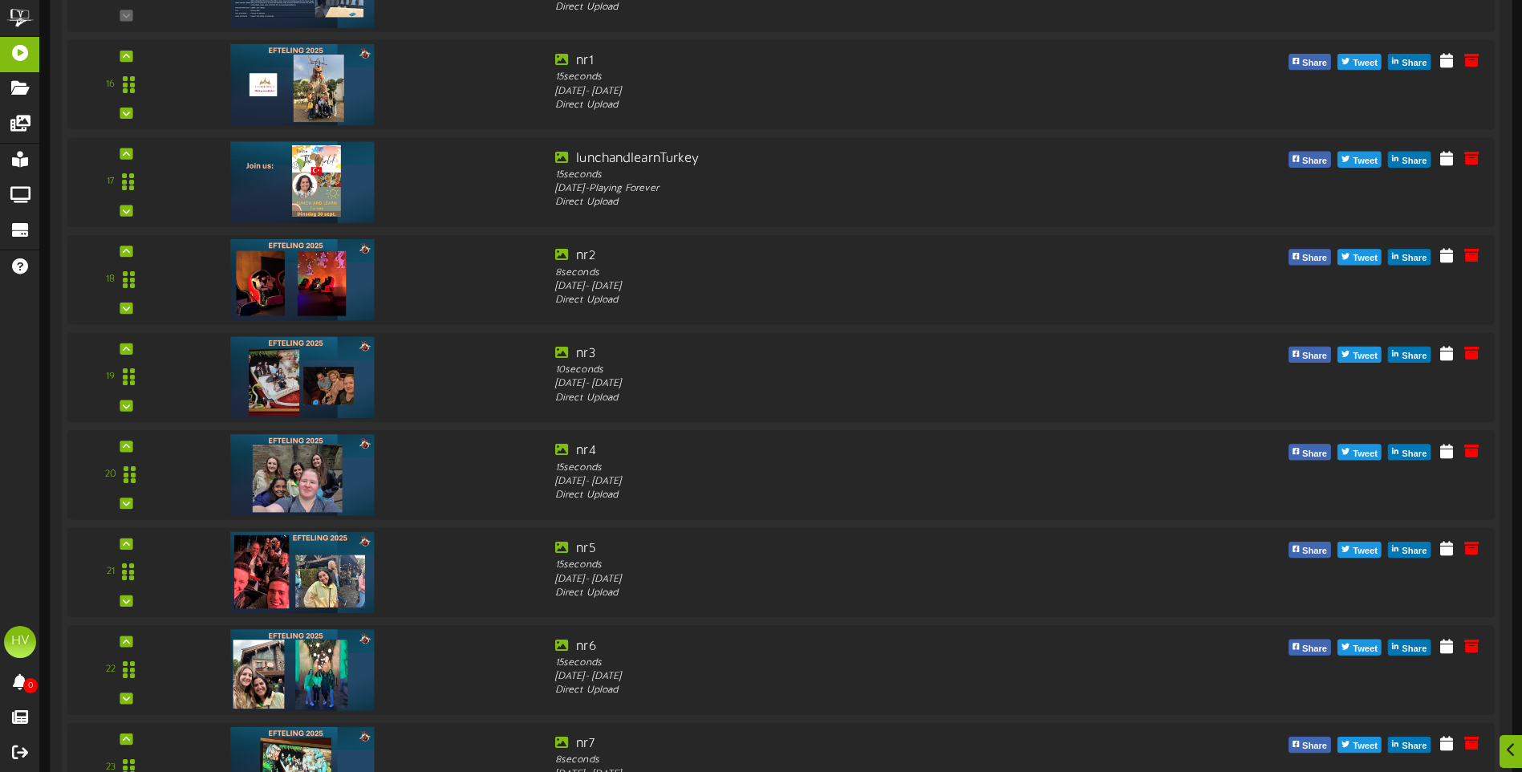
scroll to position [1320, 0]
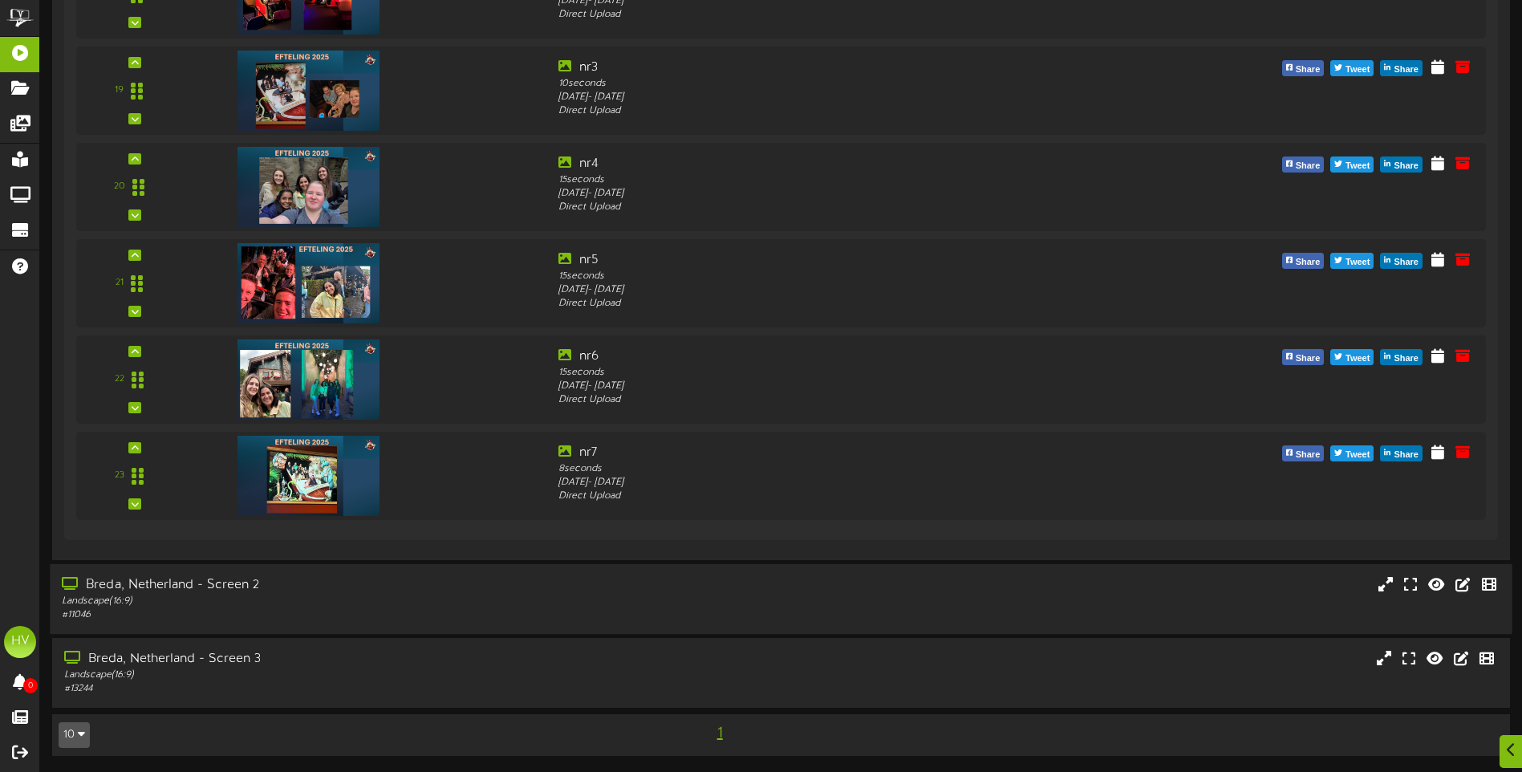
click at [283, 600] on div "Landscape ( 16:9 )" at bounding box center [354, 601] width 585 height 14
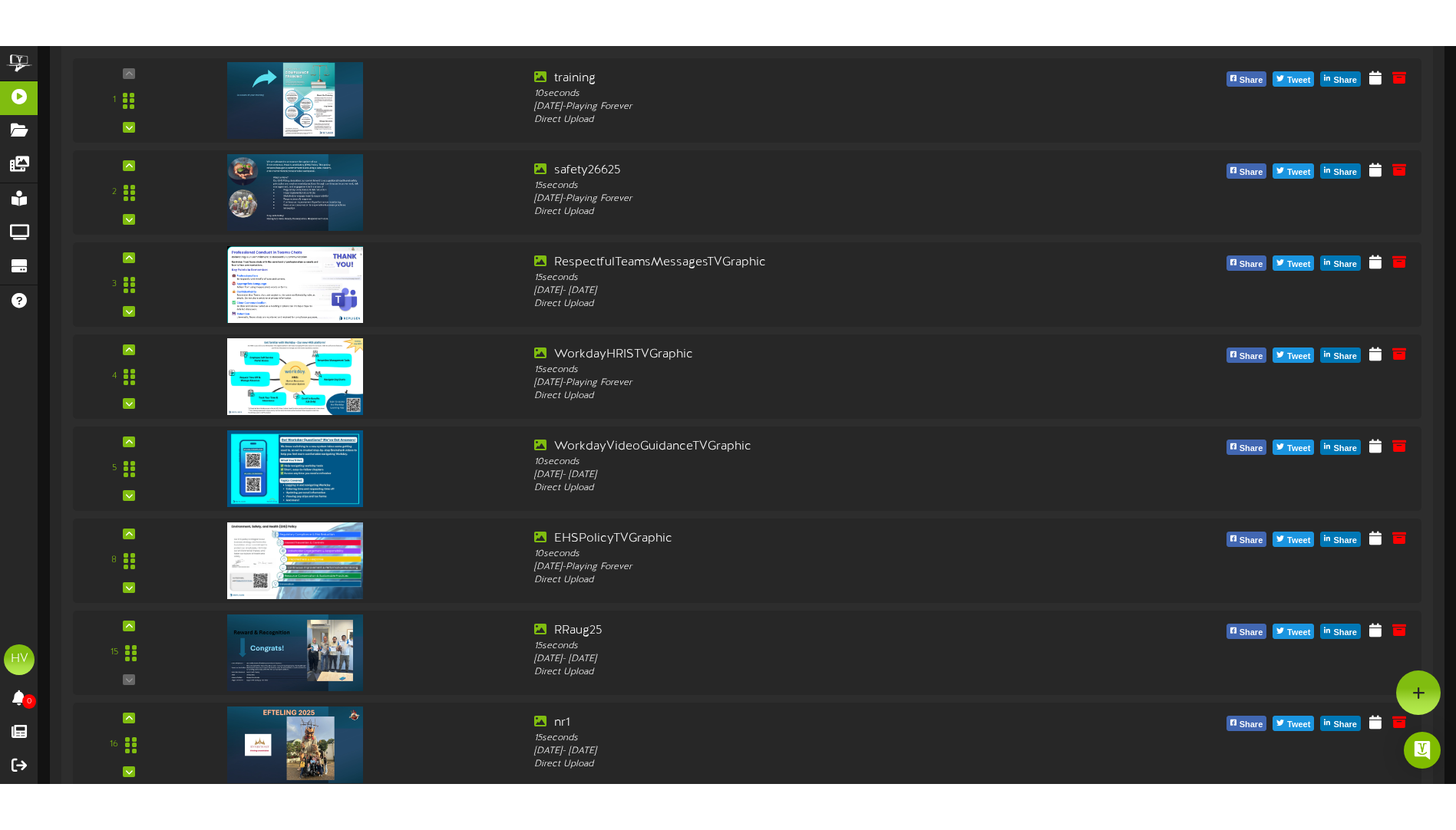
scroll to position [157, 0]
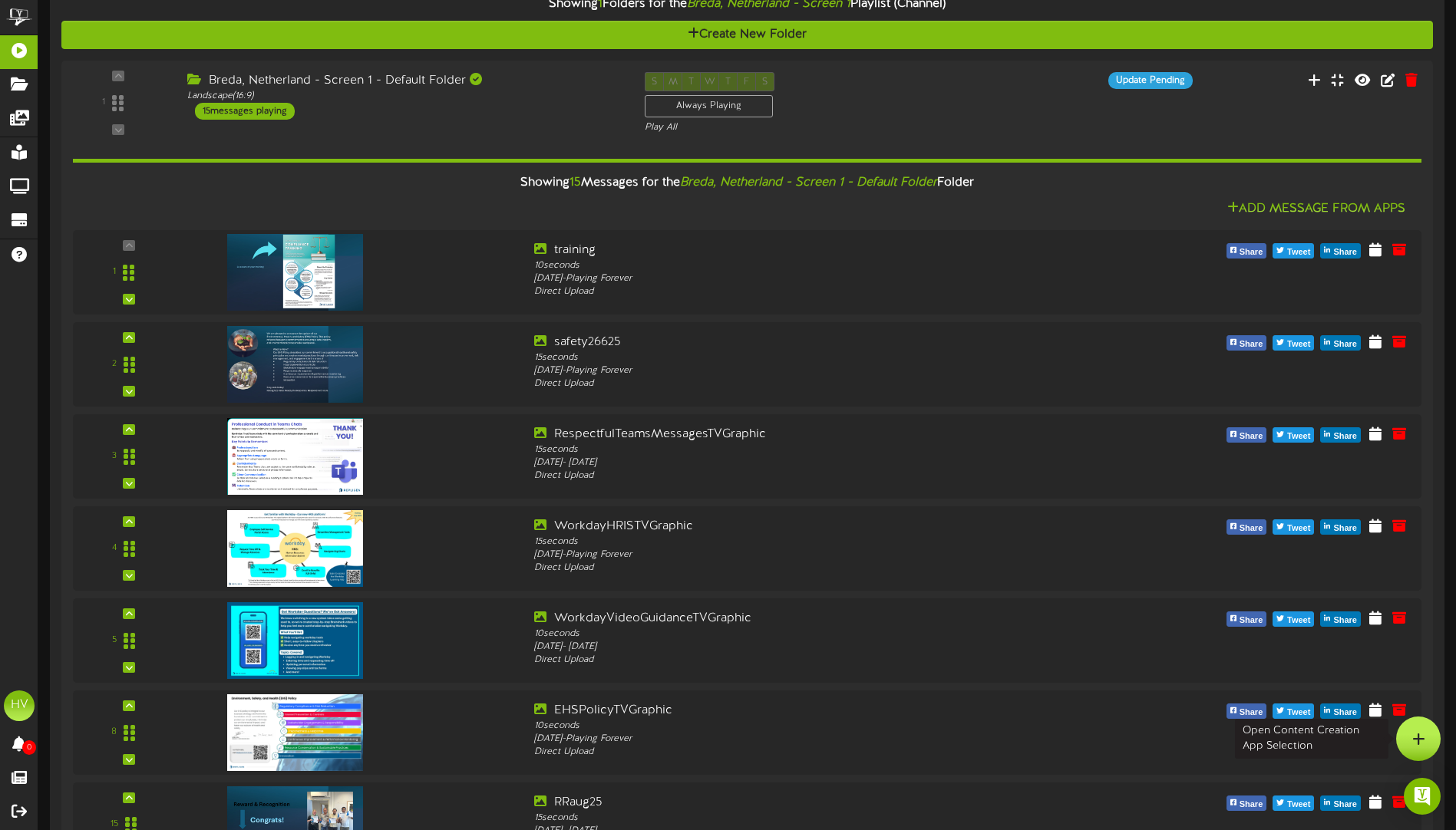
click at [1412, 731] on div at bounding box center [1418, 738] width 45 height 45
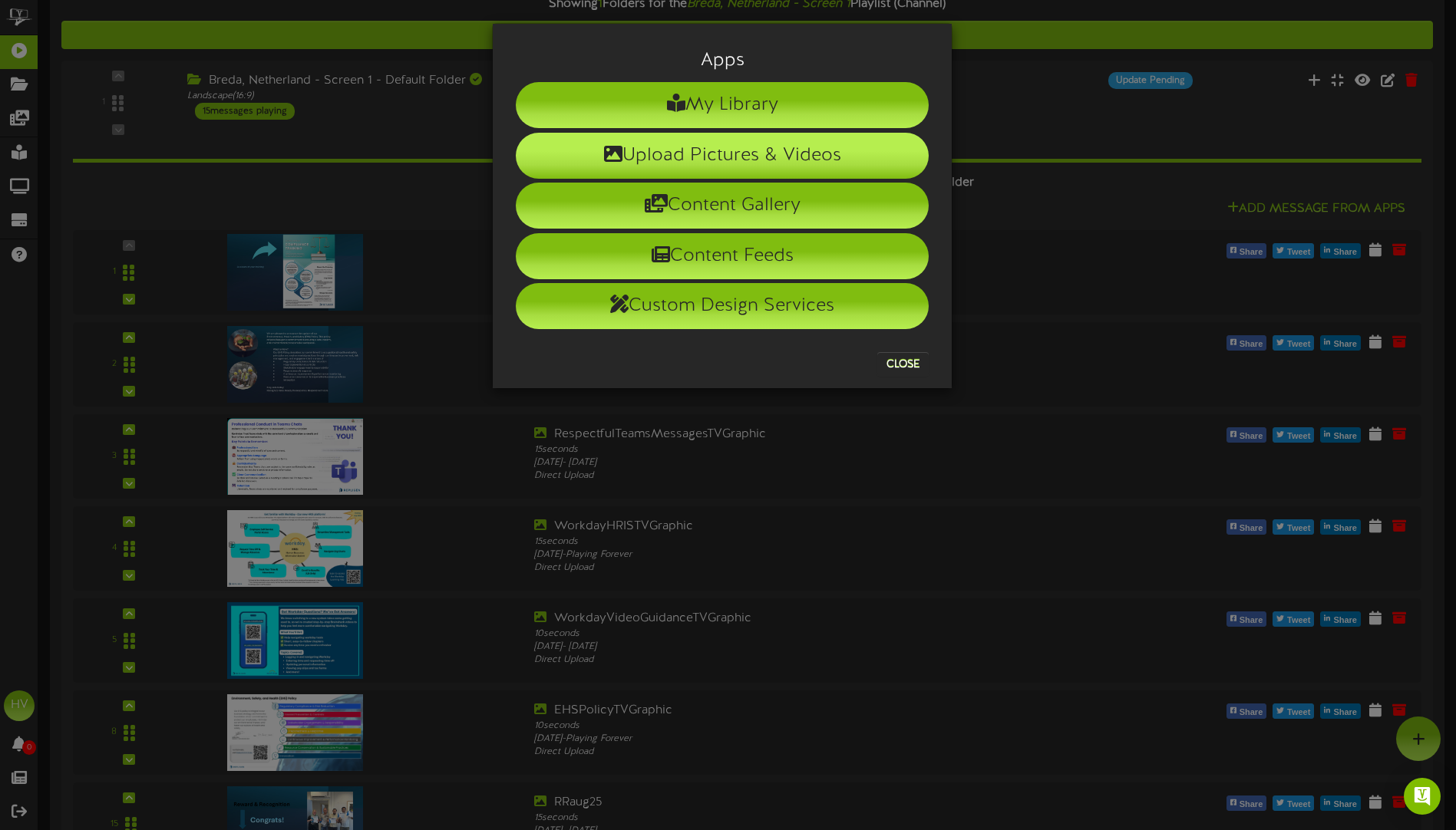
click at [743, 152] on li "Upload Pictures & Videos" at bounding box center [722, 156] width 413 height 46
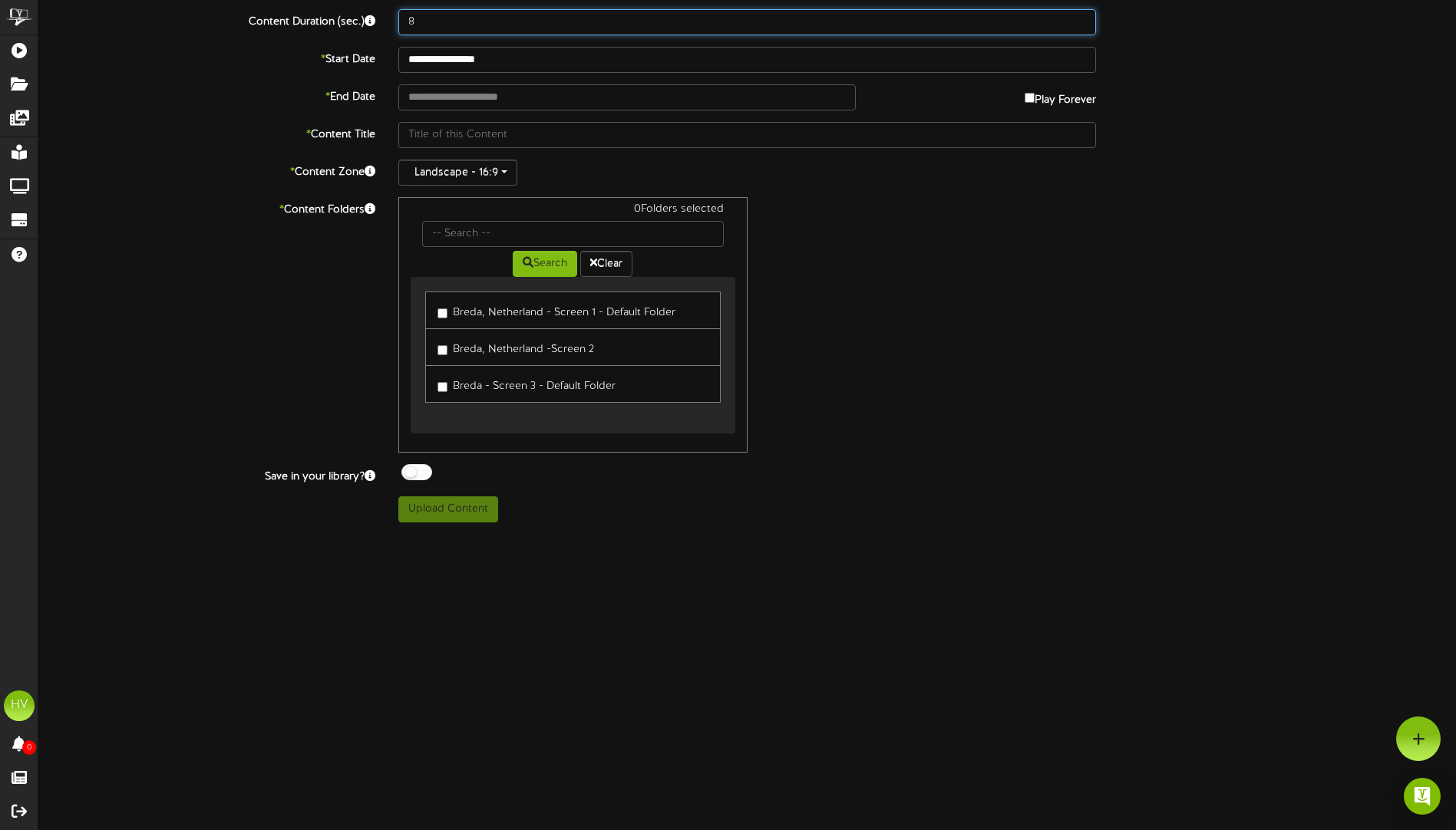
click at [536, 21] on input "8" at bounding box center [746, 22] width 697 height 26
type input "15"
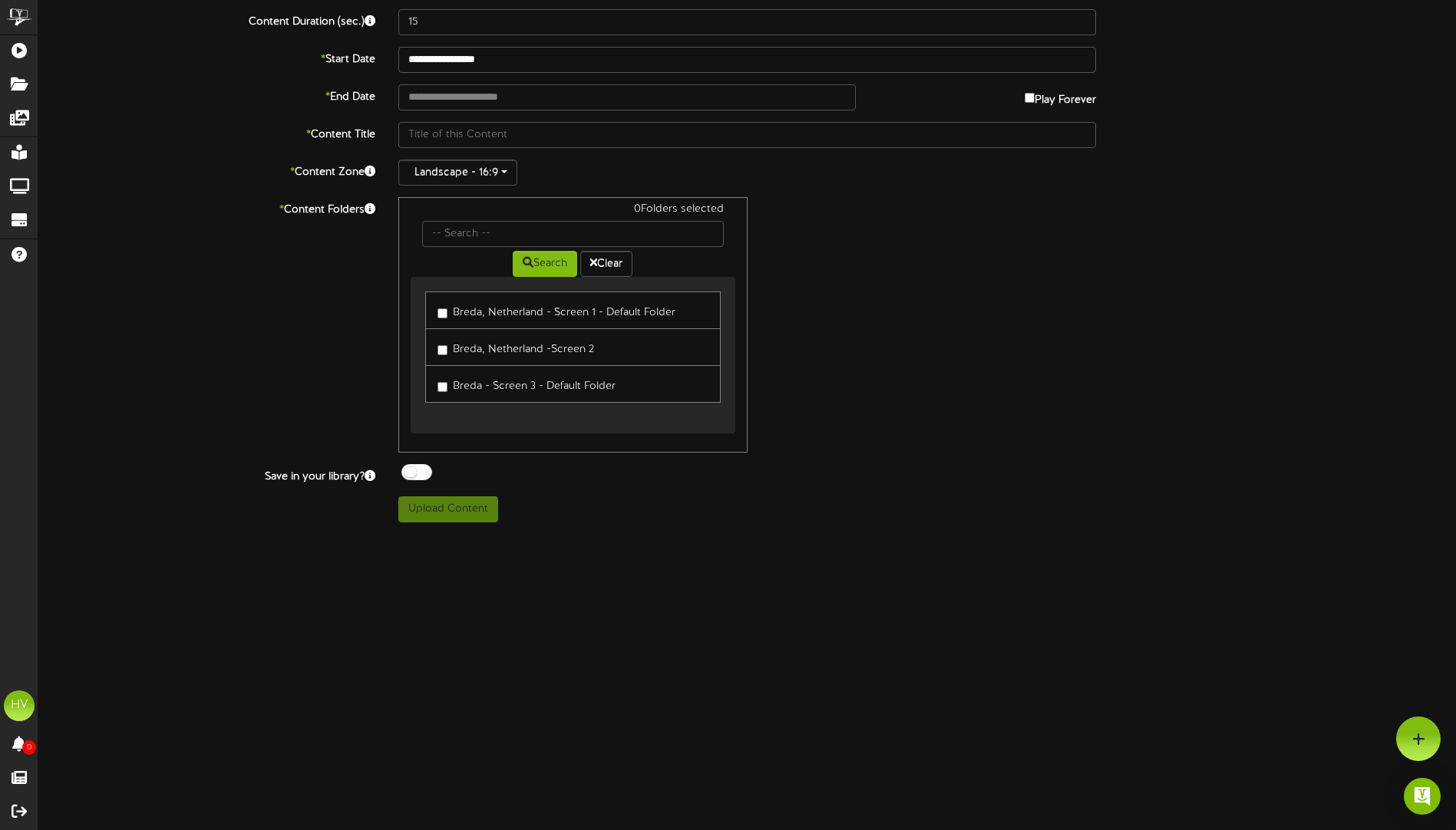
click at [475, 310] on label "Breda, Netherland - Screen 1 - Default Folder" at bounding box center [556, 311] width 238 height 21
click at [473, 346] on label "Breda, Netherland -Screen 2" at bounding box center [516, 347] width 157 height 21
click at [470, 382] on label "Breda - Screen 3 - Default Folder" at bounding box center [526, 384] width 178 height 21
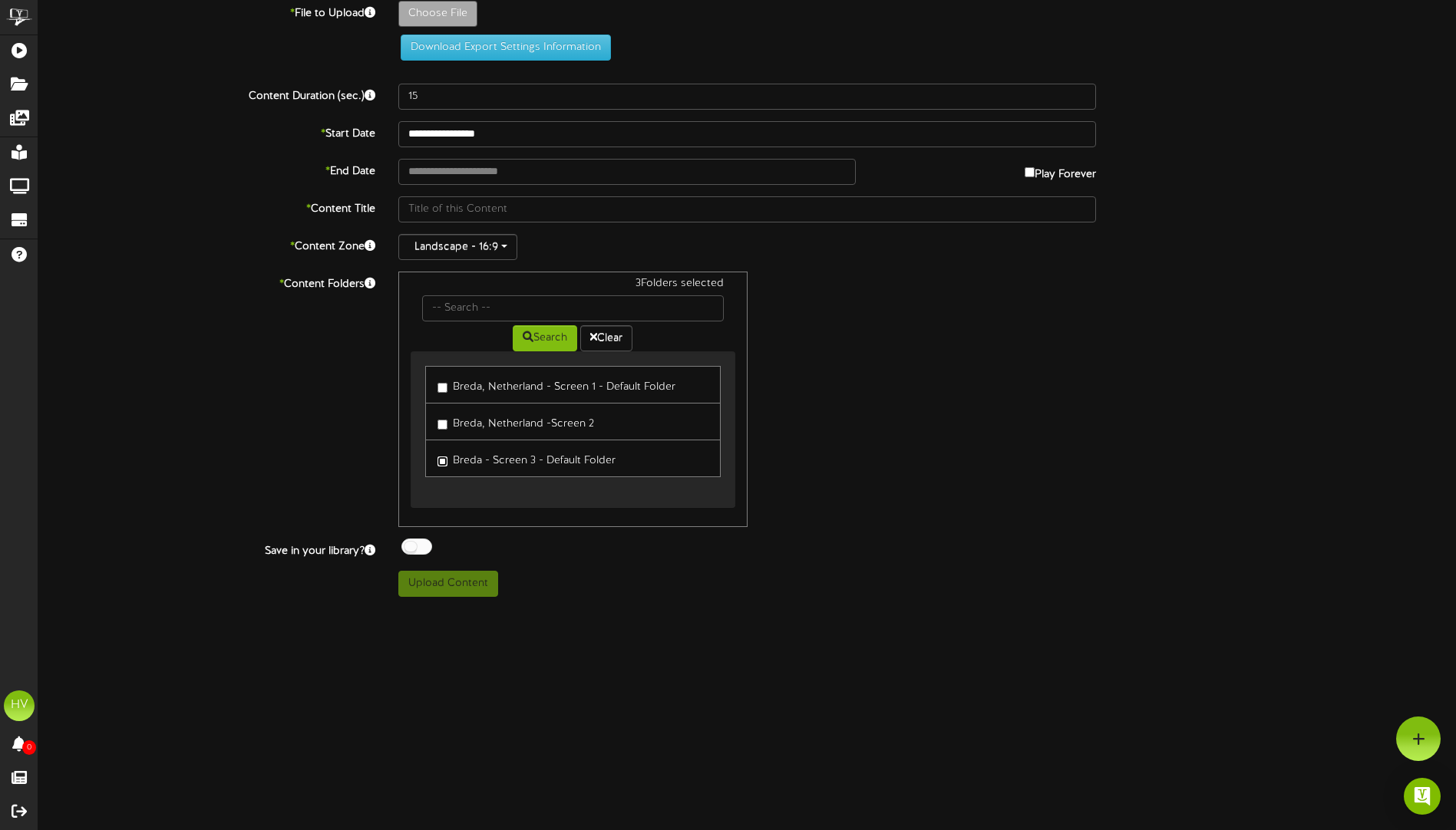
scroll to position [0, 0]
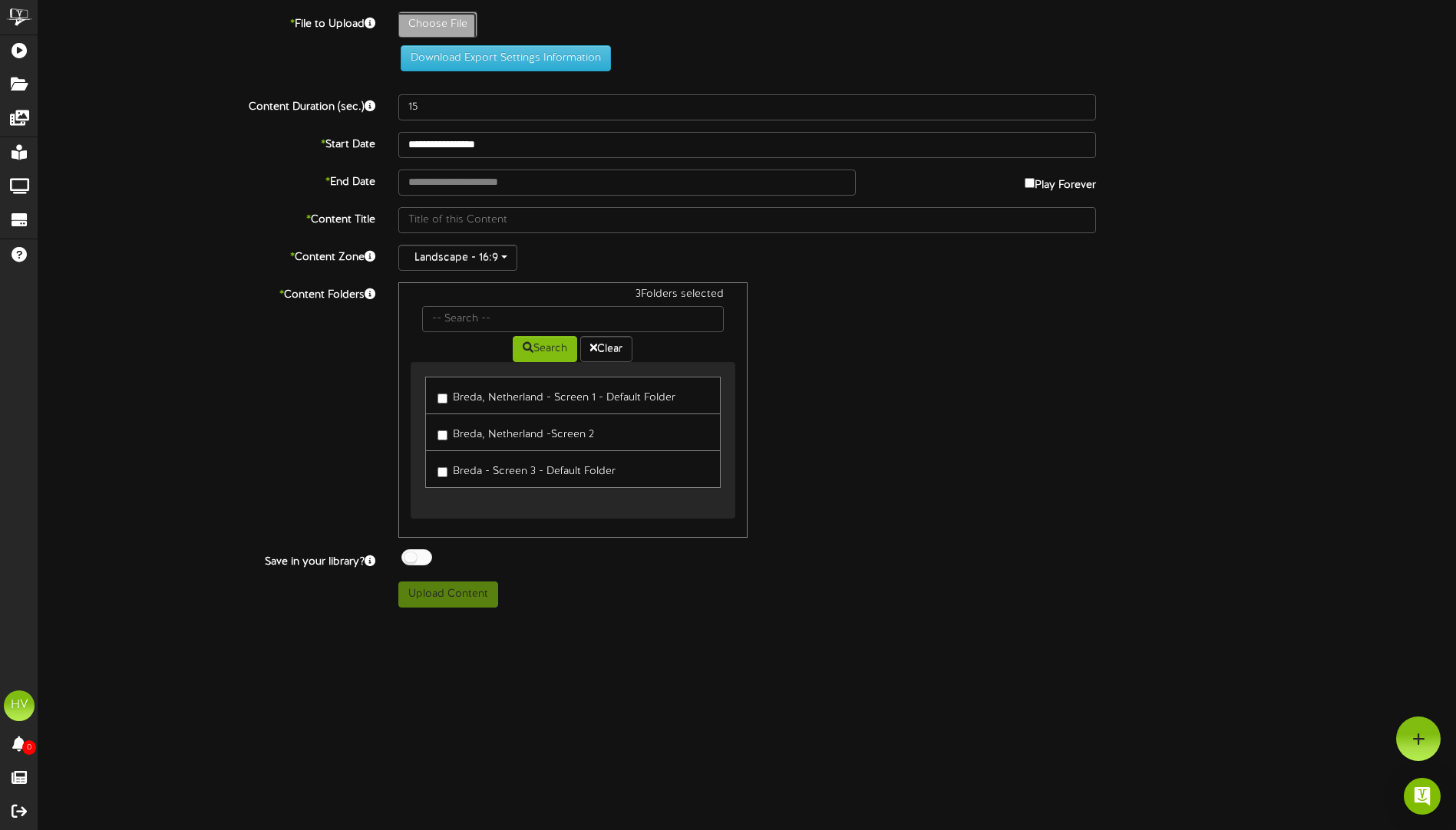
type input "**********"
type input "nr8"
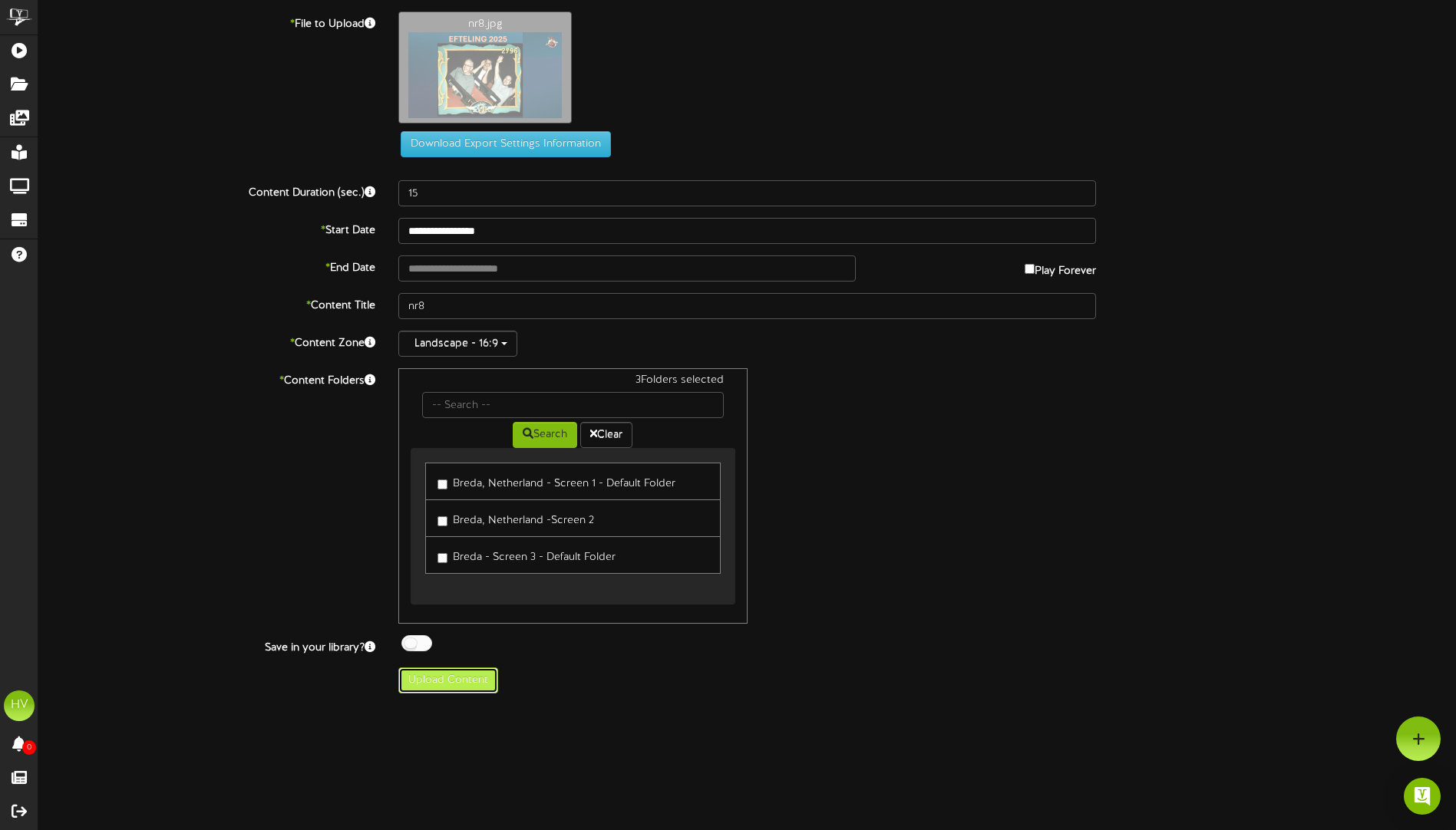
click at [452, 685] on button "Upload Content" at bounding box center [448, 680] width 99 height 26
type input "**********"
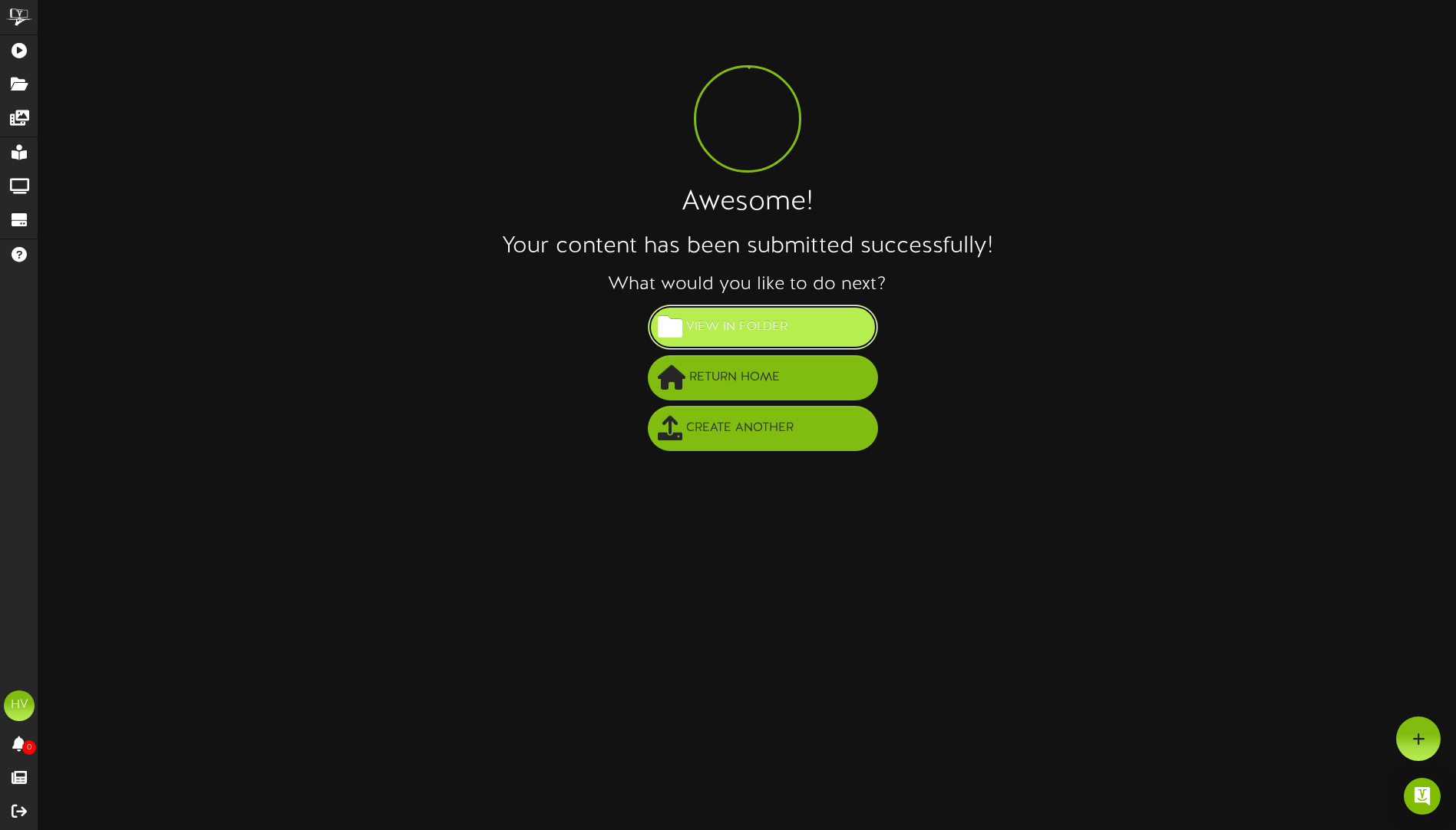
click at [759, 316] on span "View in Folder" at bounding box center [737, 327] width 109 height 25
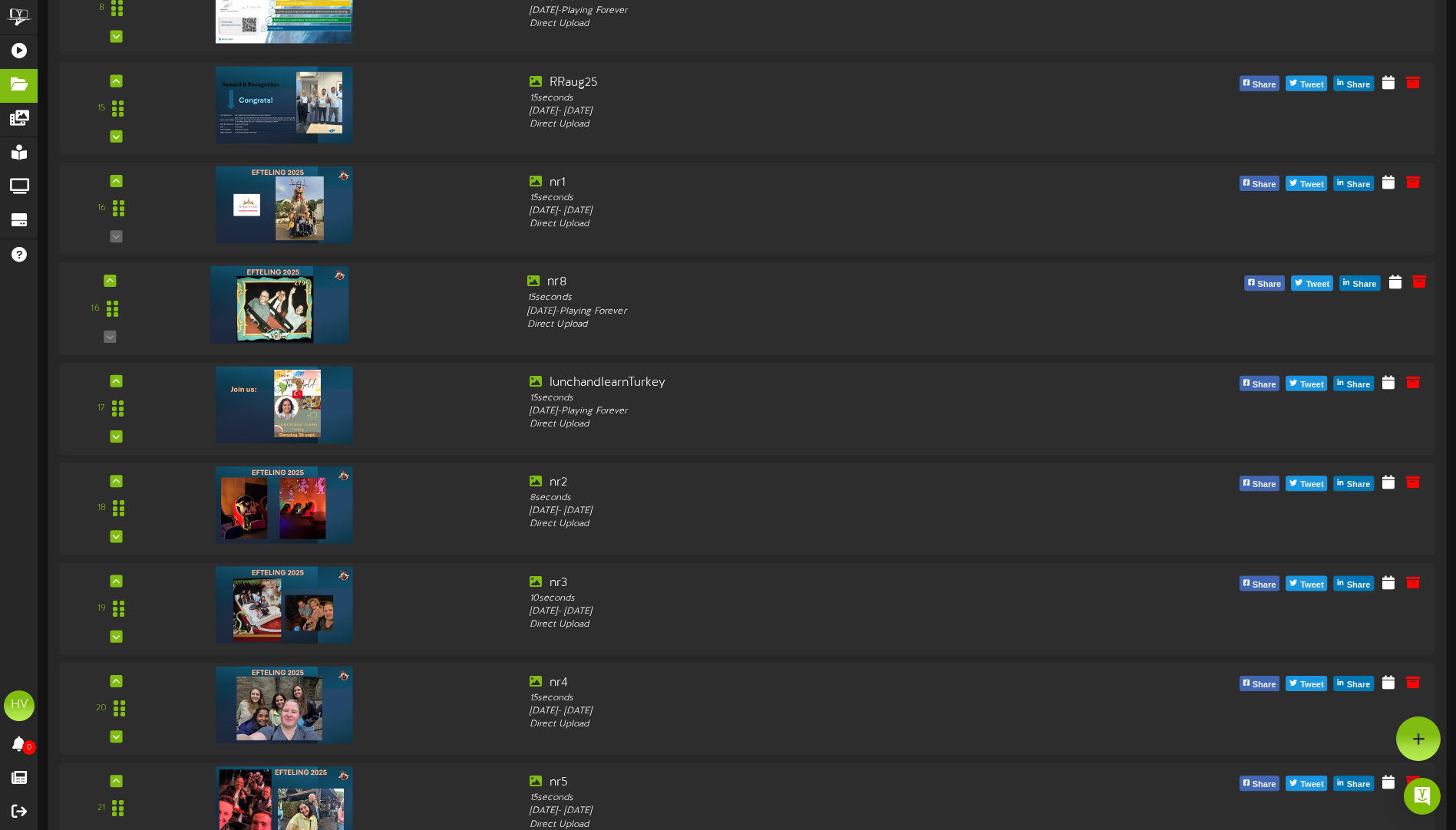
scroll to position [673, 0]
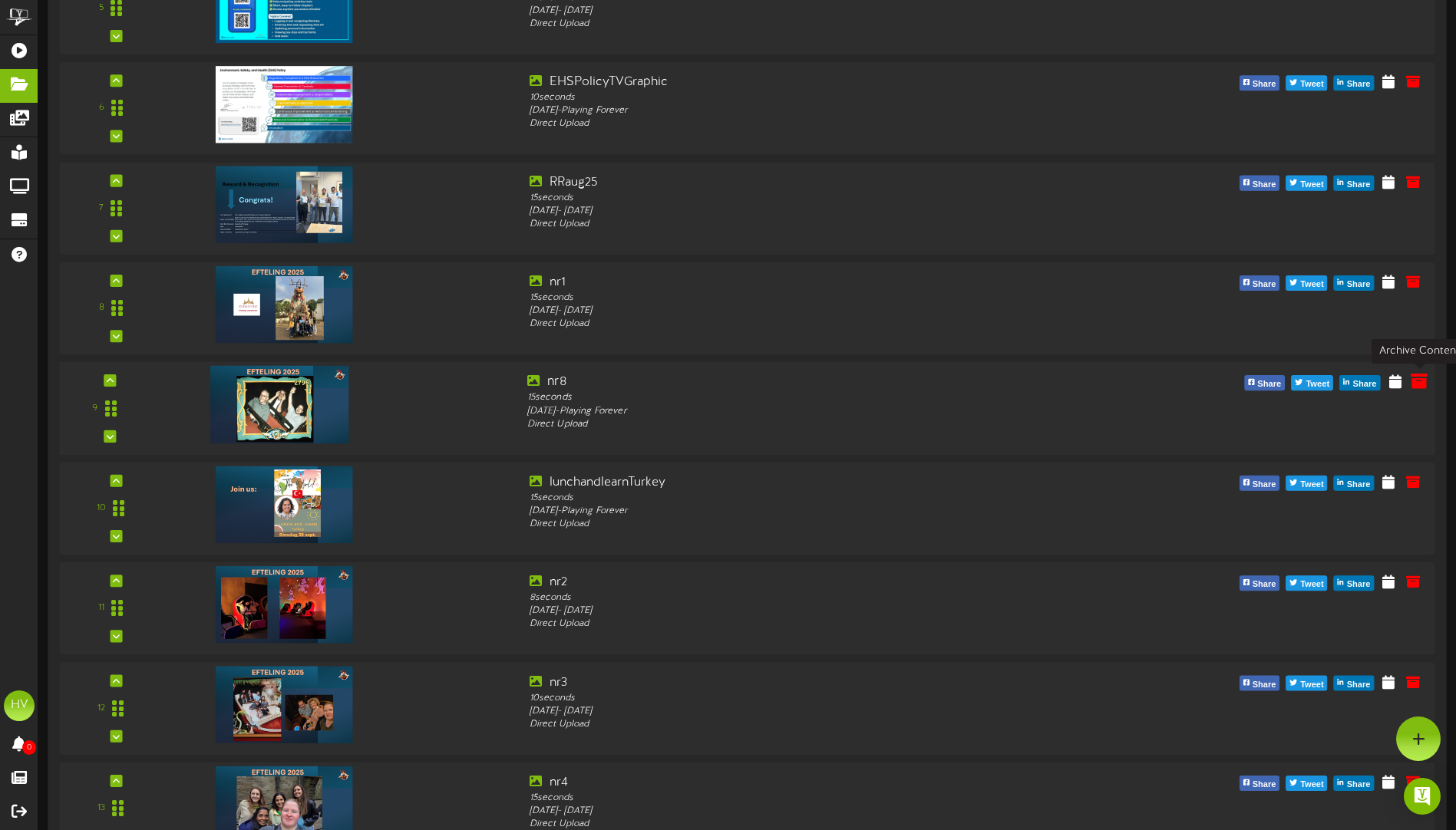
click at [1418, 385] on icon at bounding box center [1419, 381] width 17 height 17
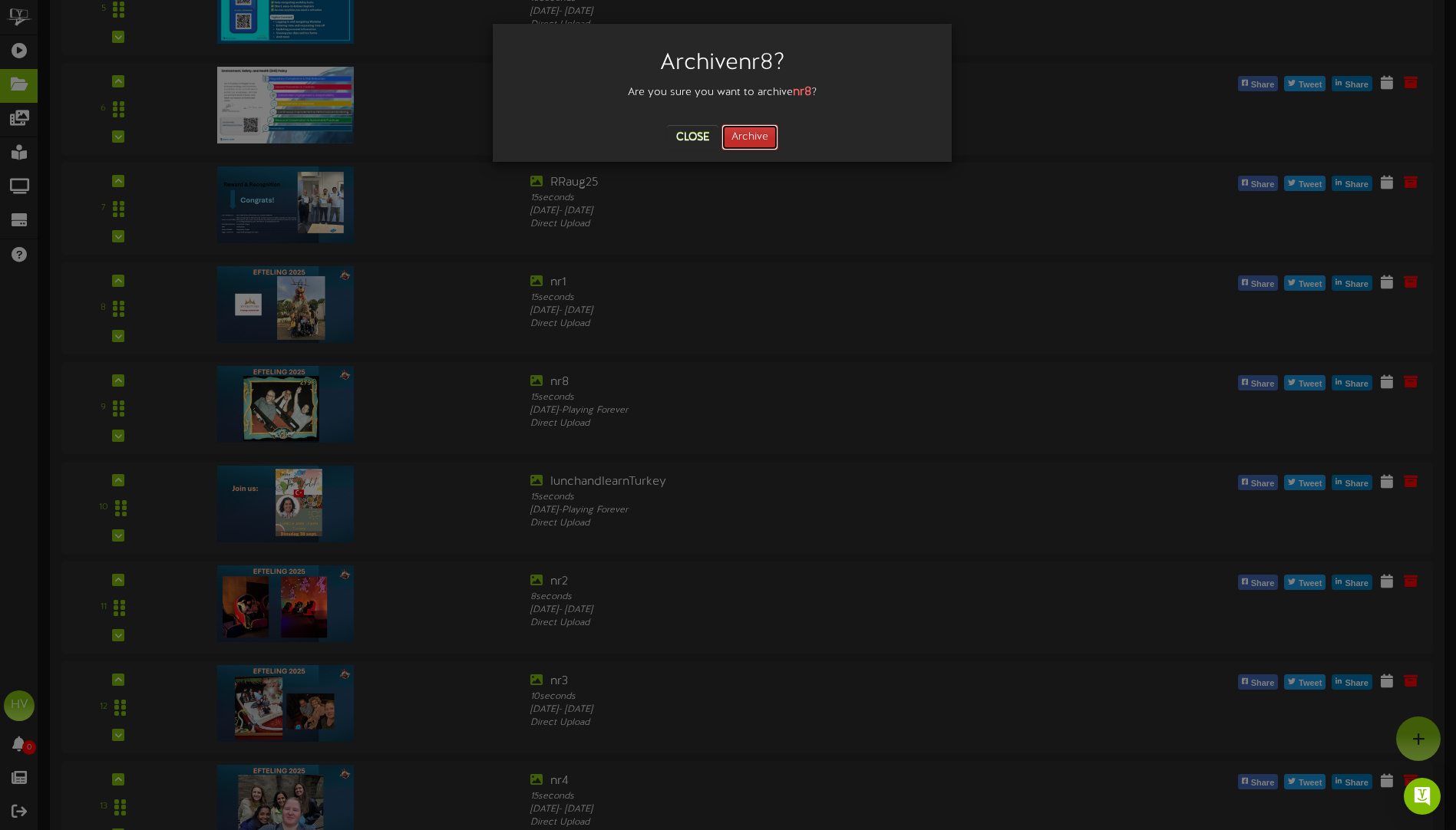
click at [745, 145] on button "Archive" at bounding box center [749, 137] width 56 height 26
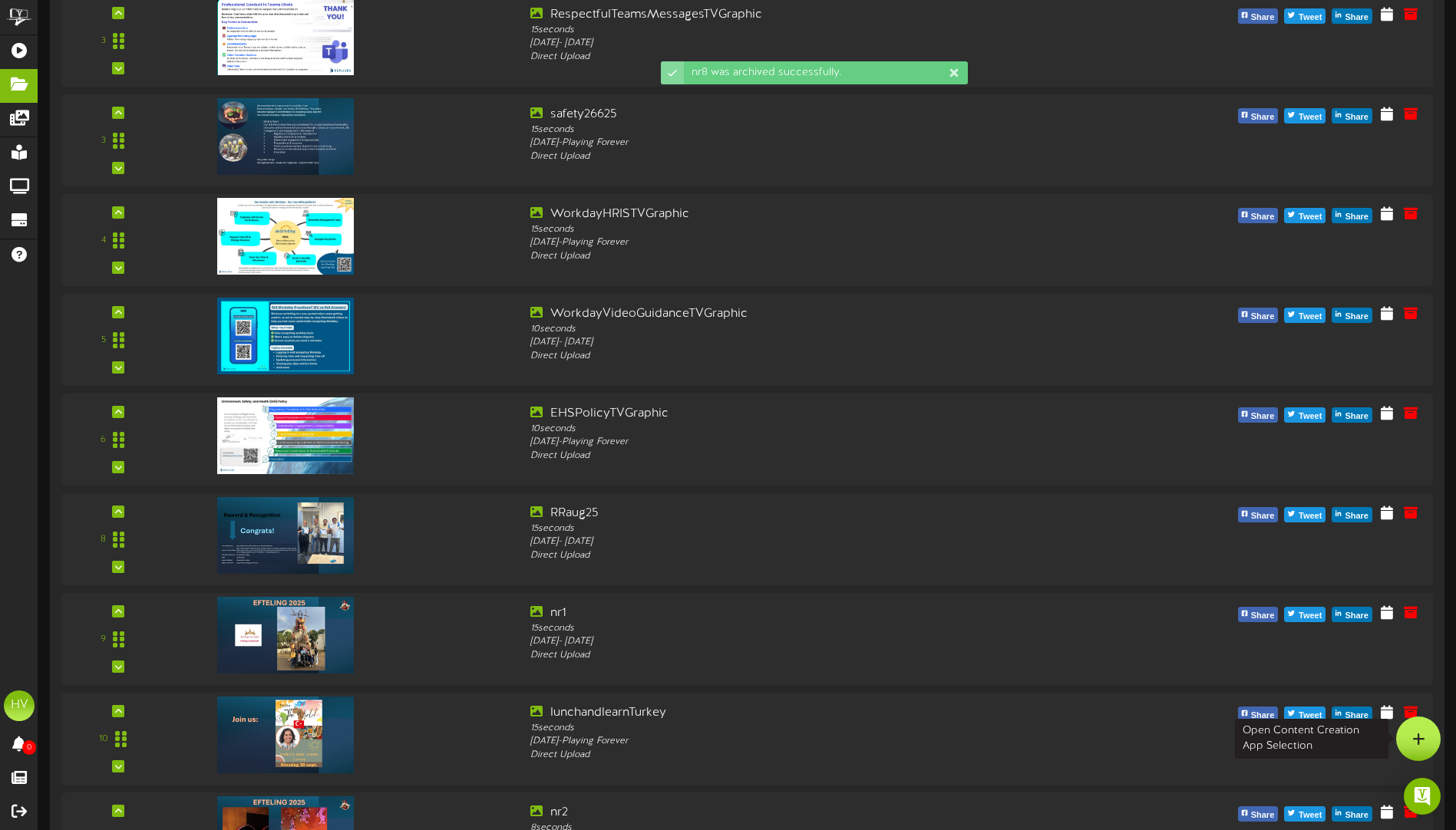
click at [1421, 732] on icon at bounding box center [1419, 738] width 13 height 13
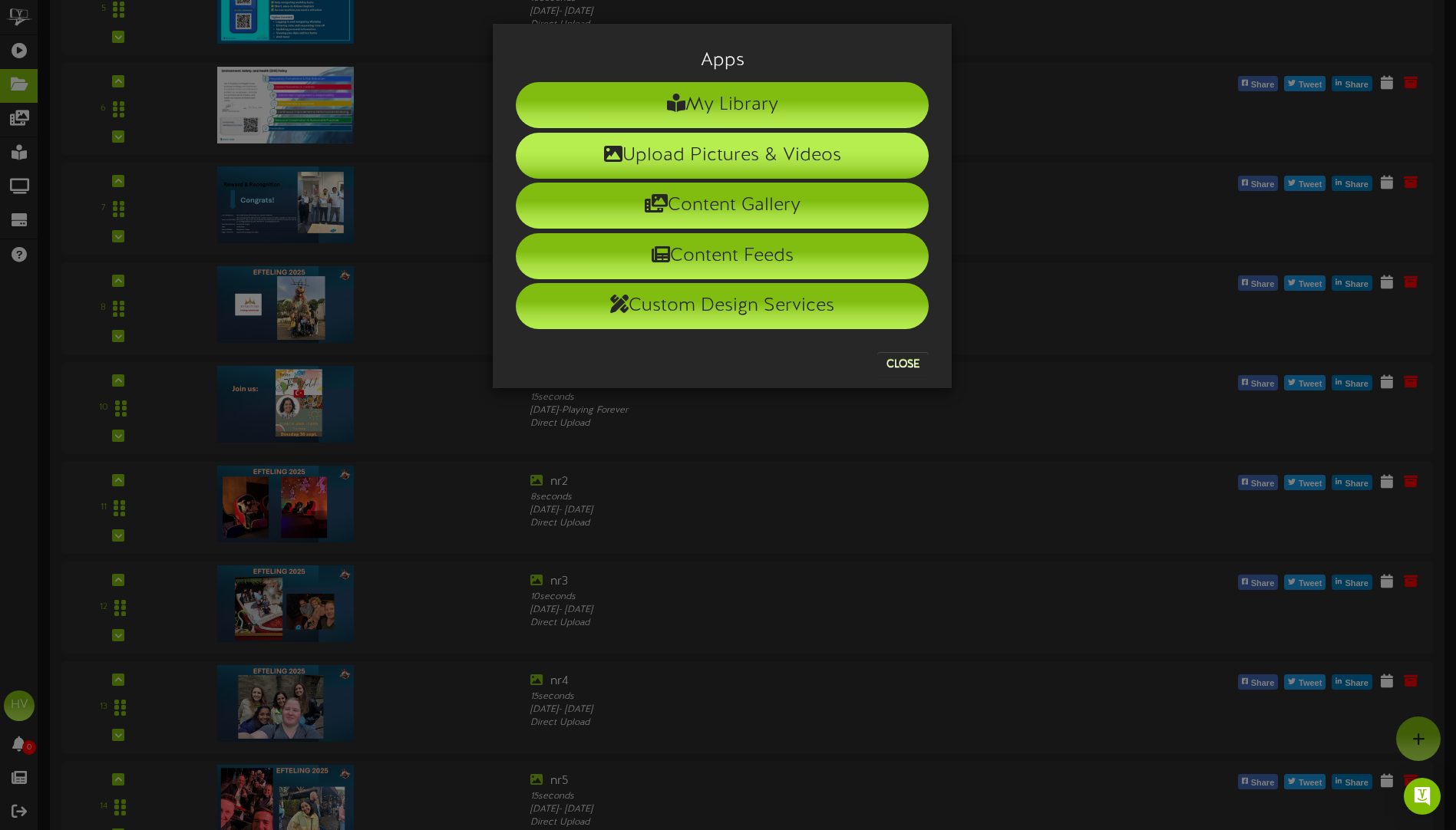
click at [686, 157] on li "Upload Pictures & Videos" at bounding box center [722, 156] width 413 height 46
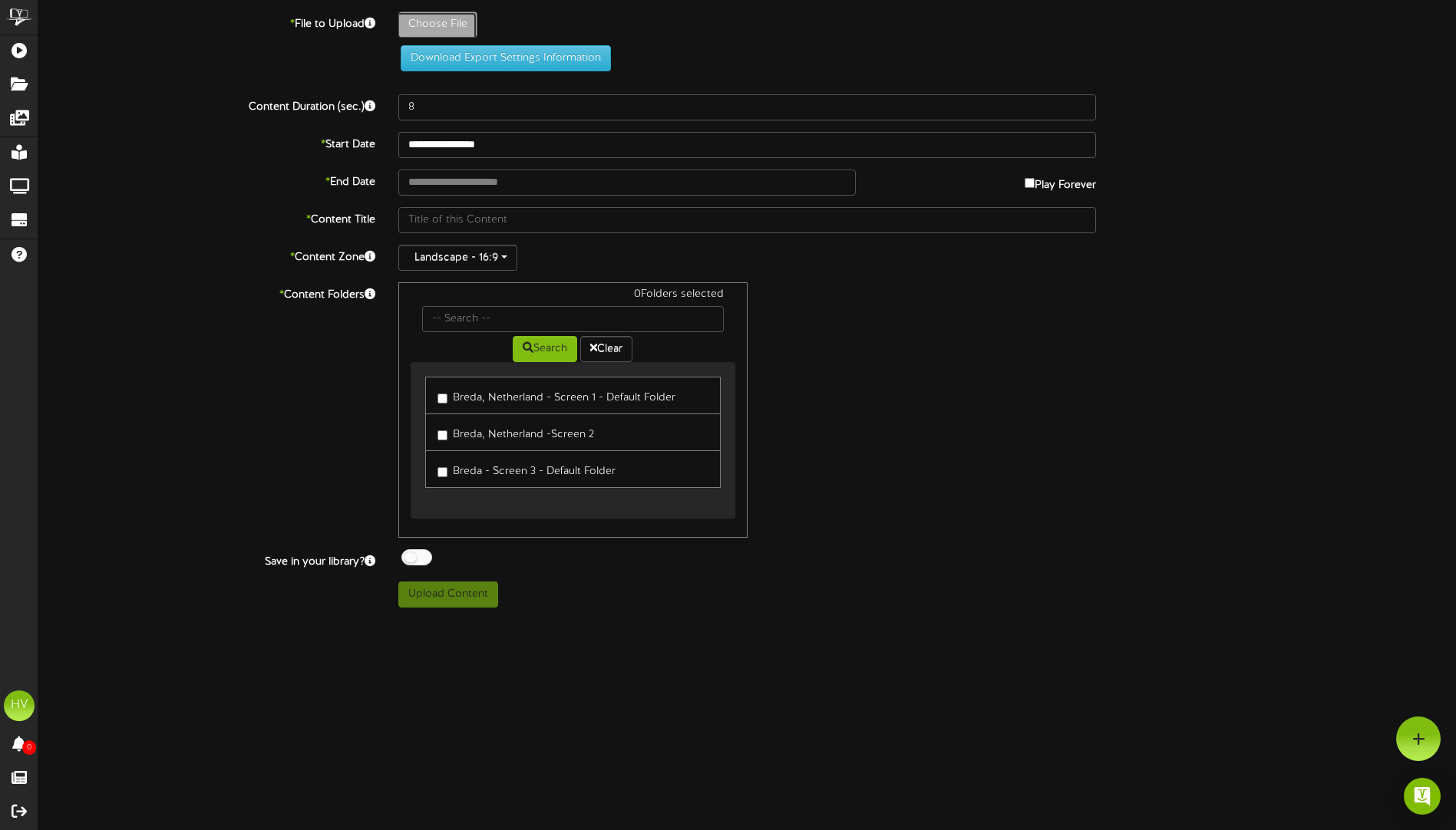
type input "**********"
type input "nr8"
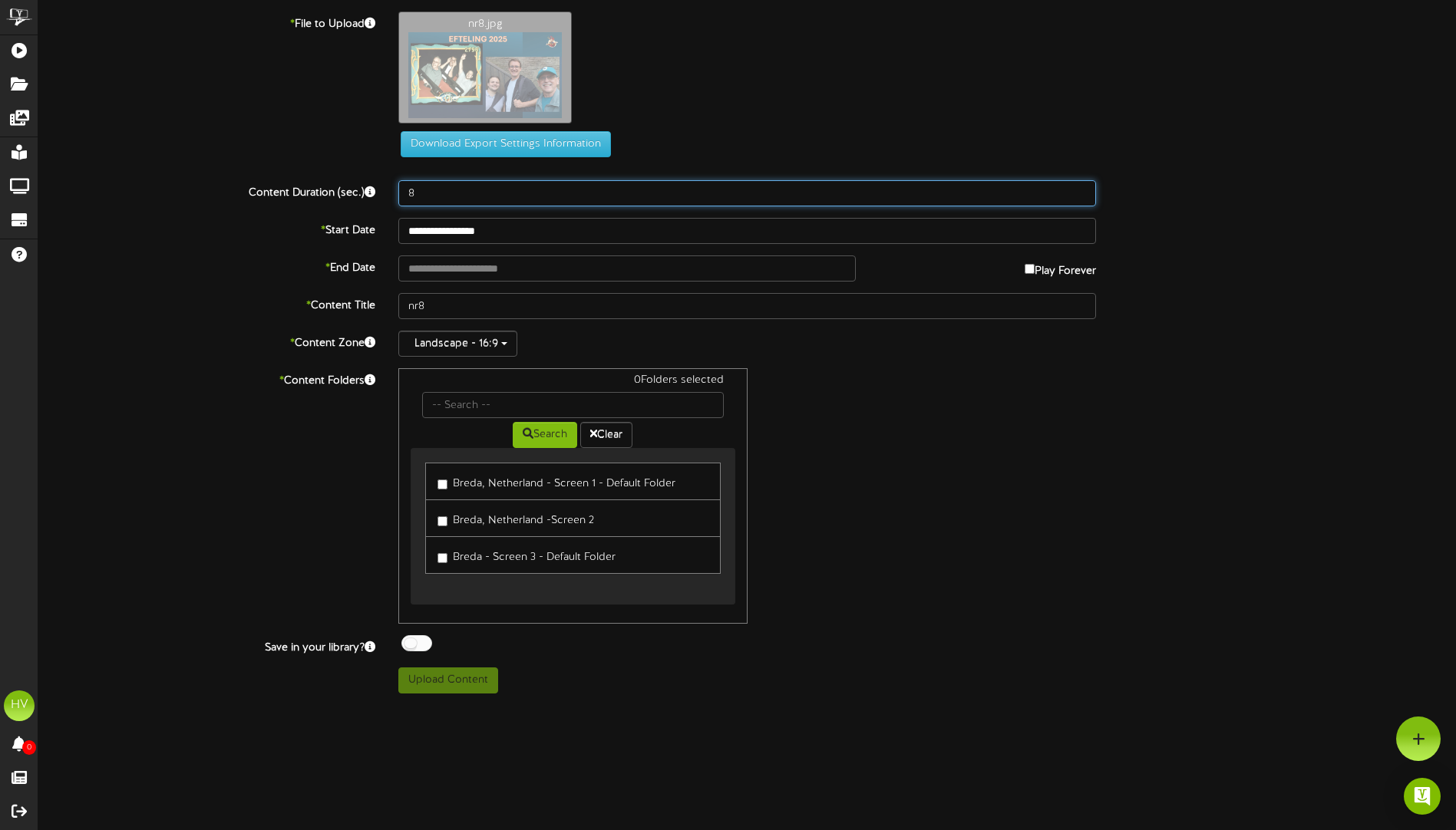
click at [448, 192] on input "8" at bounding box center [746, 193] width 697 height 26
drag, startPoint x: 448, startPoint y: 192, endPoint x: 394, endPoint y: 186, distance: 54.3
click at [394, 186] on div "8" at bounding box center [746, 193] width 720 height 26
type input "15"
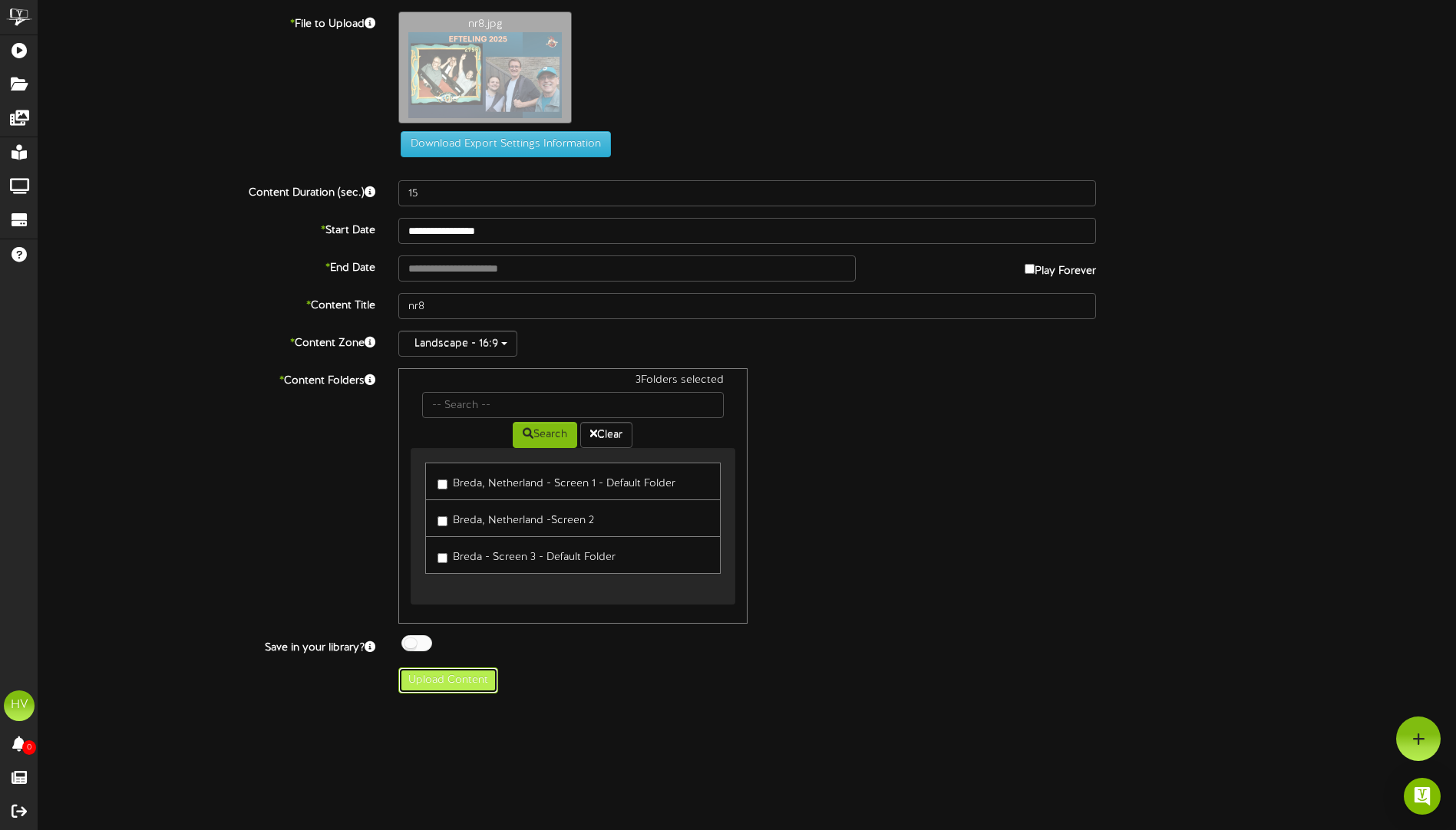
click at [446, 680] on button "Upload Content" at bounding box center [448, 680] width 99 height 26
type input "**********"
